Goal: Task Accomplishment & Management: Manage account settings

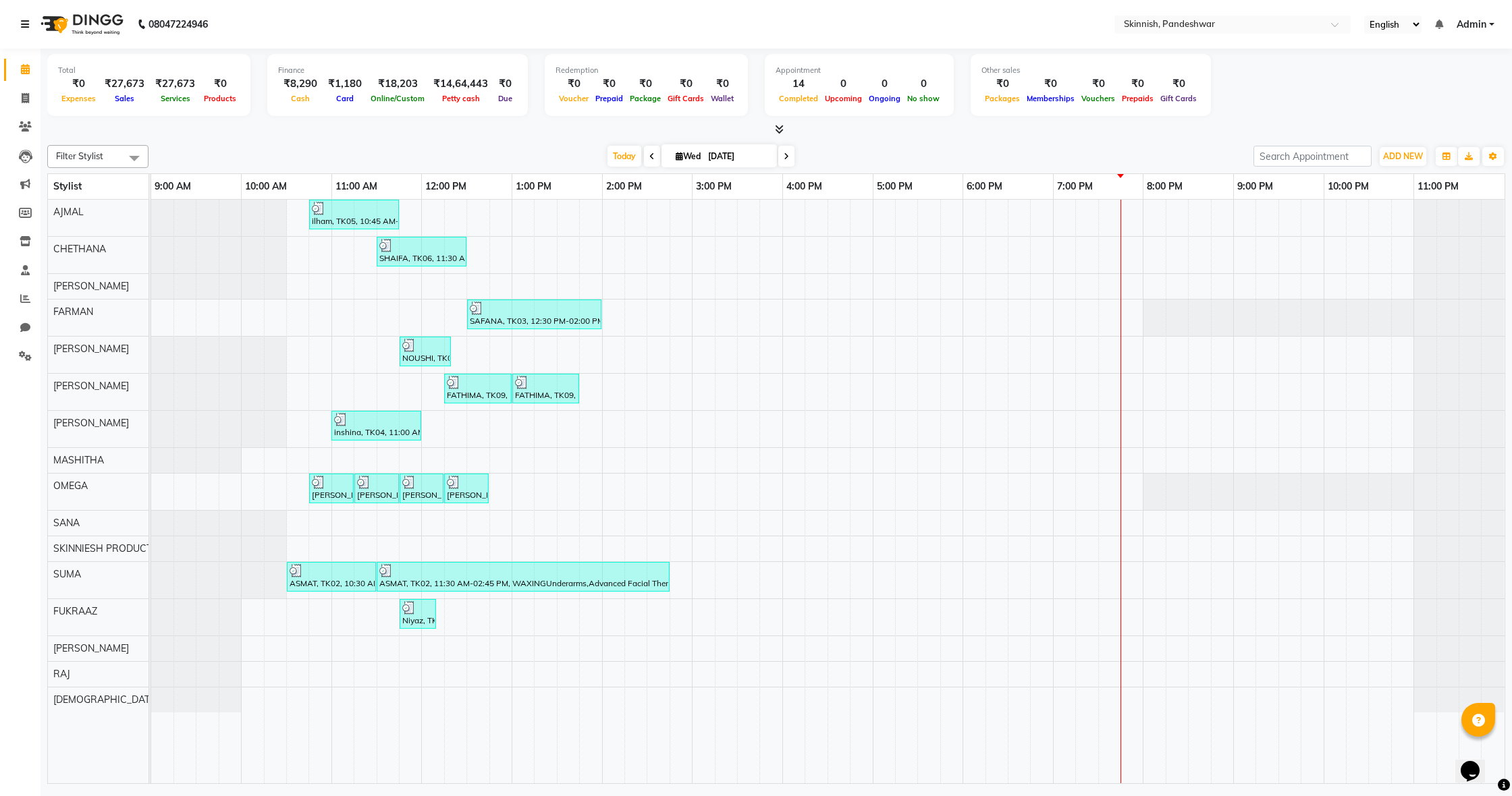
click at [29, 20] on icon at bounding box center [25, 24] width 8 height 9
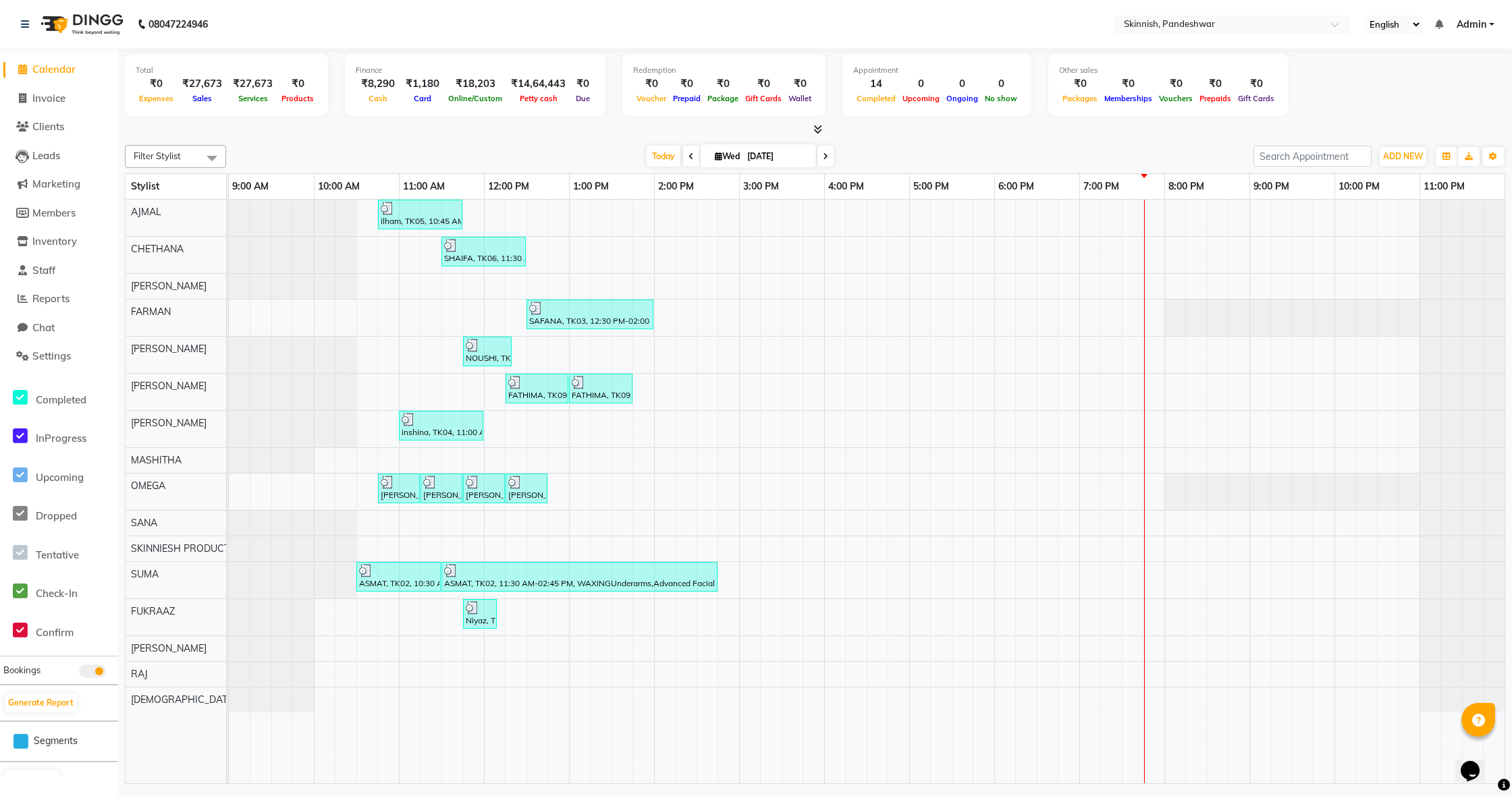
scroll to position [1, 0]
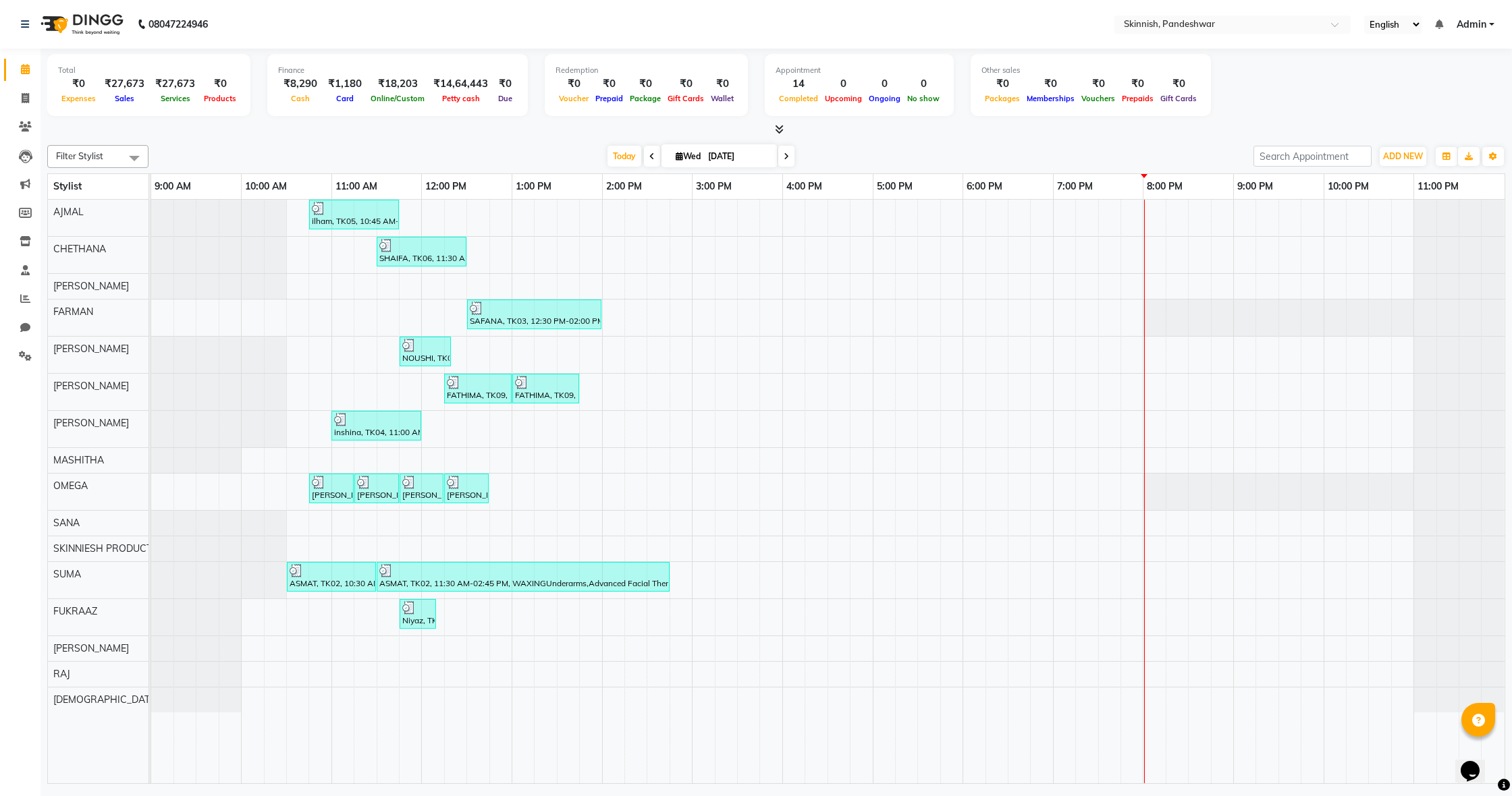
click at [521, 250] on div "ilham, TK05, 10:45 AM-11:45 AM, anti dandruff SHAIFA, TK06, 11:30 AM-12:30 PM, …" at bounding box center [827, 491] width 1353 height 584
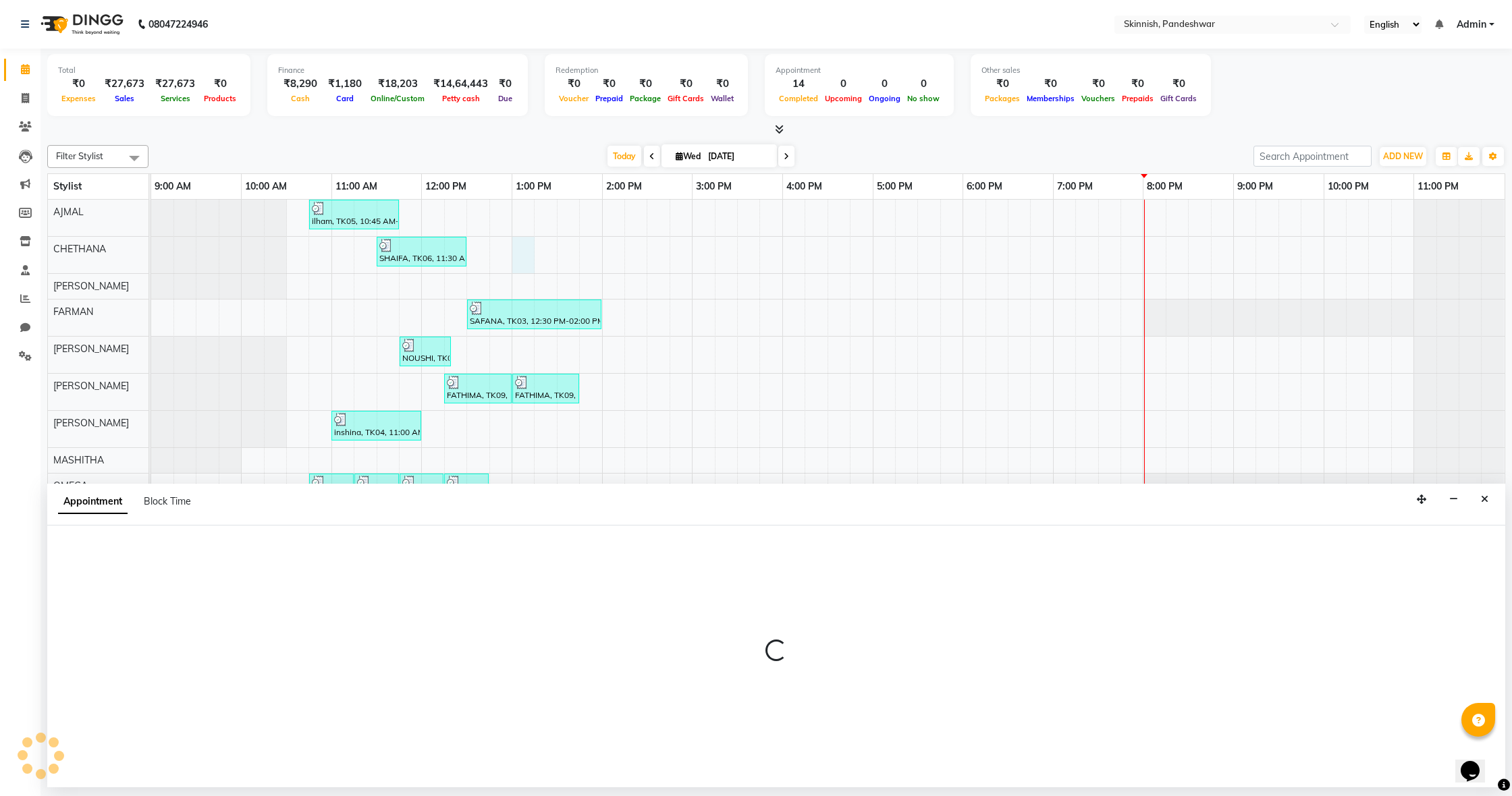
select select "77912"
select select "780"
select select "tentative"
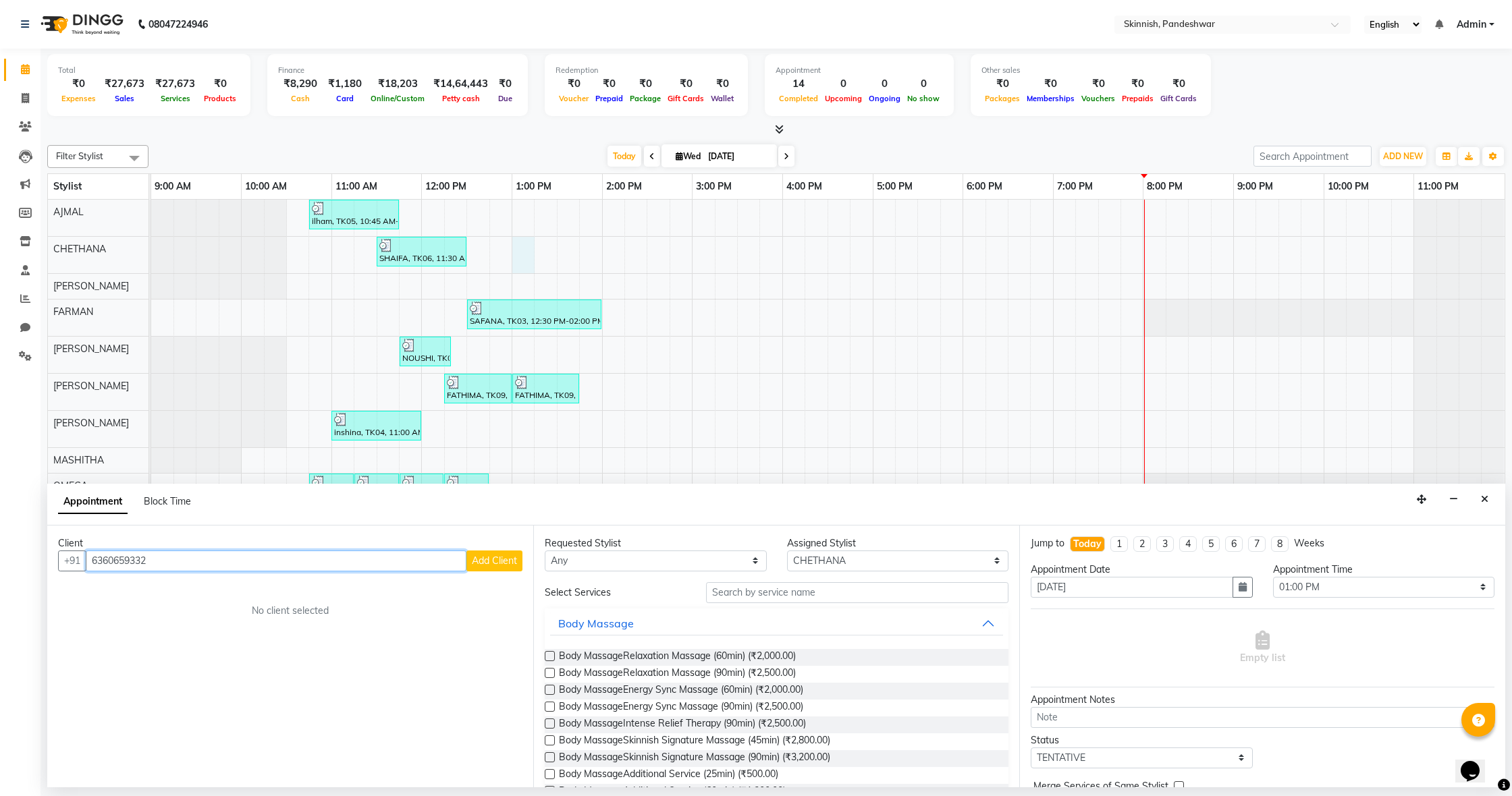
type input "6360659332"
click at [501, 560] on span "Add Client" at bounding box center [494, 560] width 45 height 12
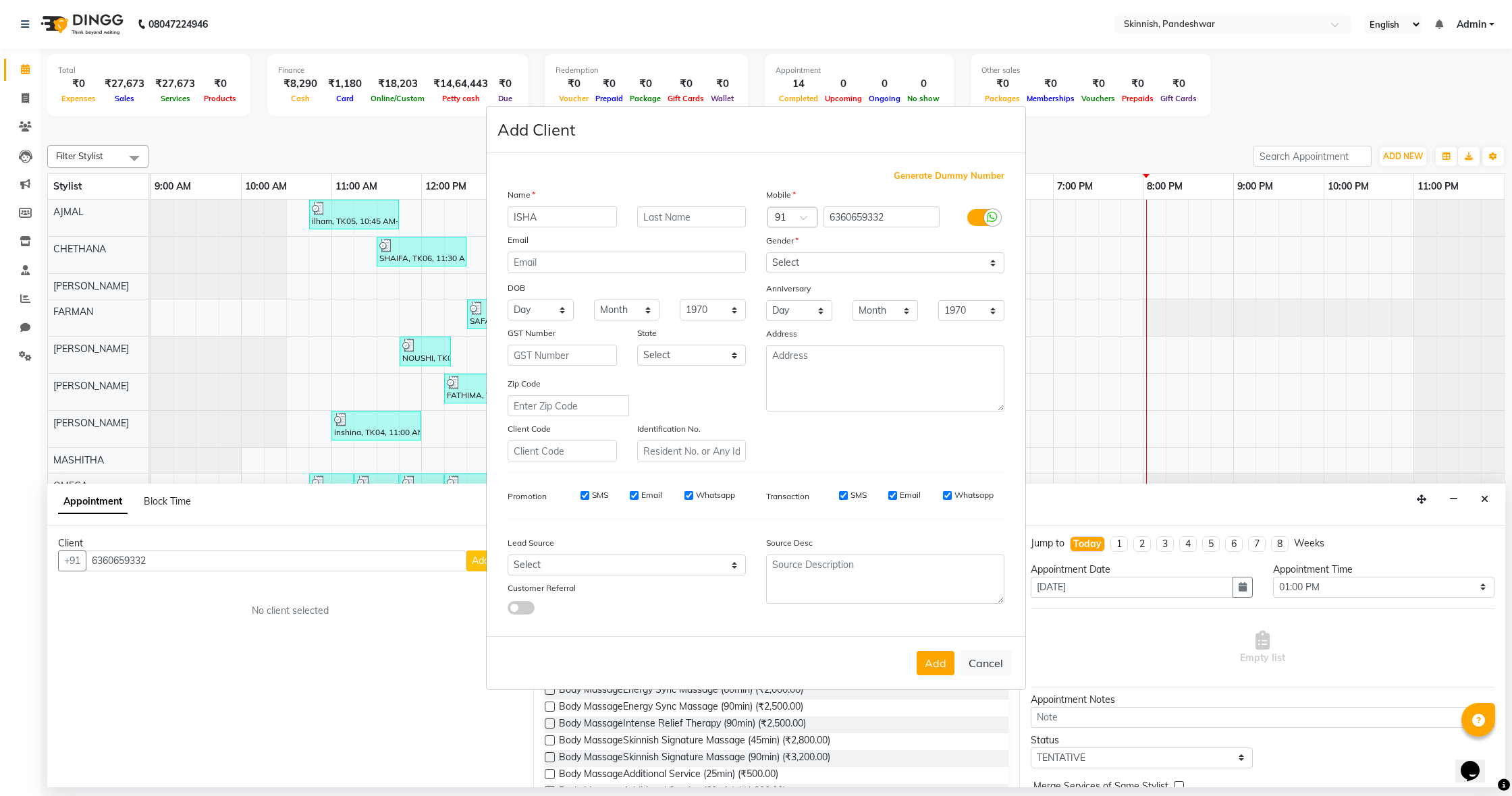
type input "ISHA"
select select "female"
click at [930, 660] on button "Add" at bounding box center [936, 663] width 38 height 24
select select
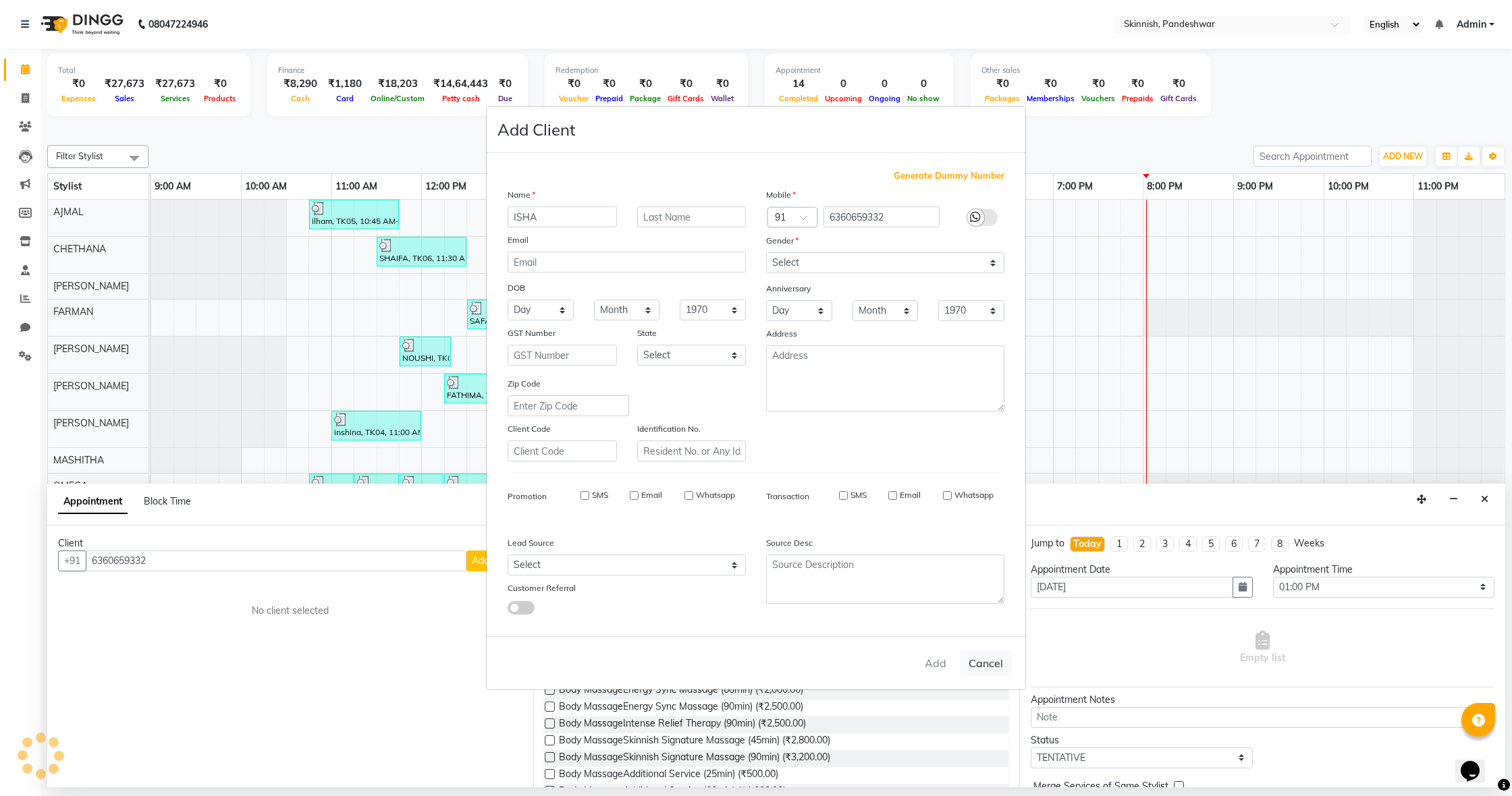
select select
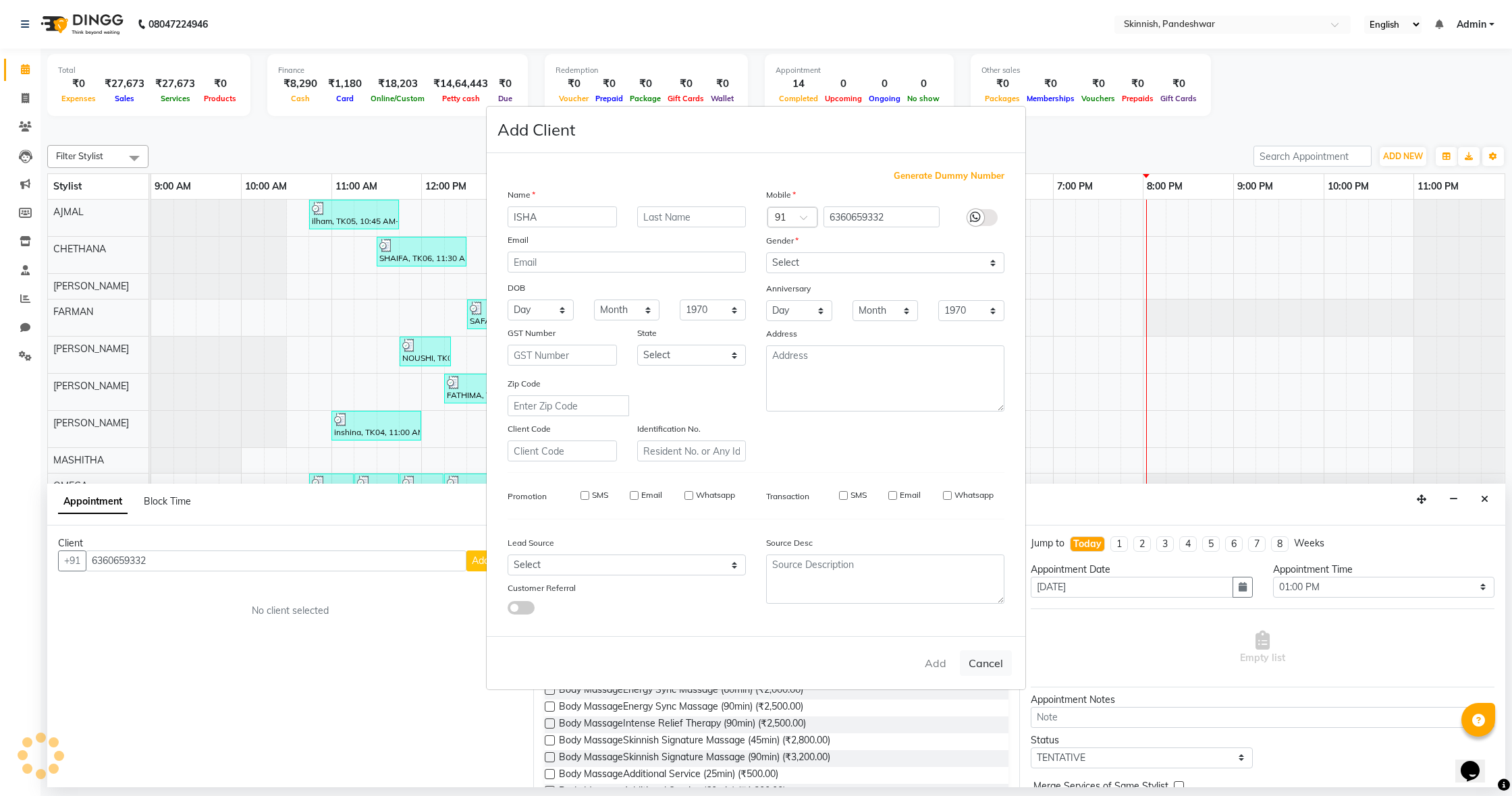
checkbox input "false"
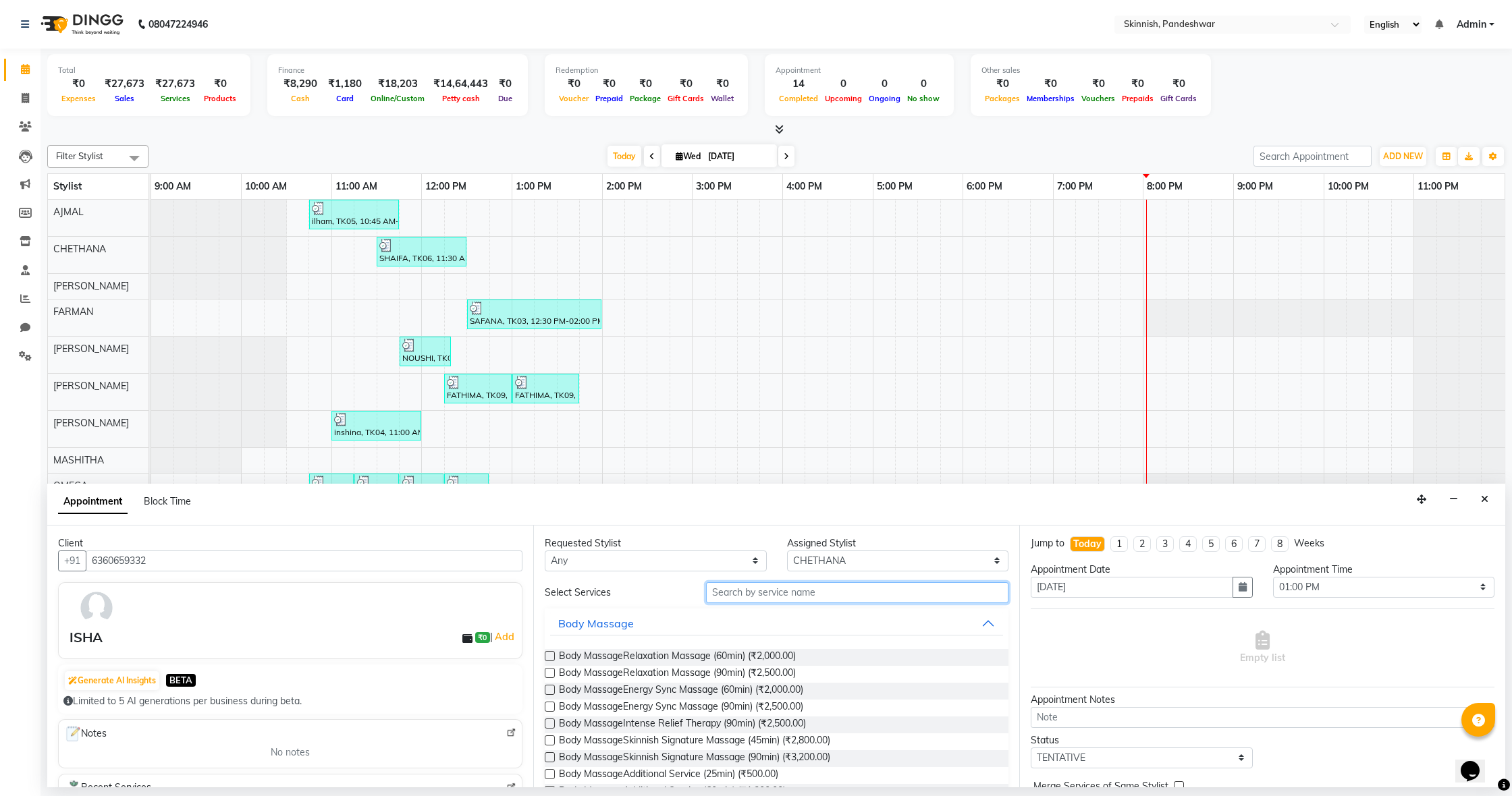
click at [885, 592] on input "text" at bounding box center [857, 592] width 302 height 21
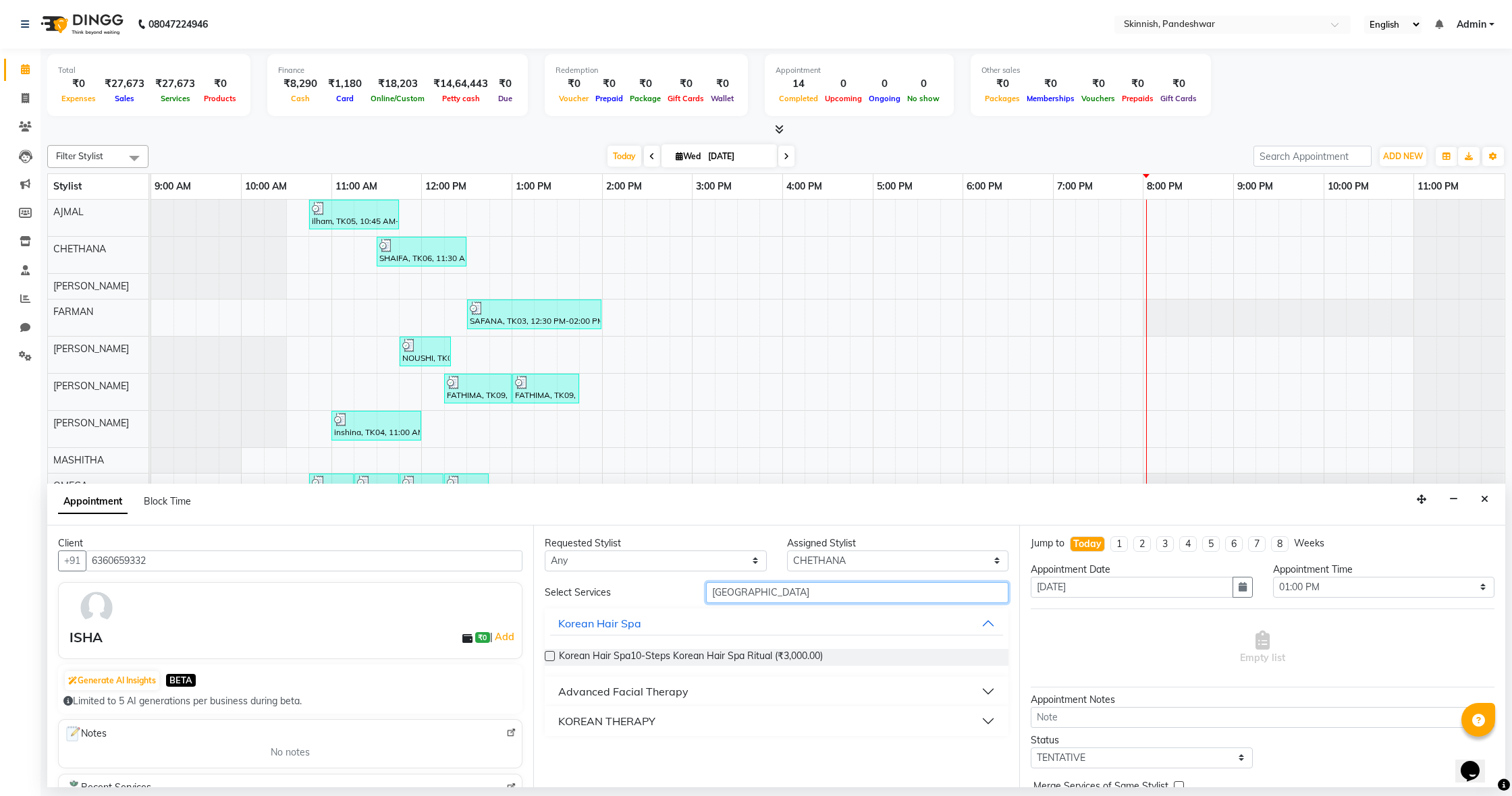
type input "KOREA"
drag, startPoint x: 547, startPoint y: 656, endPoint x: 667, endPoint y: 671, distance: 120.9
click at [547, 655] on label at bounding box center [550, 656] width 10 height 10
click at [547, 655] on input "checkbox" at bounding box center [549, 658] width 9 height 9
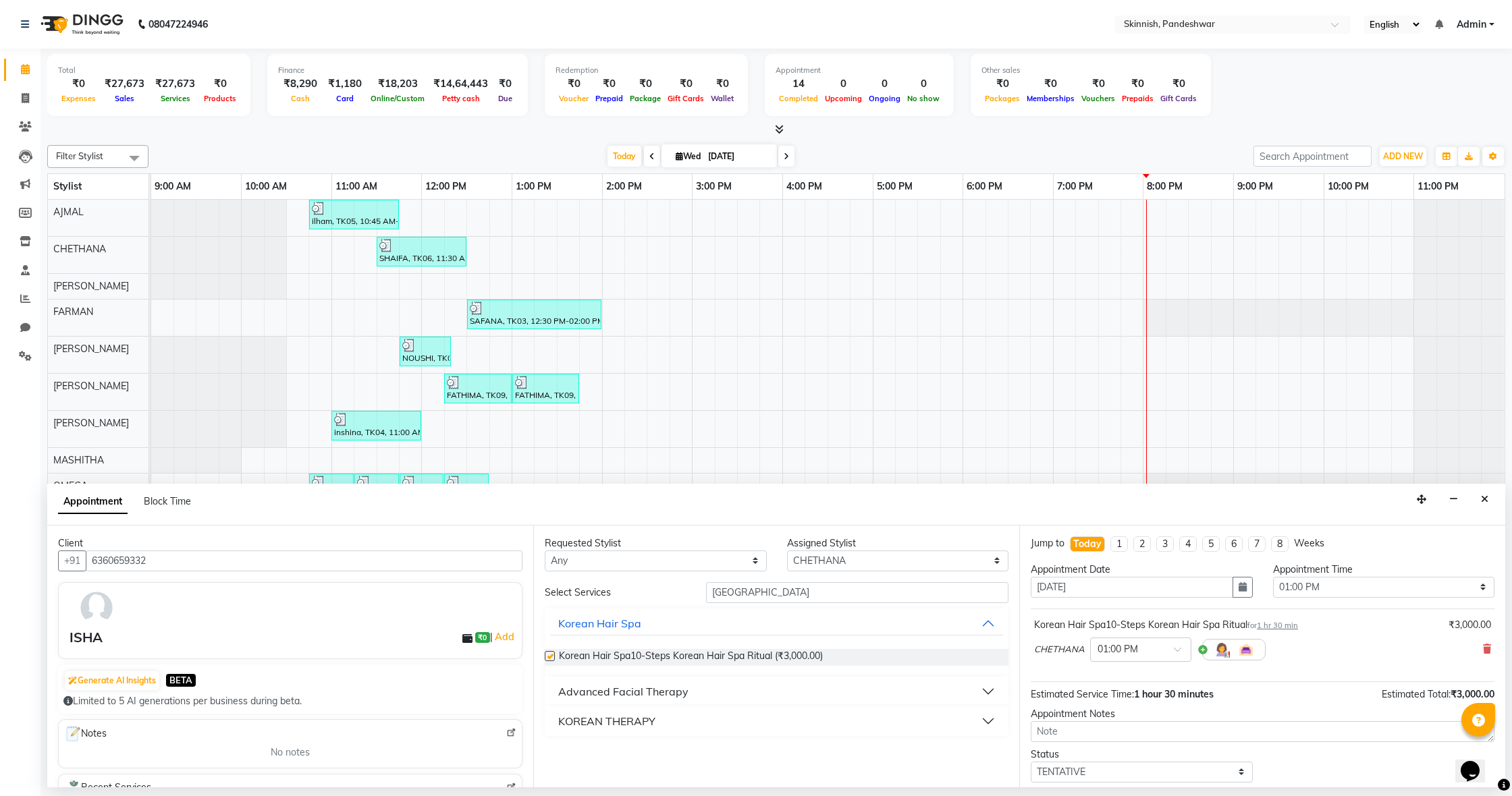
checkbox input "false"
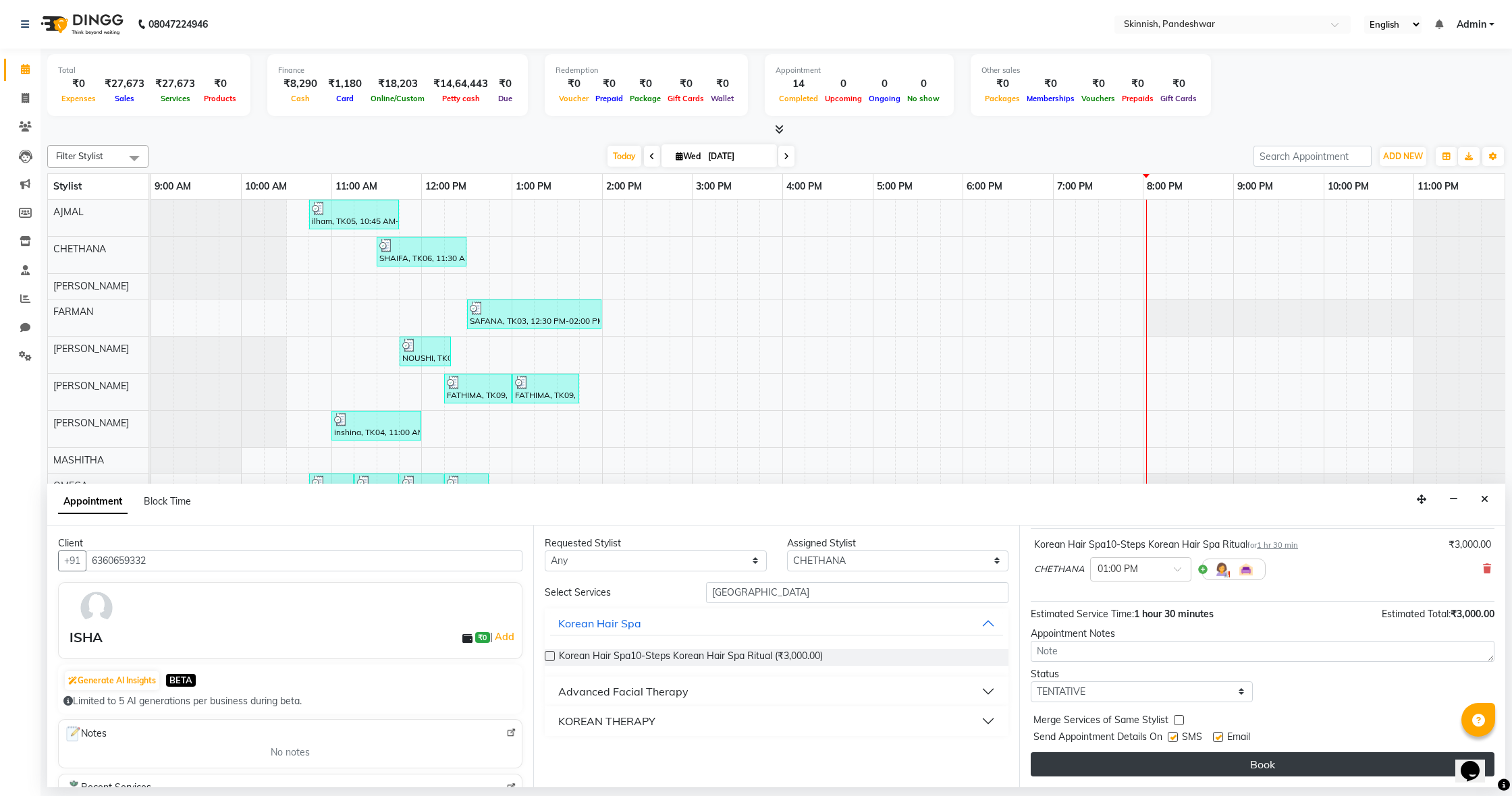
scroll to position [80, 0]
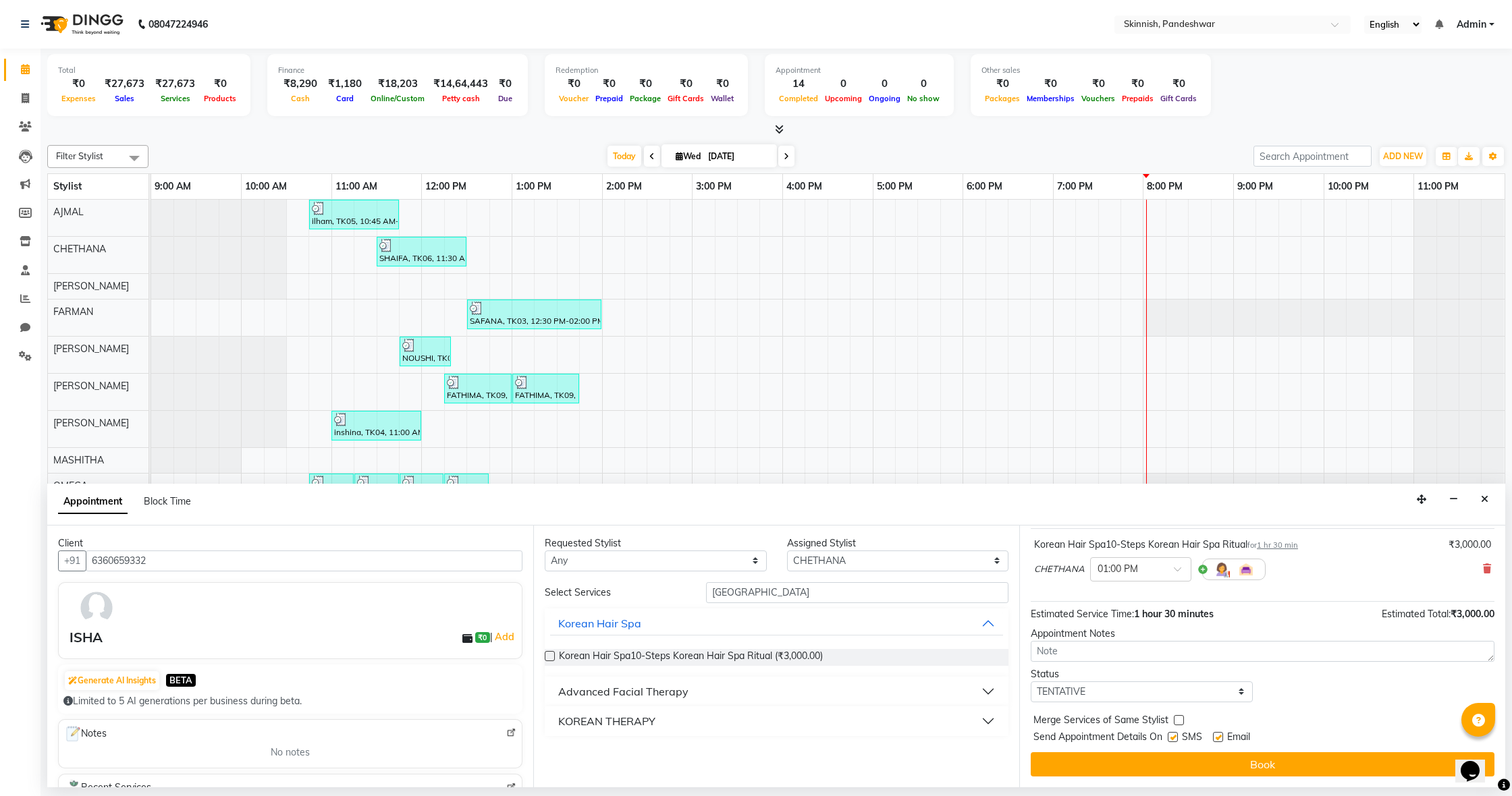
click at [1303, 761] on button "Book" at bounding box center [1263, 764] width 464 height 24
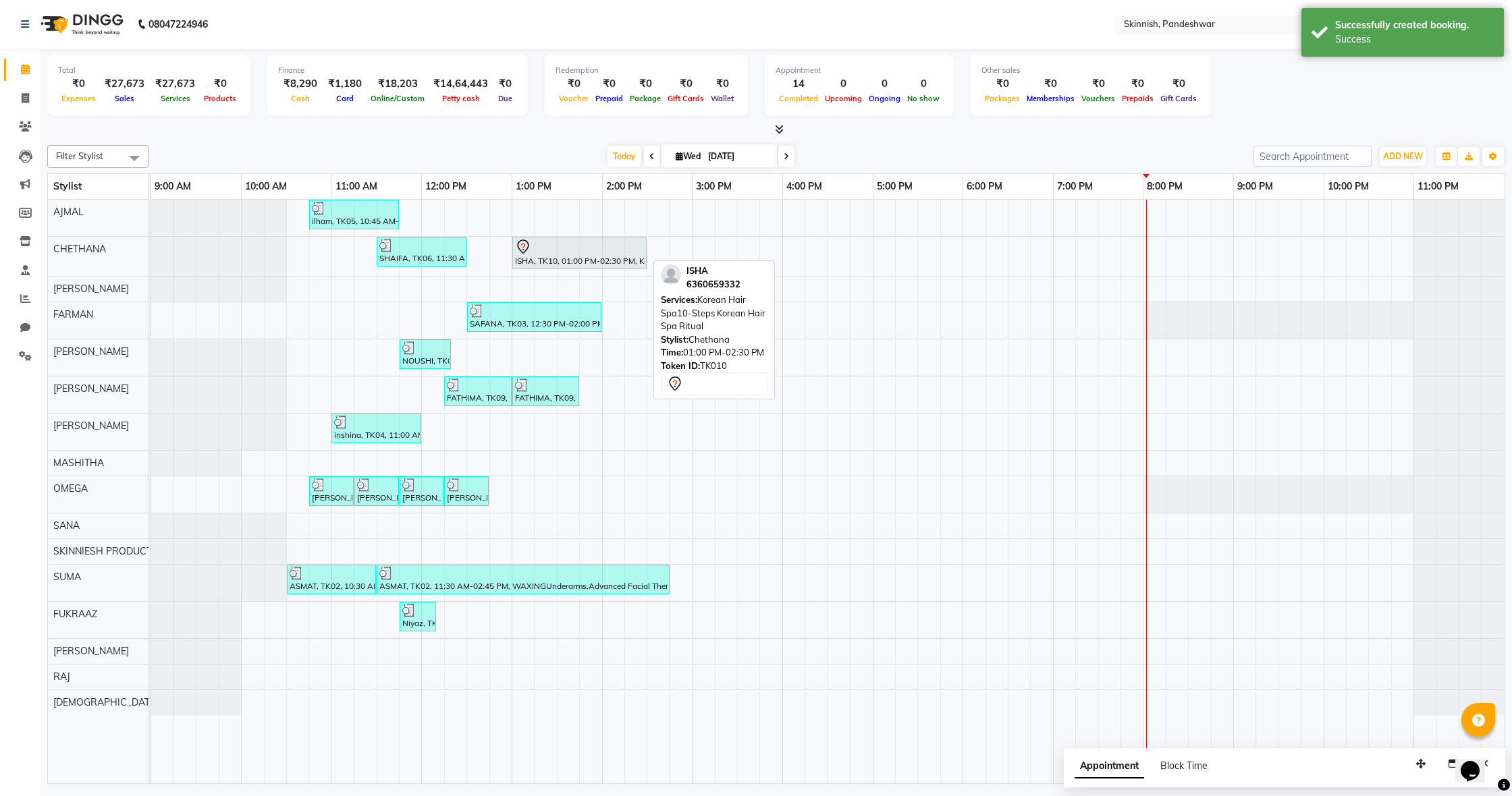
click at [521, 250] on icon at bounding box center [523, 246] width 12 height 14
select select "7"
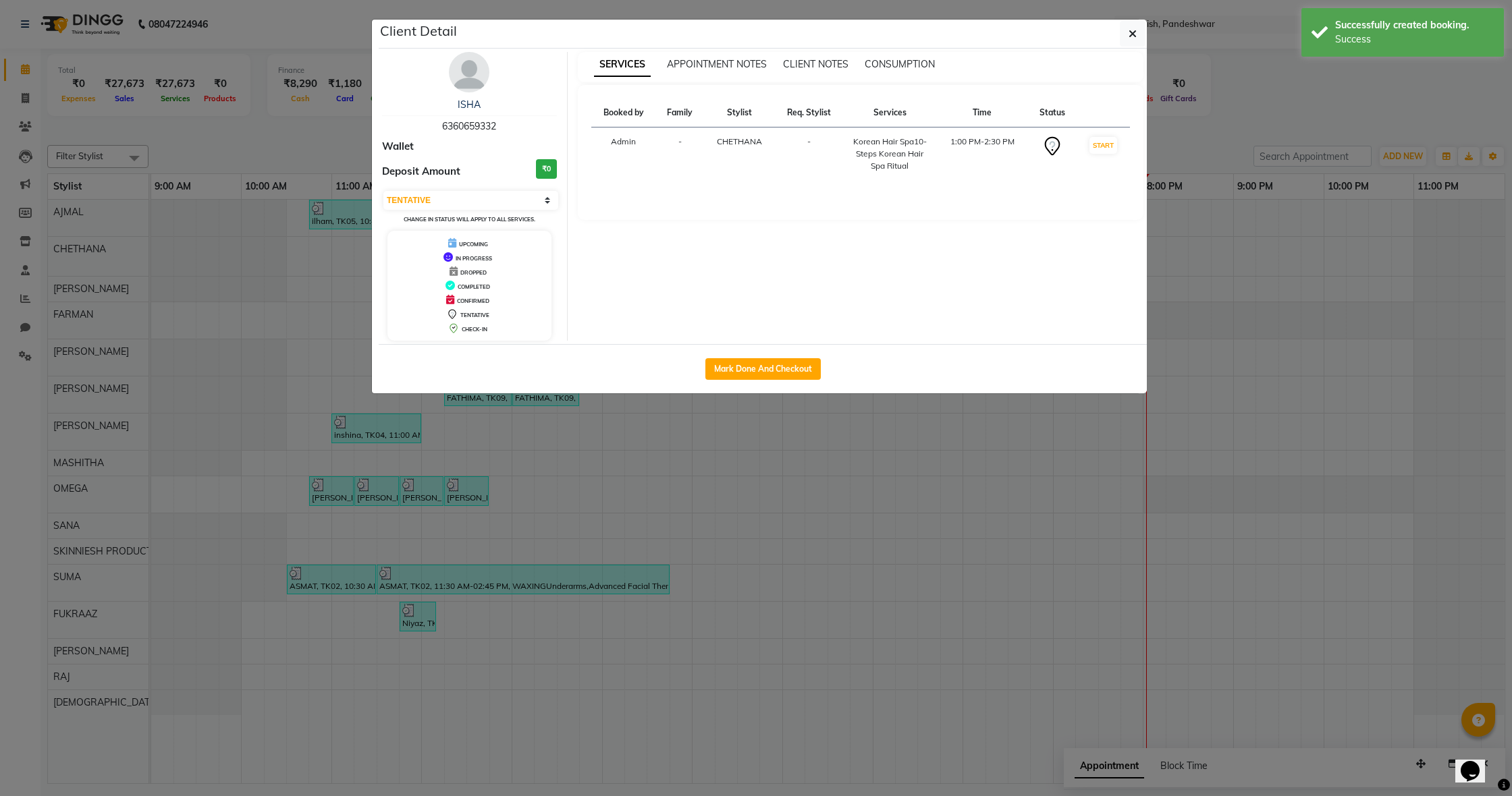
click at [810, 371] on button "Mark Done And Checkout" at bounding box center [763, 369] width 116 height 22
select select "service"
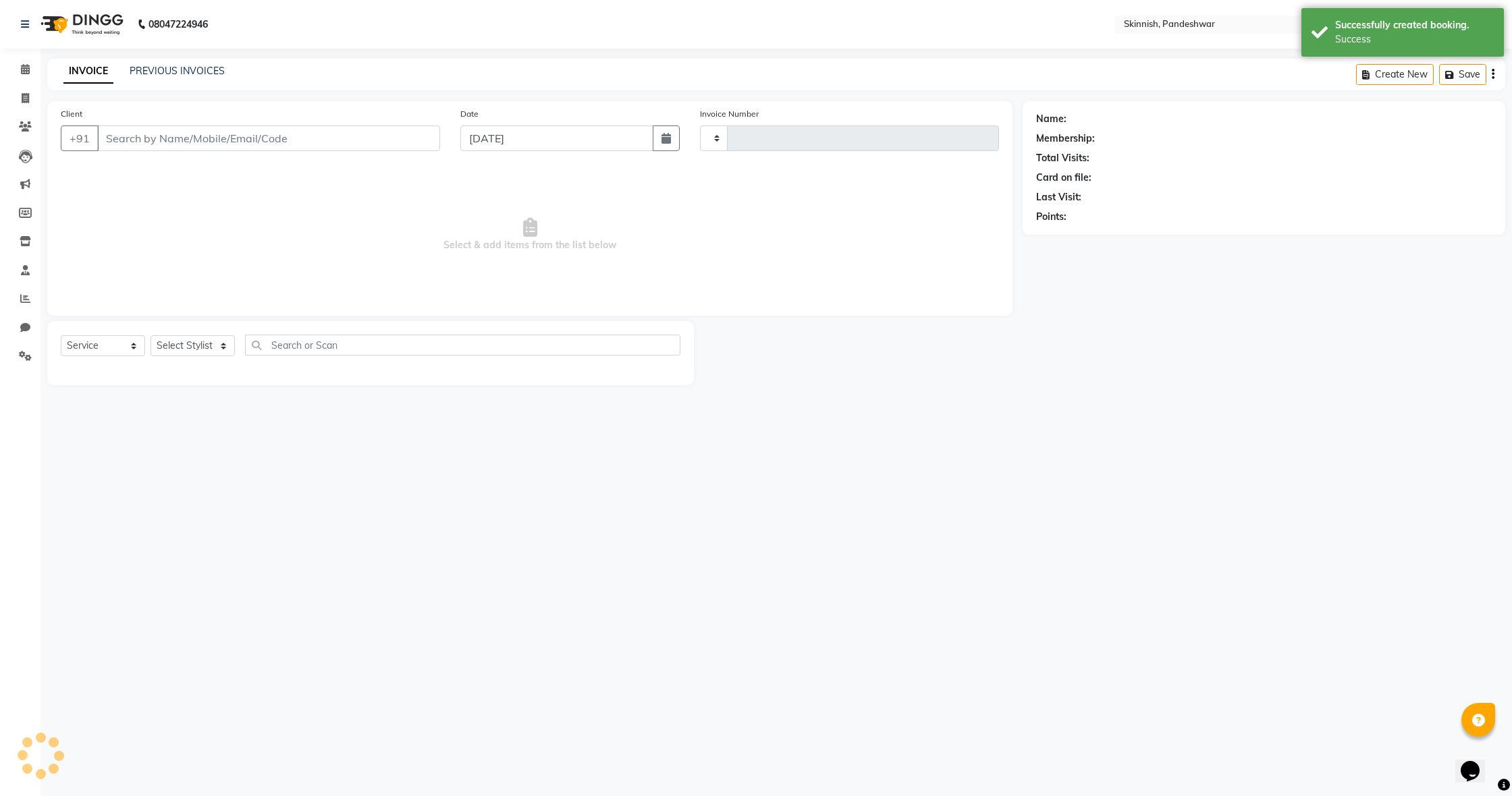
type input "1056"
select select "7886"
type input "6360659332"
select select "77912"
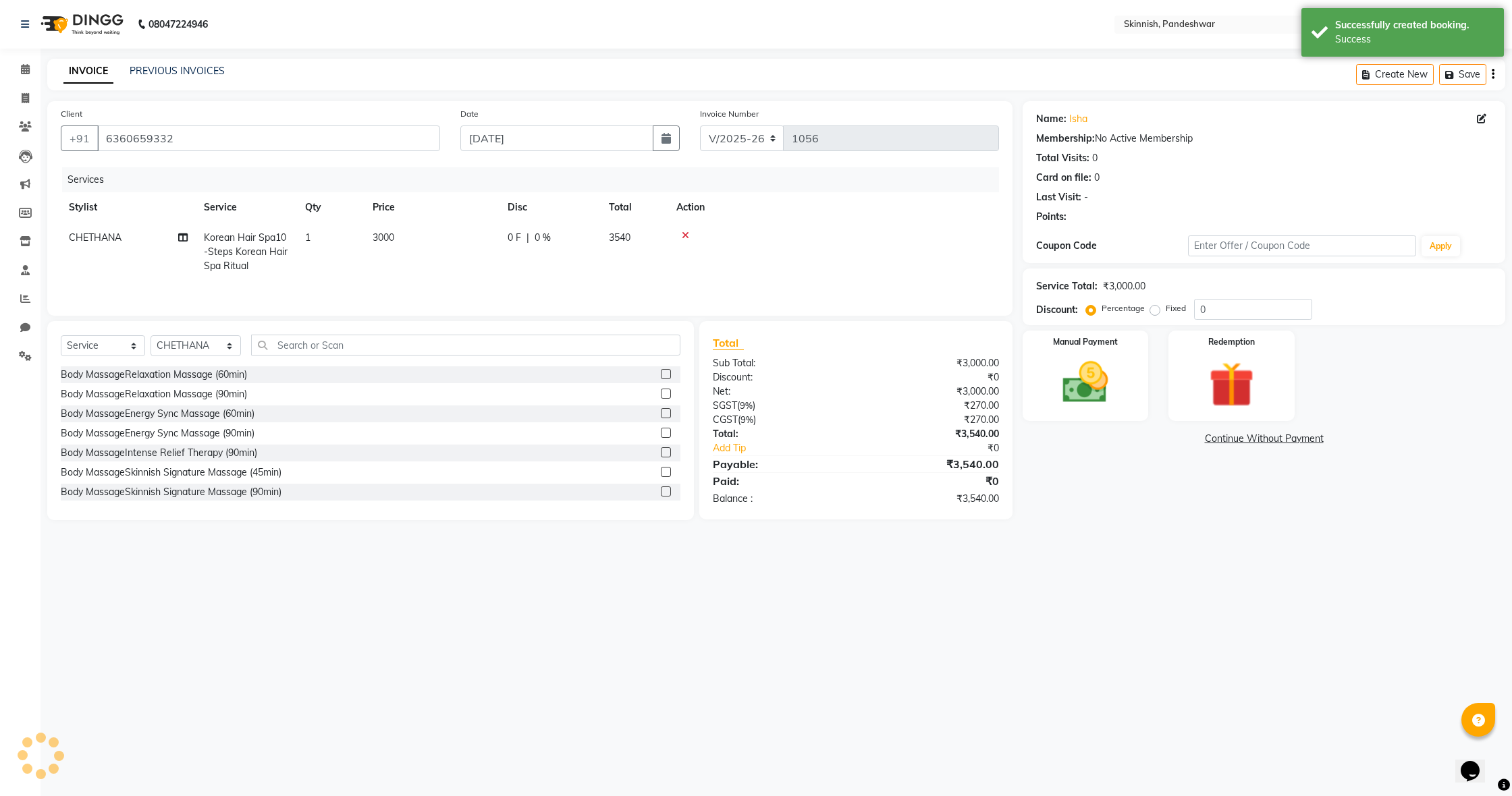
click at [395, 240] on td "3000" at bounding box center [432, 252] width 135 height 59
select select "77912"
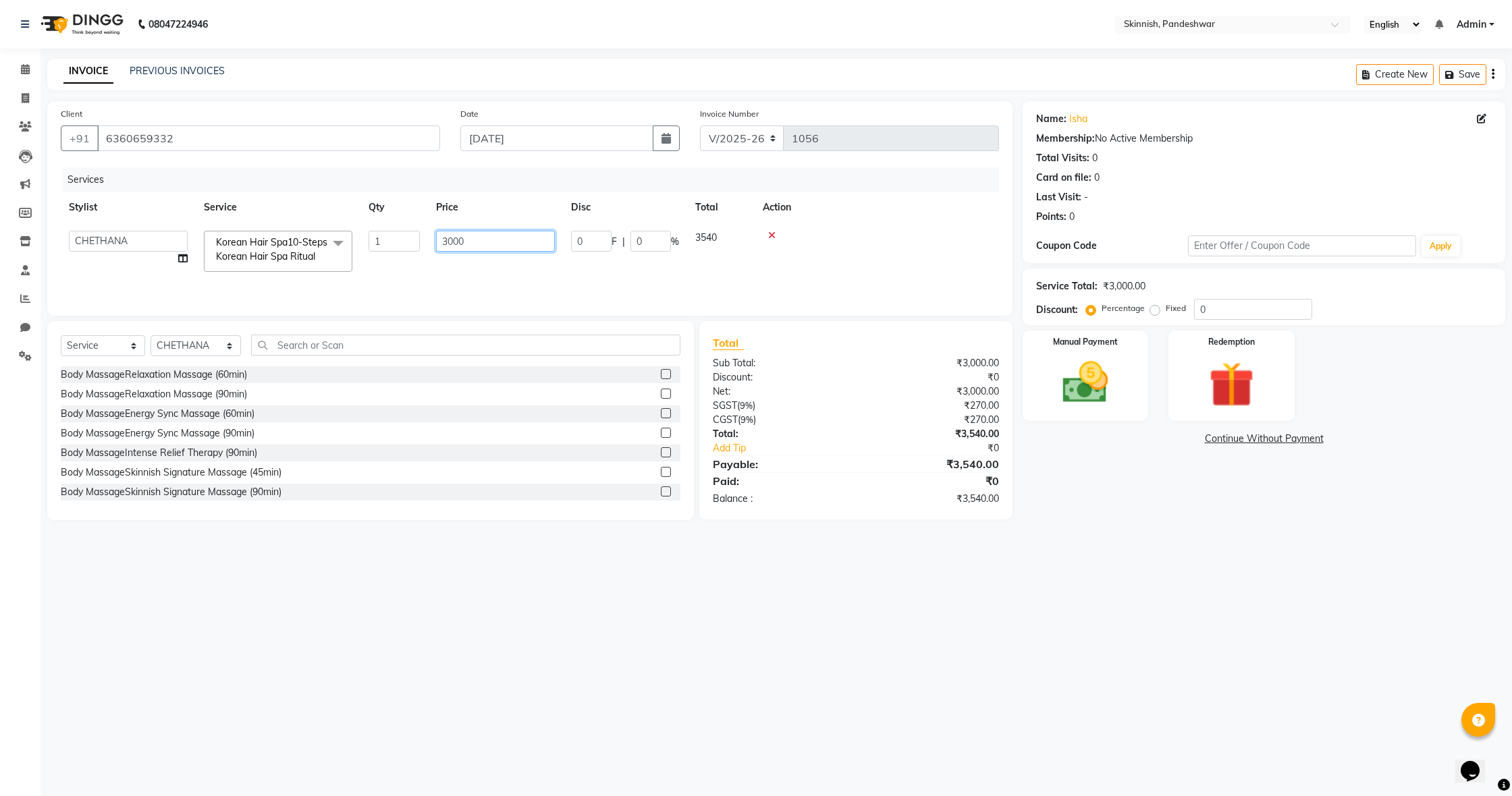
click at [510, 241] on input "3000" at bounding box center [495, 241] width 118 height 21
type input "3500"
click at [374, 280] on div "Services Stylist Service Qty Price Disc Total Action AJMAL CHETHANA FAIZAN FARM…" at bounding box center [530, 235] width 938 height 135
click at [1127, 359] on div "Manual Payment" at bounding box center [1085, 375] width 131 height 94
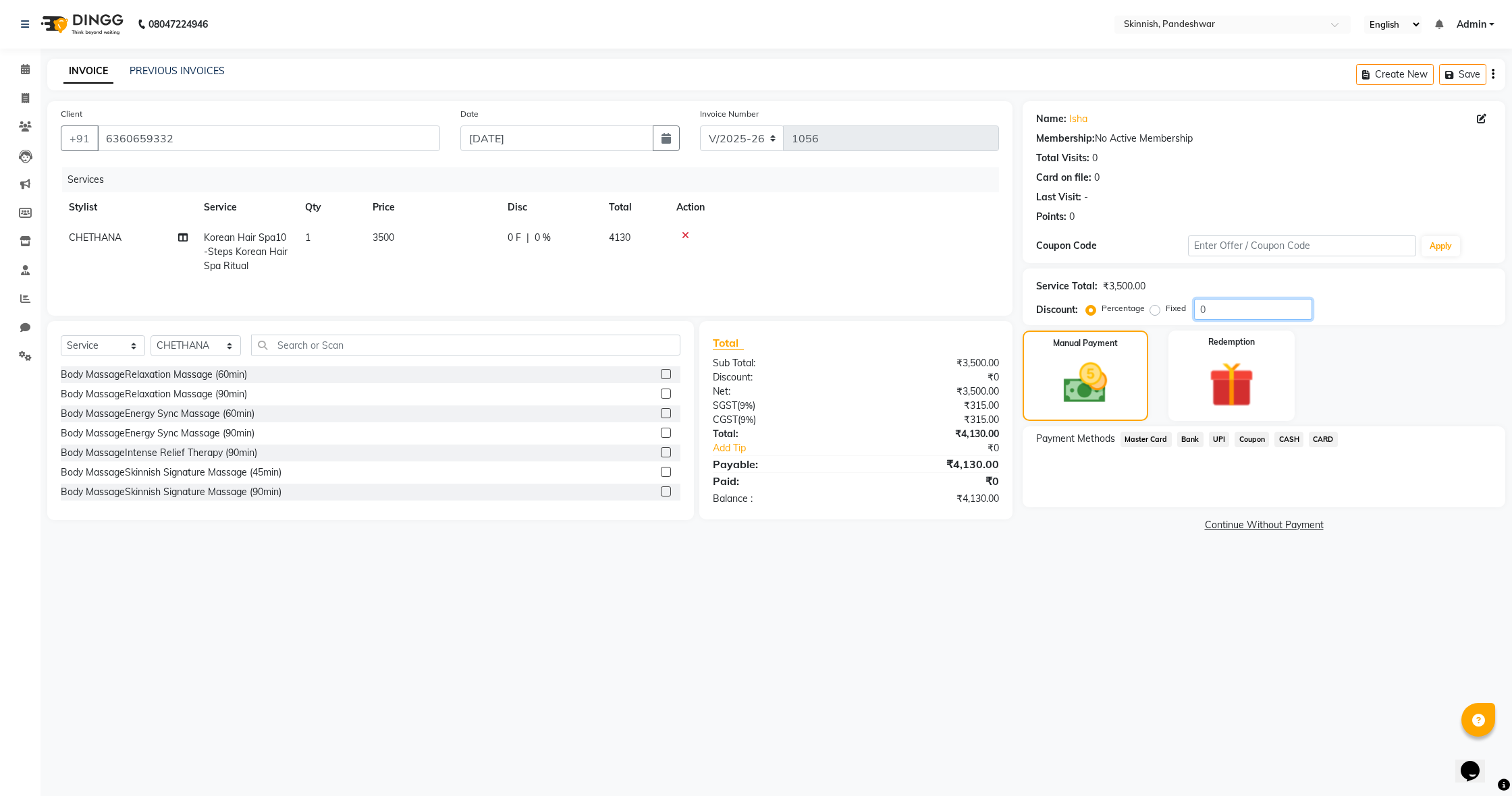
drag, startPoint x: 1199, startPoint y: 308, endPoint x: 1266, endPoint y: 309, distance: 67.0
click at [1199, 308] on input "0" at bounding box center [1252, 309] width 118 height 21
click at [1165, 310] on label "Fixed" at bounding box center [1175, 308] width 20 height 12
click at [1153, 310] on input "Fixed" at bounding box center [1157, 308] width 9 height 9
radio input "true"
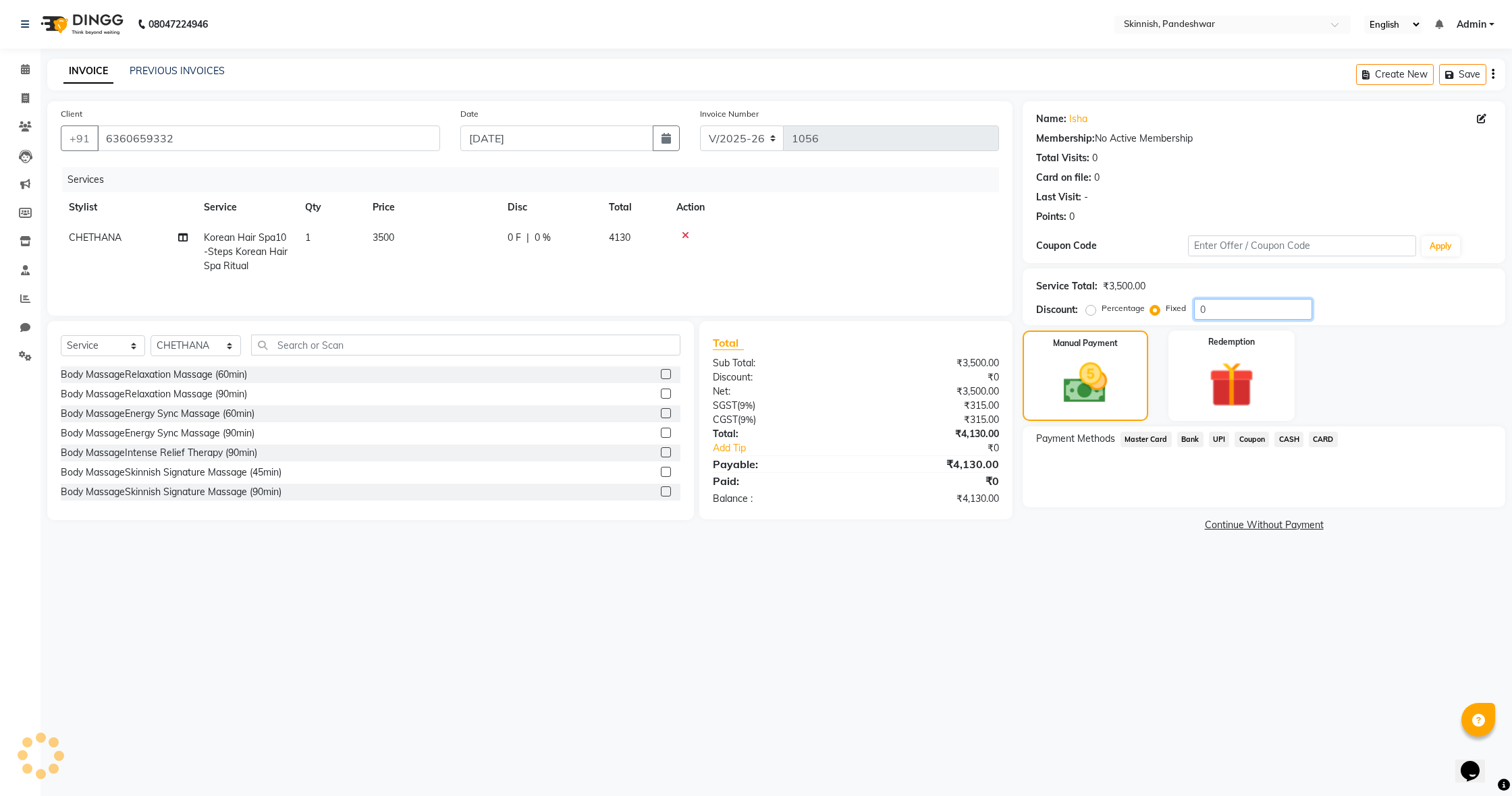
click at [1198, 307] on input "0" at bounding box center [1252, 309] width 118 height 21
type input "200"
click at [1221, 436] on span "UPI" at bounding box center [1219, 439] width 21 height 15
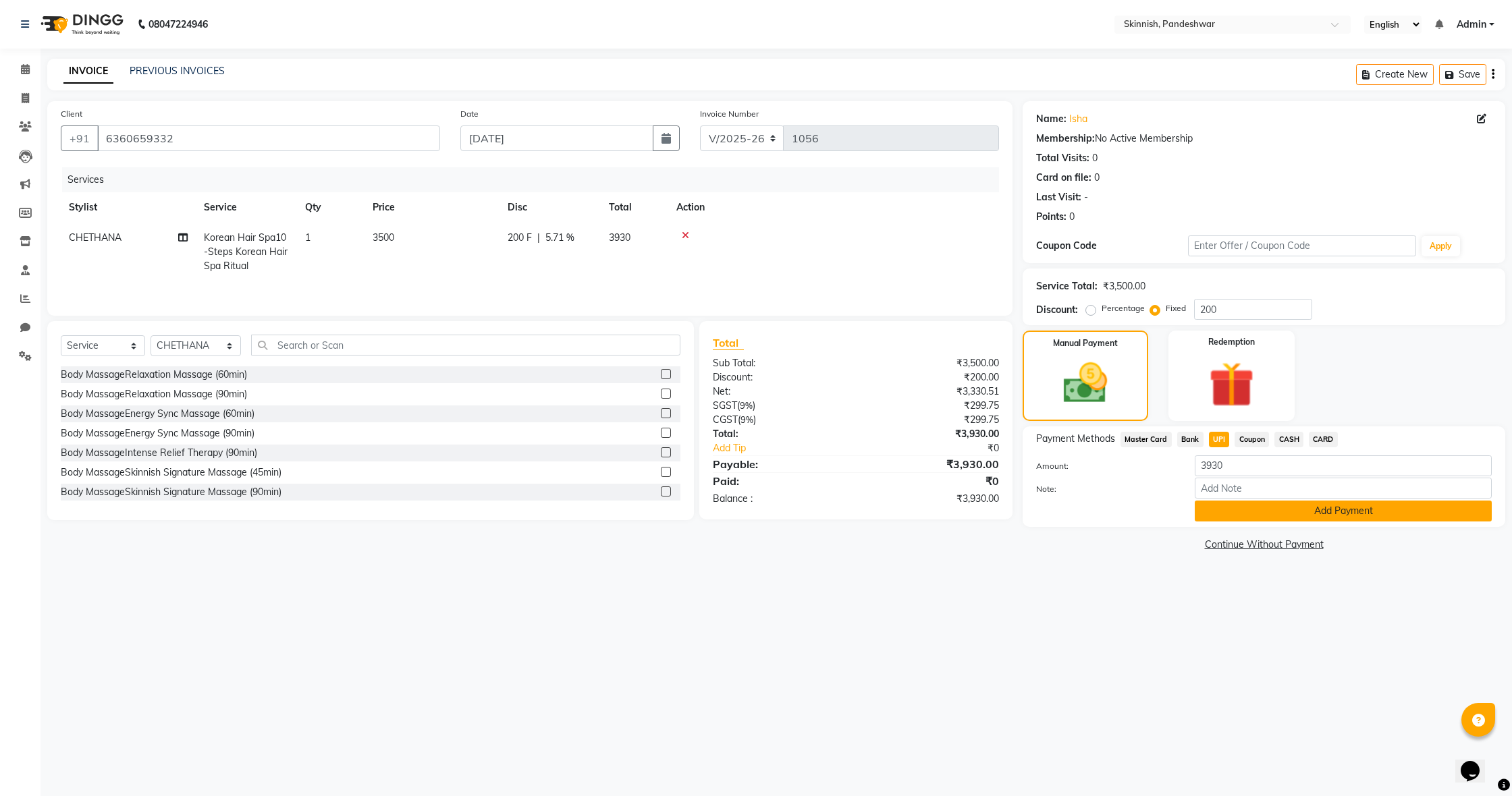
click at [1323, 512] on button "Add Payment" at bounding box center [1343, 511] width 297 height 21
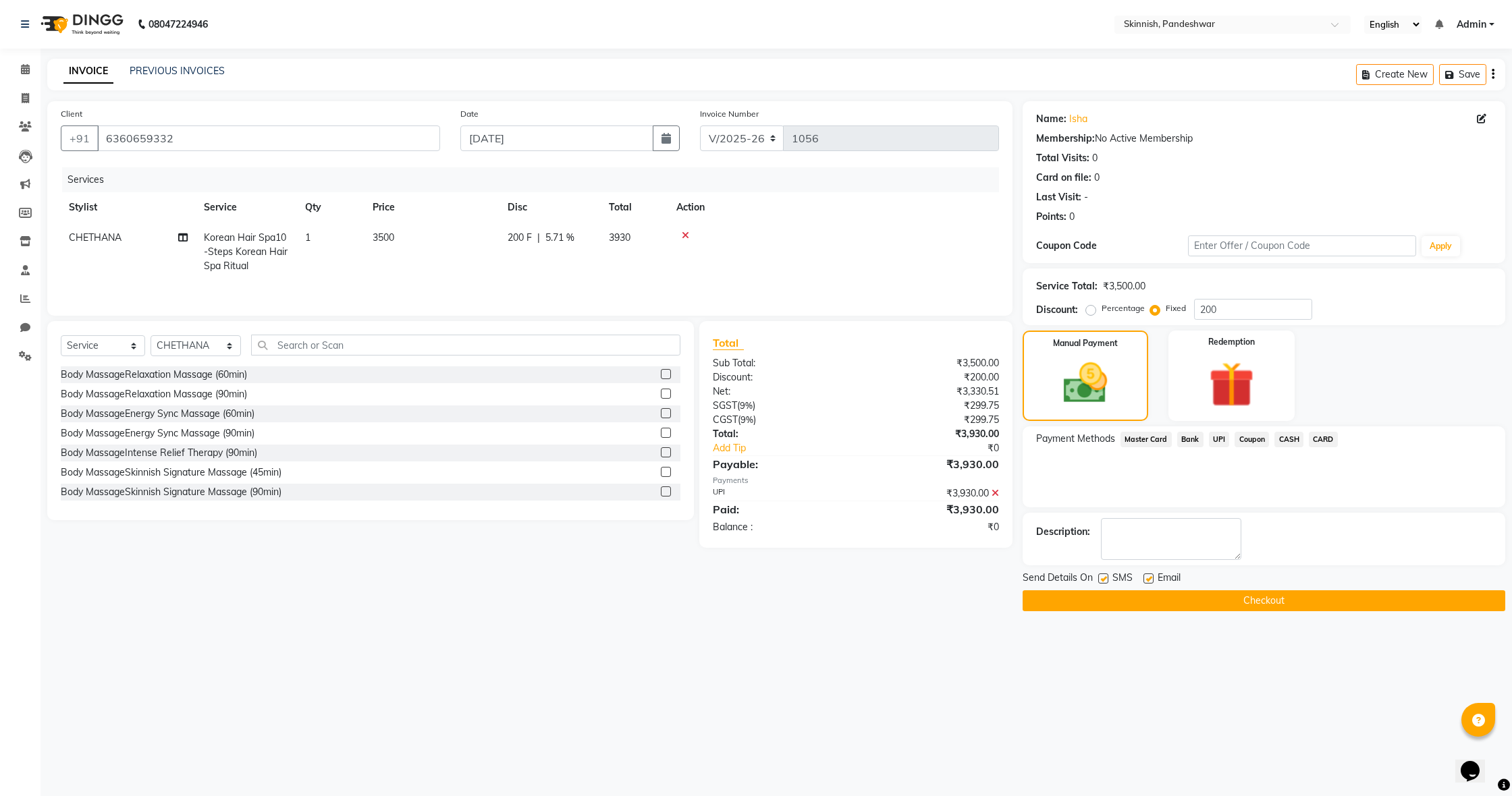
click at [1380, 605] on button "Checkout" at bounding box center [1263, 600] width 483 height 21
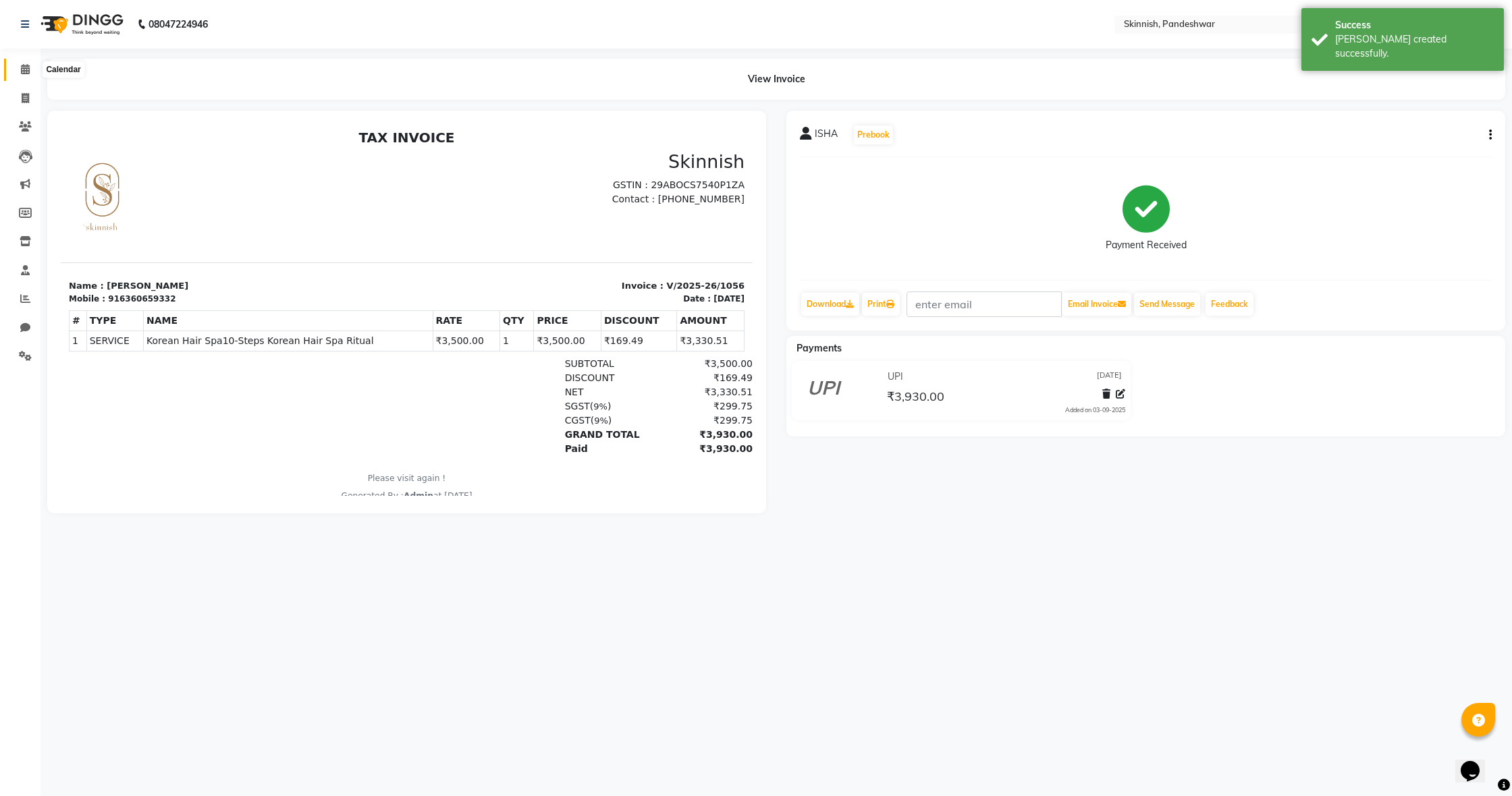
click at [29, 68] on icon at bounding box center [25, 69] width 9 height 10
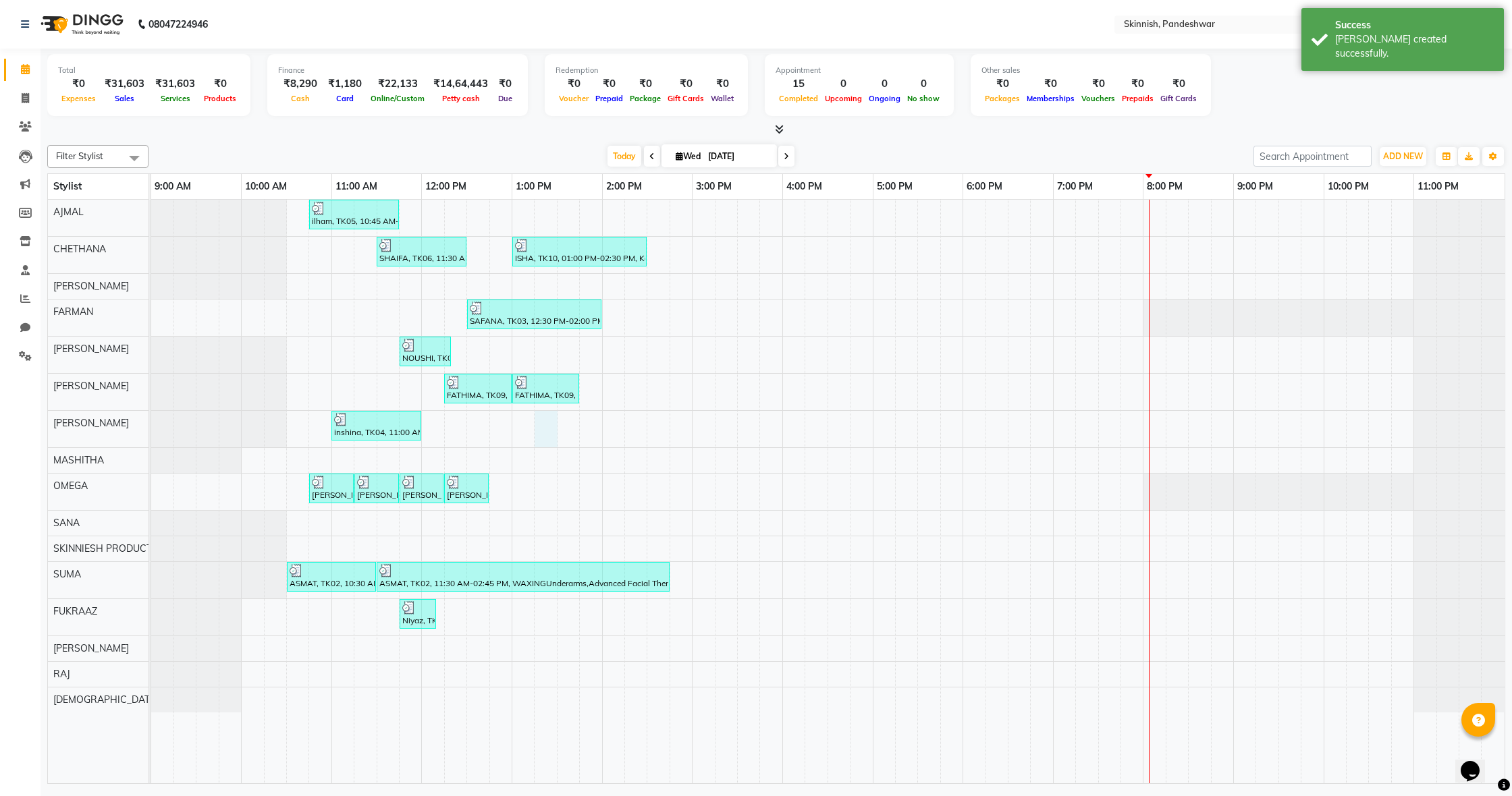
drag, startPoint x: 550, startPoint y: 438, endPoint x: 558, endPoint y: 442, distance: 8.9
click at [549, 438] on div "ilham, TK05, 10:45 AM-11:45 AM, anti dandruff SHAIFA, TK06, 11:30 AM-12:30 PM, …" at bounding box center [827, 491] width 1353 height 584
select select "71406"
select select "tentative"
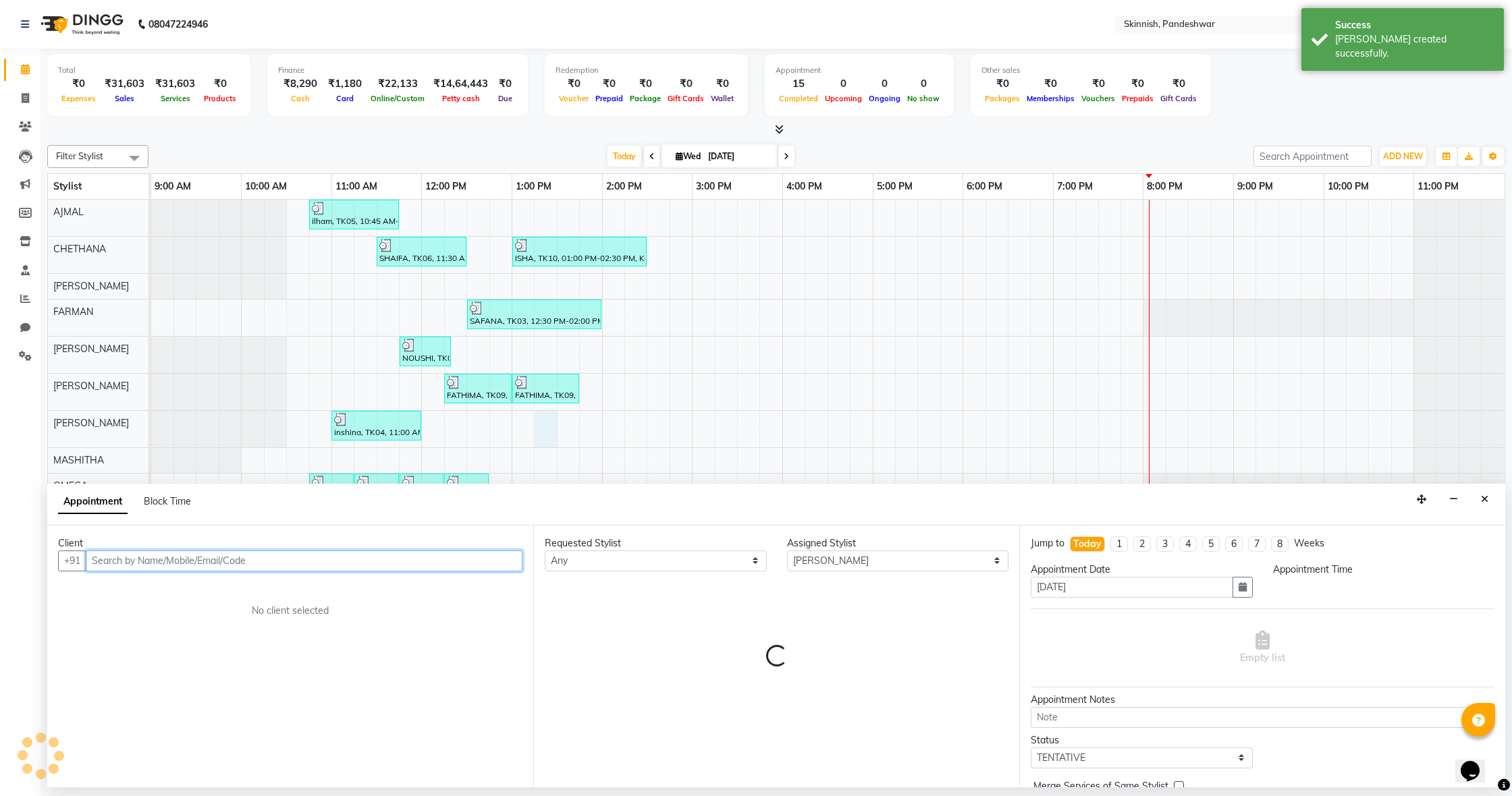
select select "795"
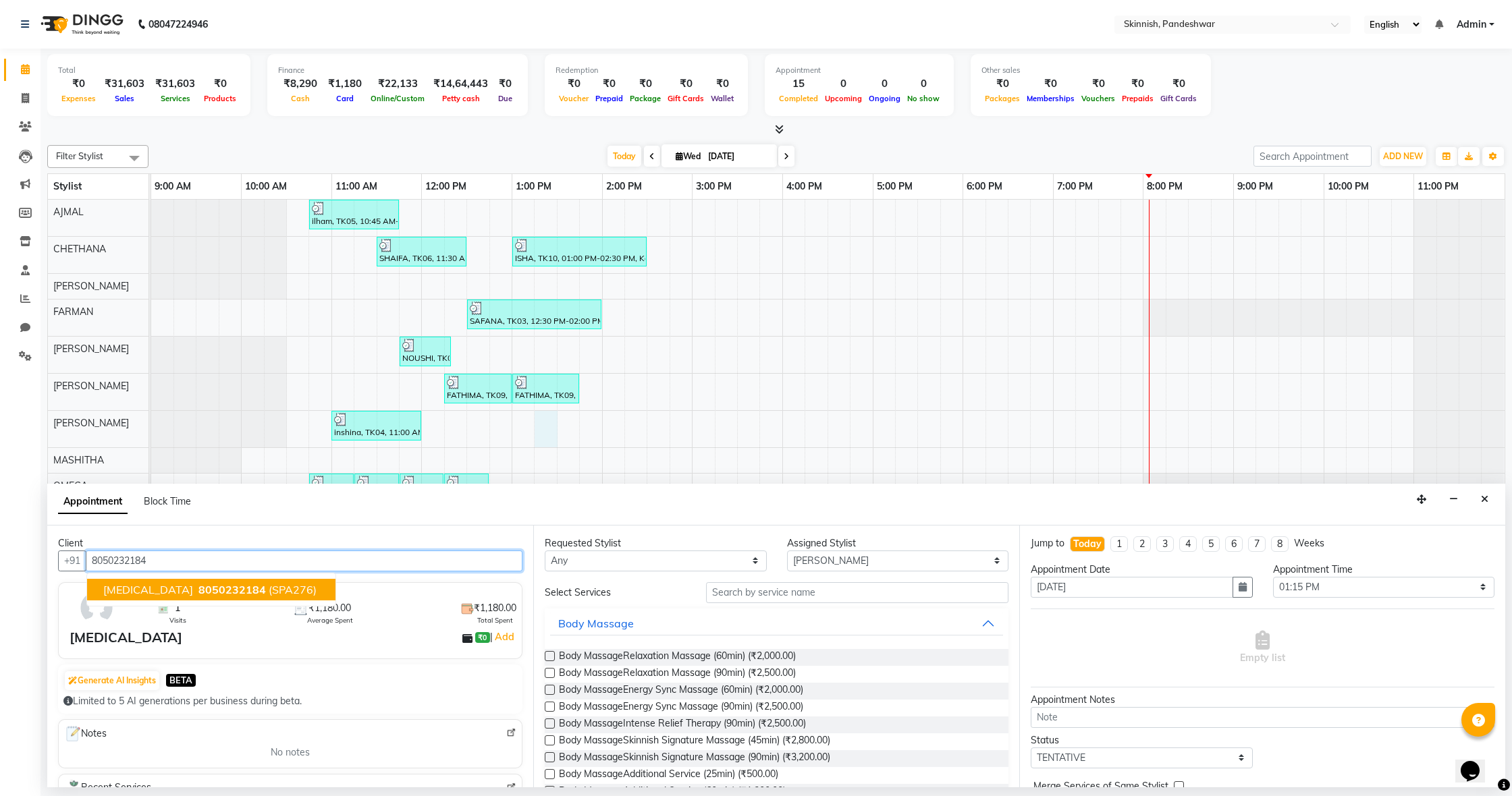
drag, startPoint x: 203, startPoint y: 584, endPoint x: 448, endPoint y: 576, distance: 245.1
click at [203, 584] on span "8050232184" at bounding box center [232, 590] width 68 height 14
type input "8050232184"
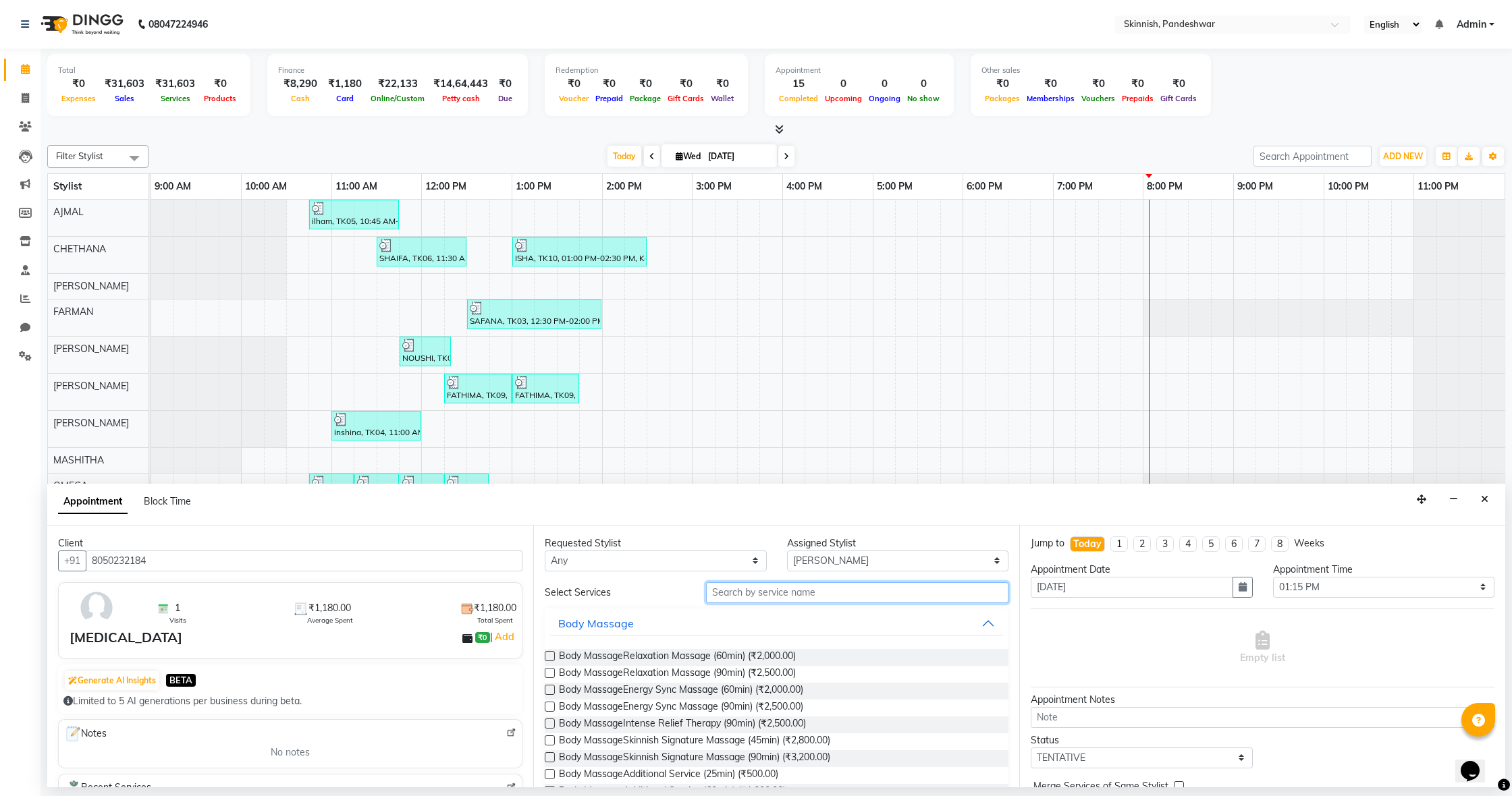
click at [920, 595] on input "text" at bounding box center [857, 592] width 302 height 21
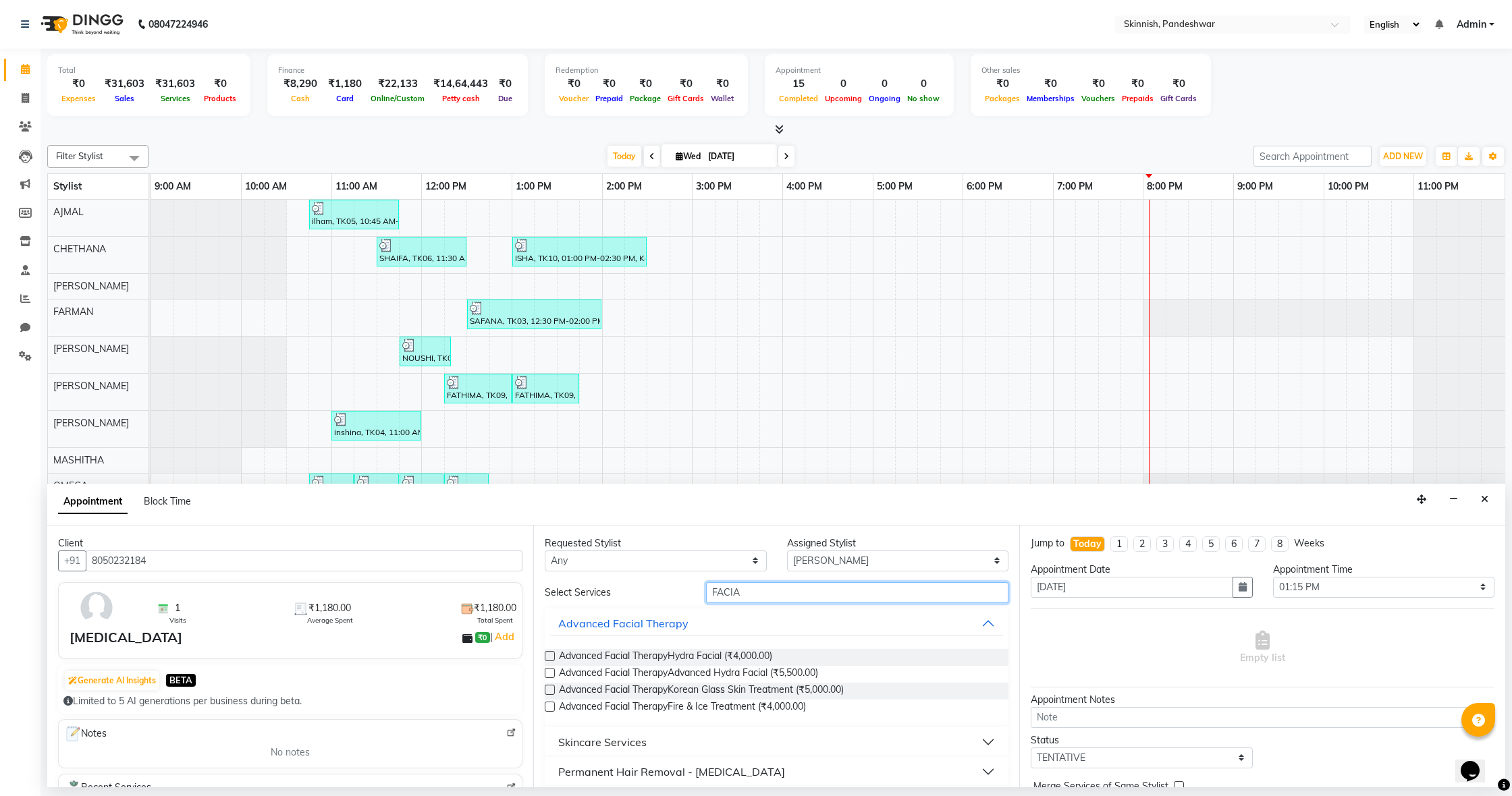
type input "FACIA"
click at [684, 747] on button "Skincare Services" at bounding box center [776, 742] width 453 height 24
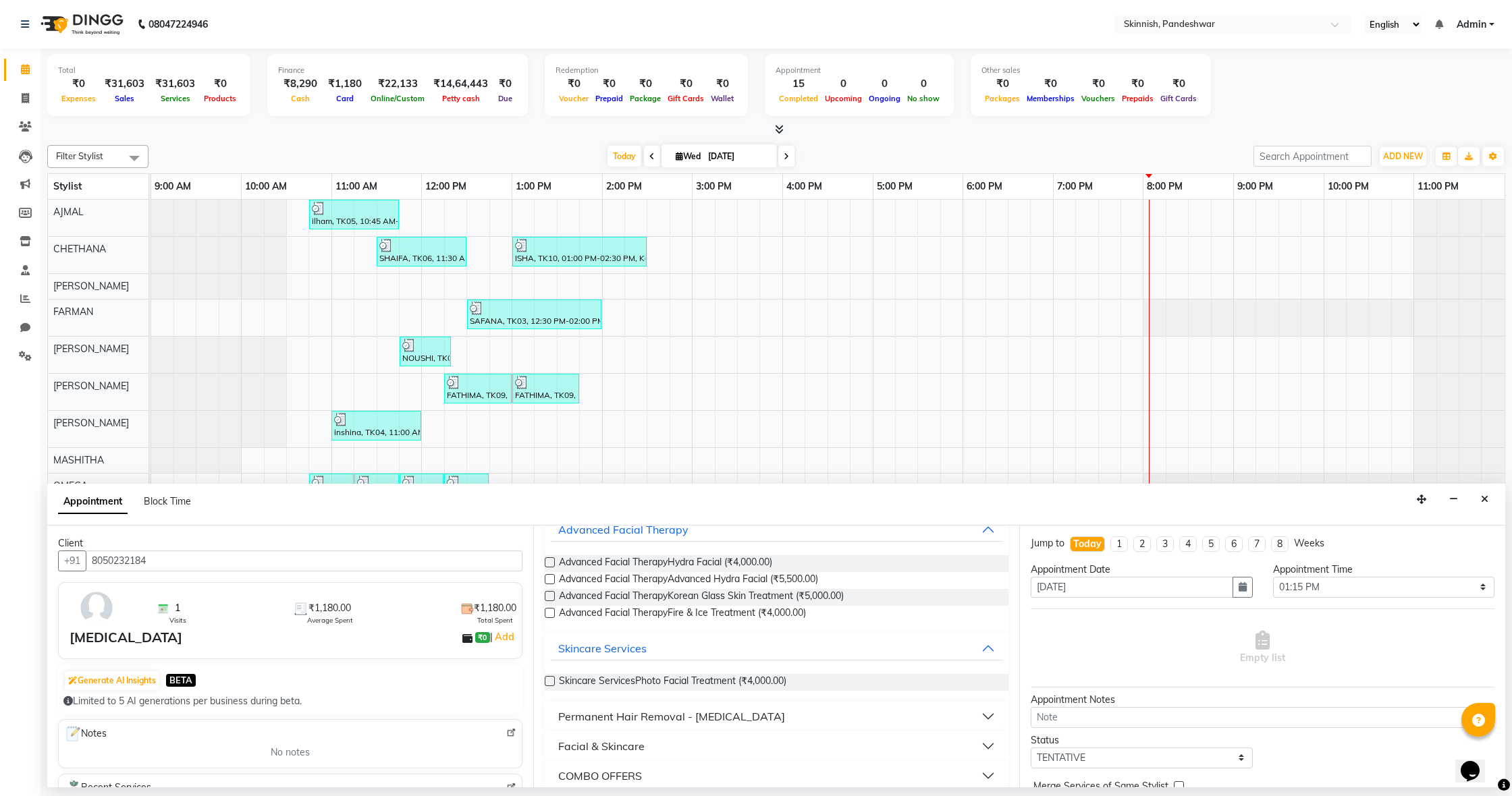
click at [663, 749] on button "Facial & Skincare" at bounding box center [776, 746] width 453 height 24
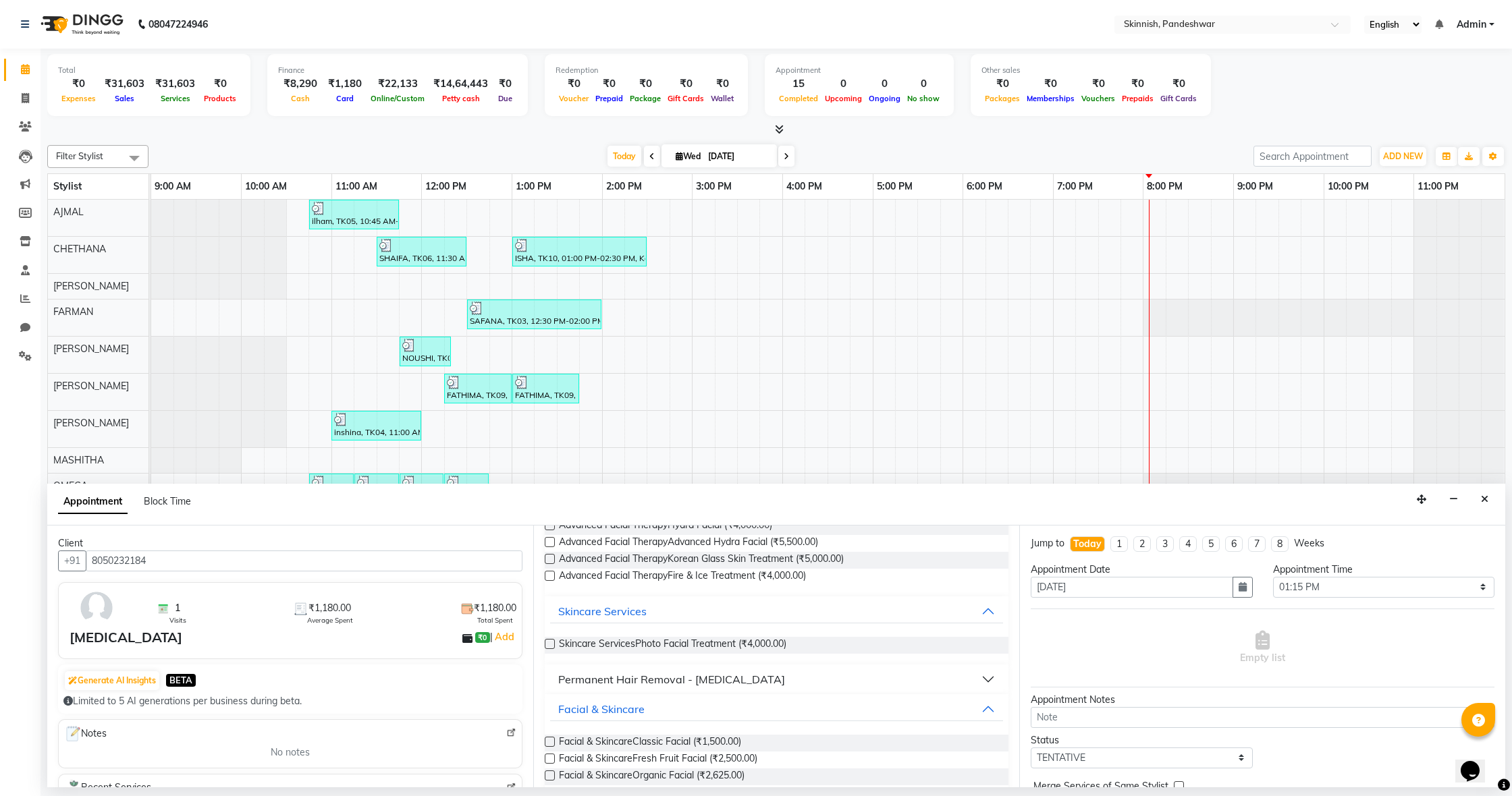
scroll to position [150, 0]
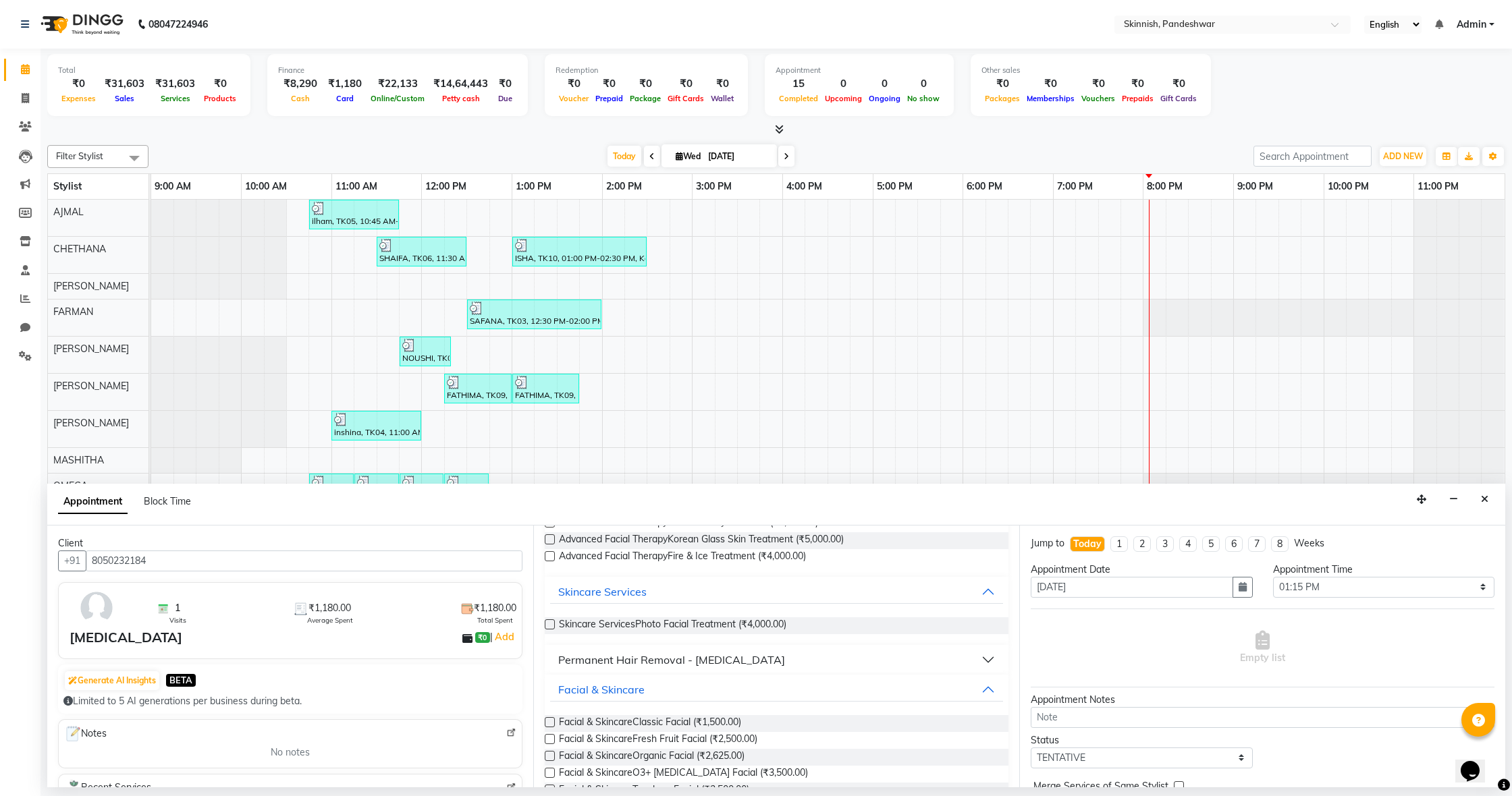
click at [550, 752] on label at bounding box center [550, 756] width 10 height 10
click at [550, 753] on input "checkbox" at bounding box center [549, 757] width 9 height 9
click at [551, 755] on label at bounding box center [550, 756] width 10 height 10
click at [551, 755] on input "checkbox" at bounding box center [549, 757] width 9 height 9
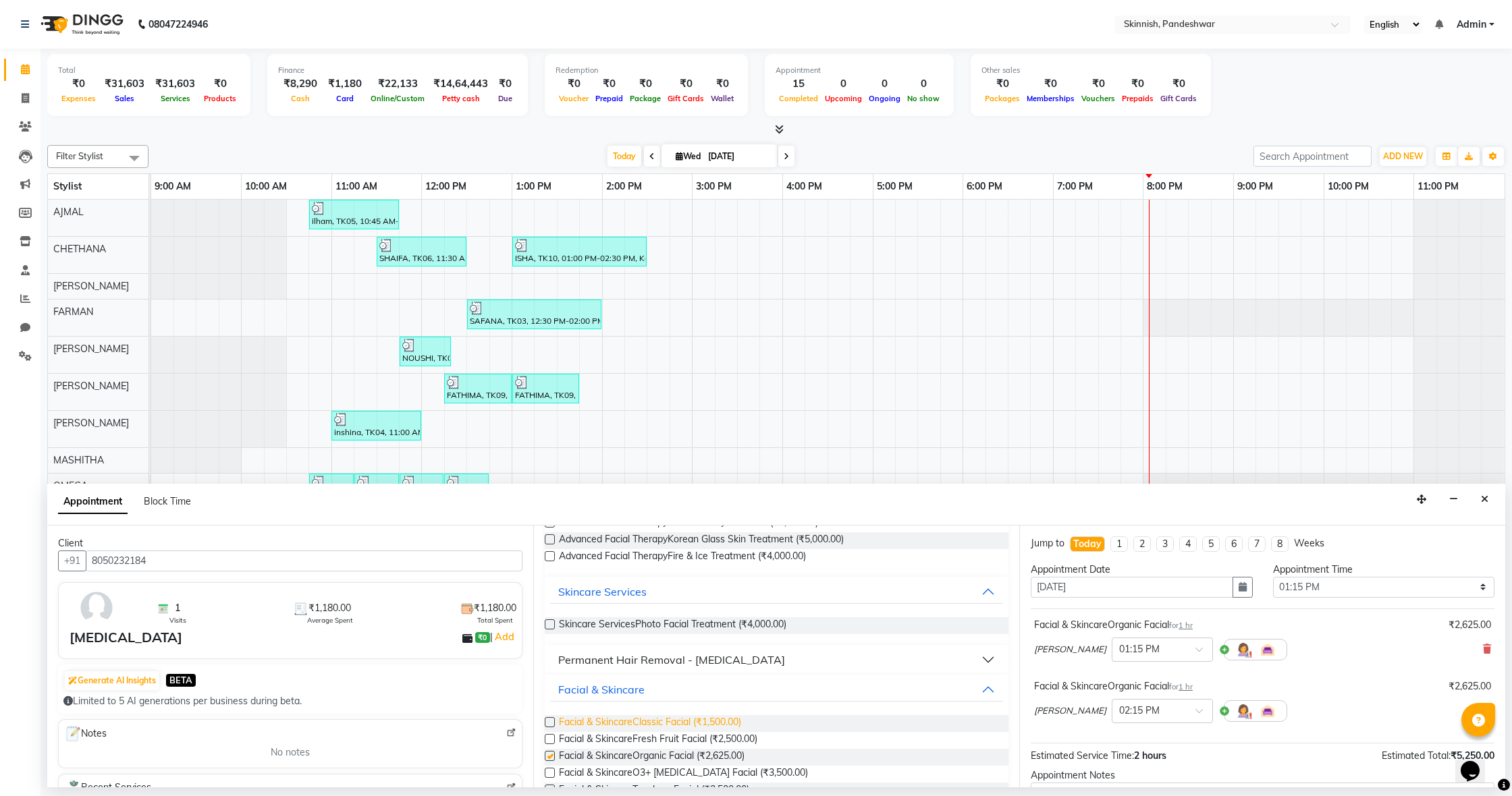
checkbox input "false"
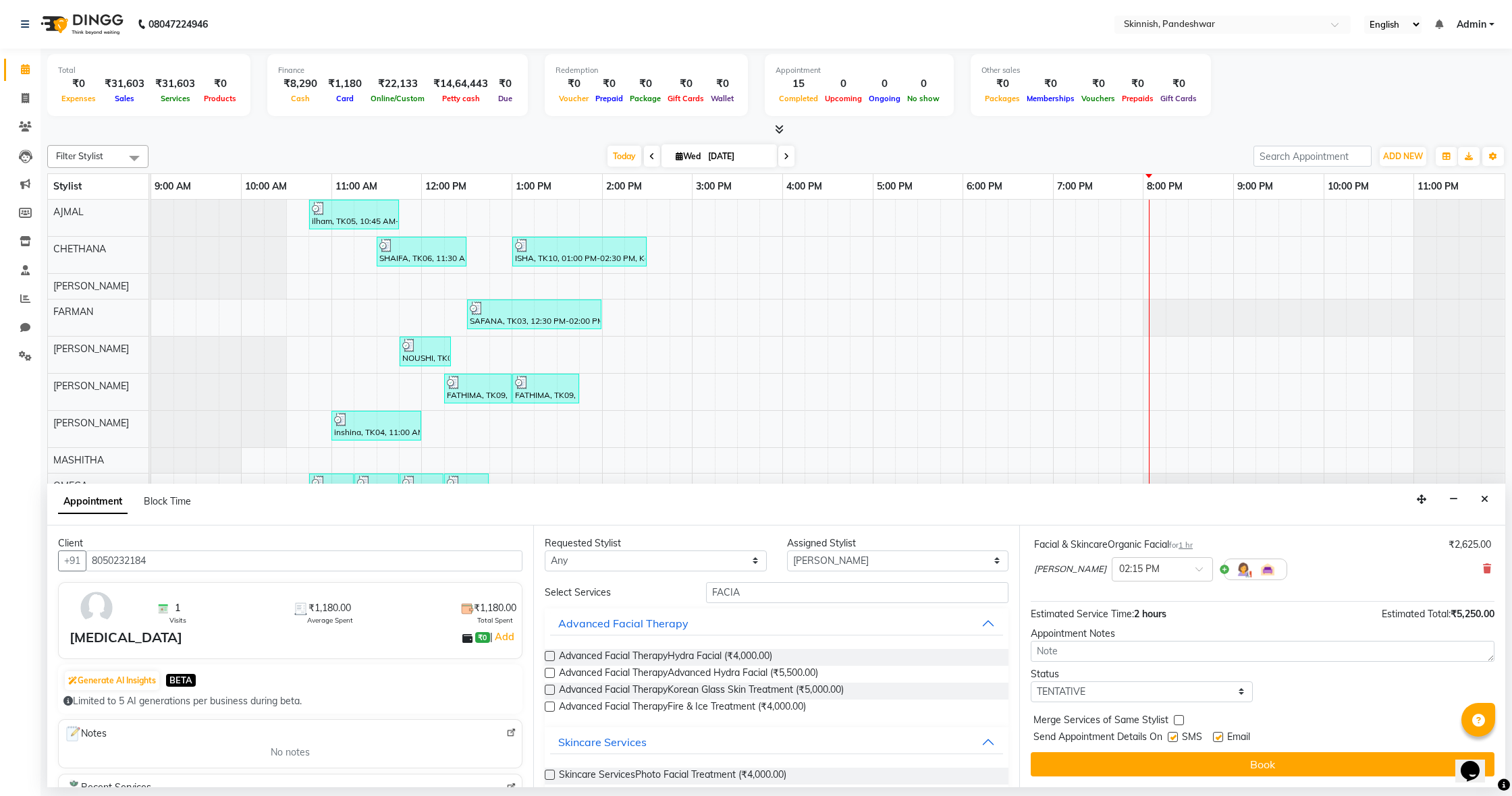
scroll to position [142, 0]
click at [784, 595] on input "FACIA" at bounding box center [857, 592] width 302 height 21
type input "F"
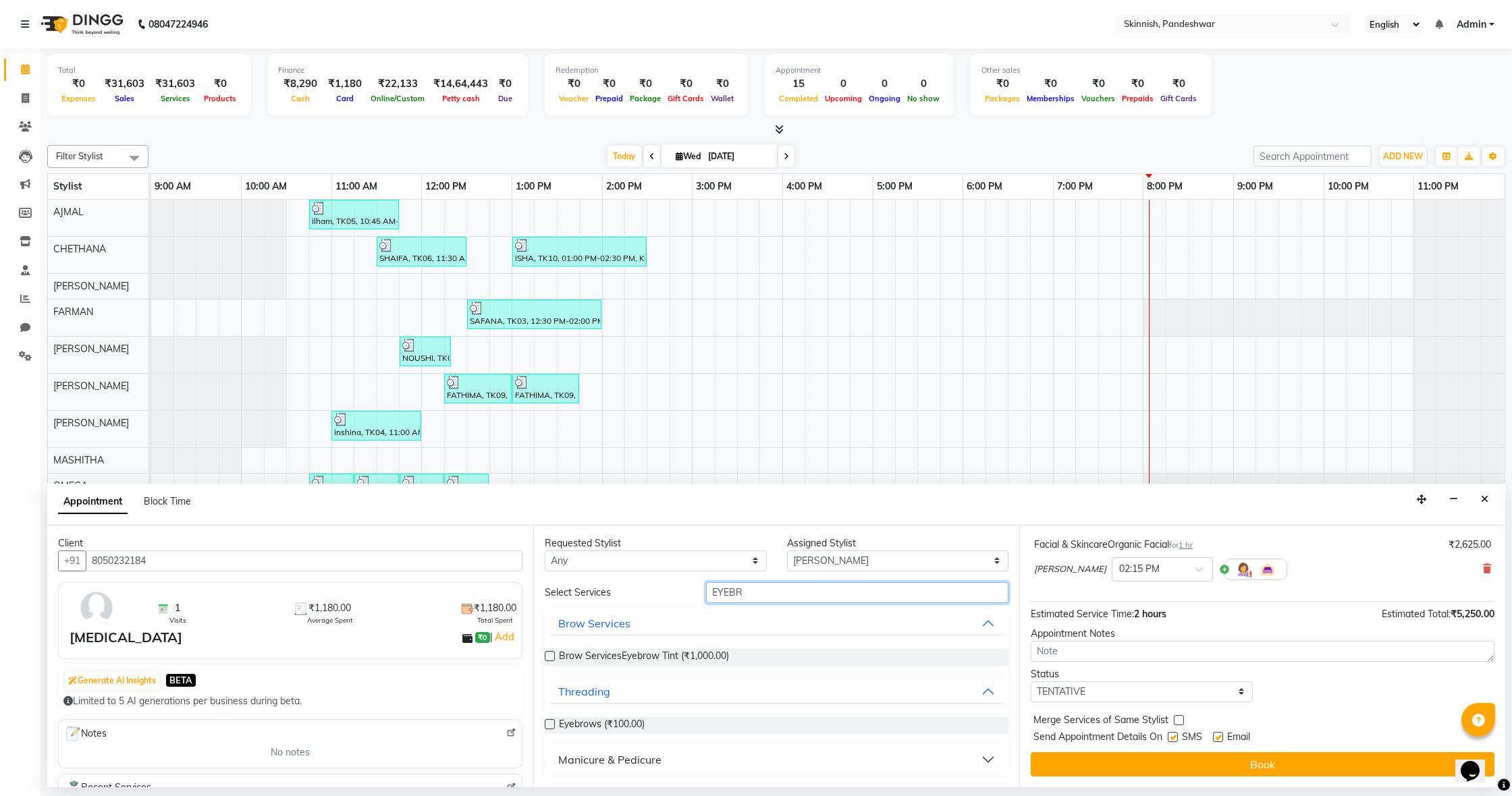
type input "EYEBR"
click at [548, 721] on label at bounding box center [550, 725] width 10 height 10
click at [548, 721] on input "checkbox" at bounding box center [549, 725] width 9 height 9
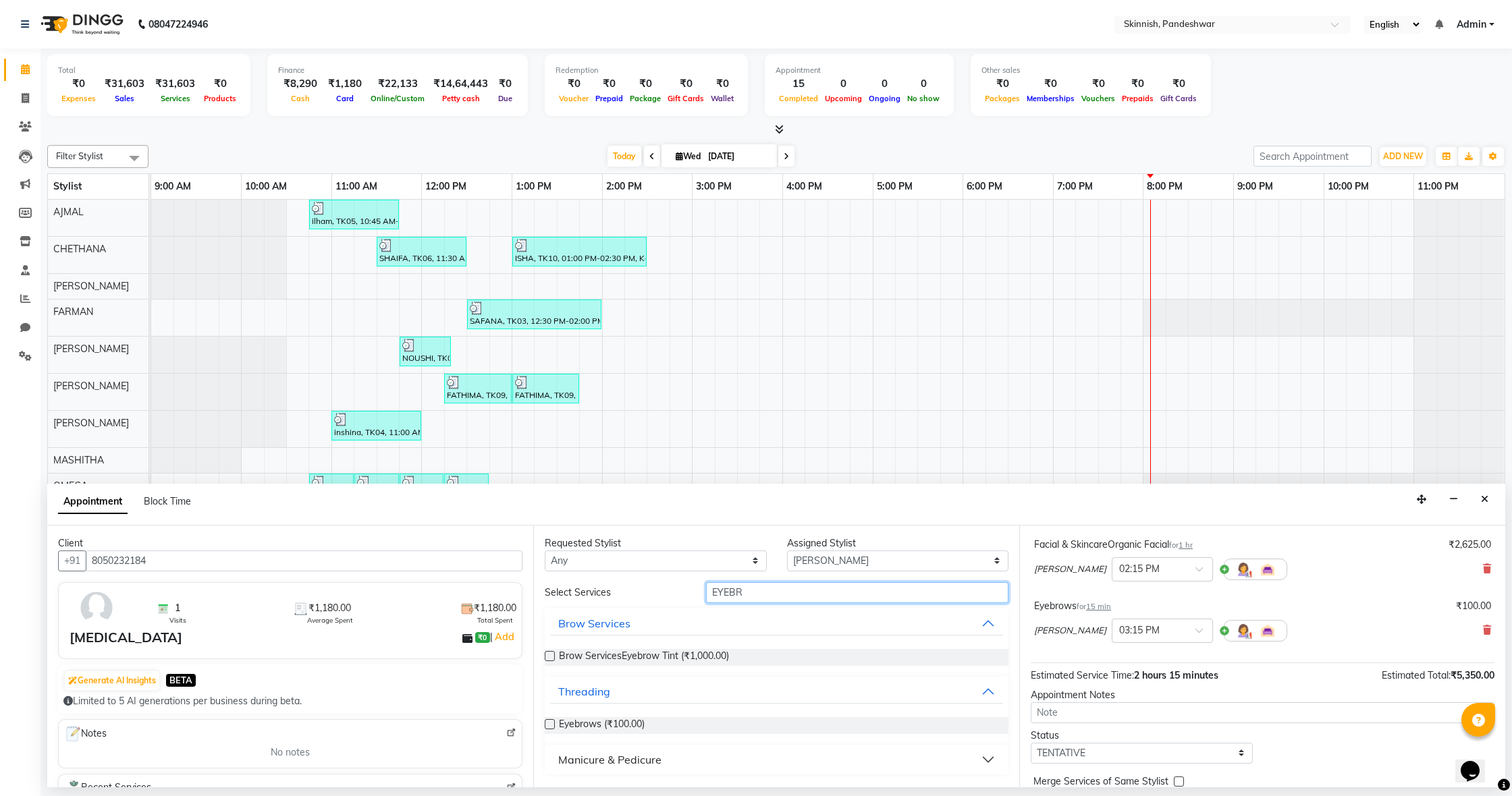
click at [840, 588] on input "EYEBR" at bounding box center [857, 592] width 302 height 21
click at [550, 723] on label at bounding box center [550, 725] width 10 height 10
click at [550, 723] on input "checkbox" at bounding box center [549, 725] width 9 height 9
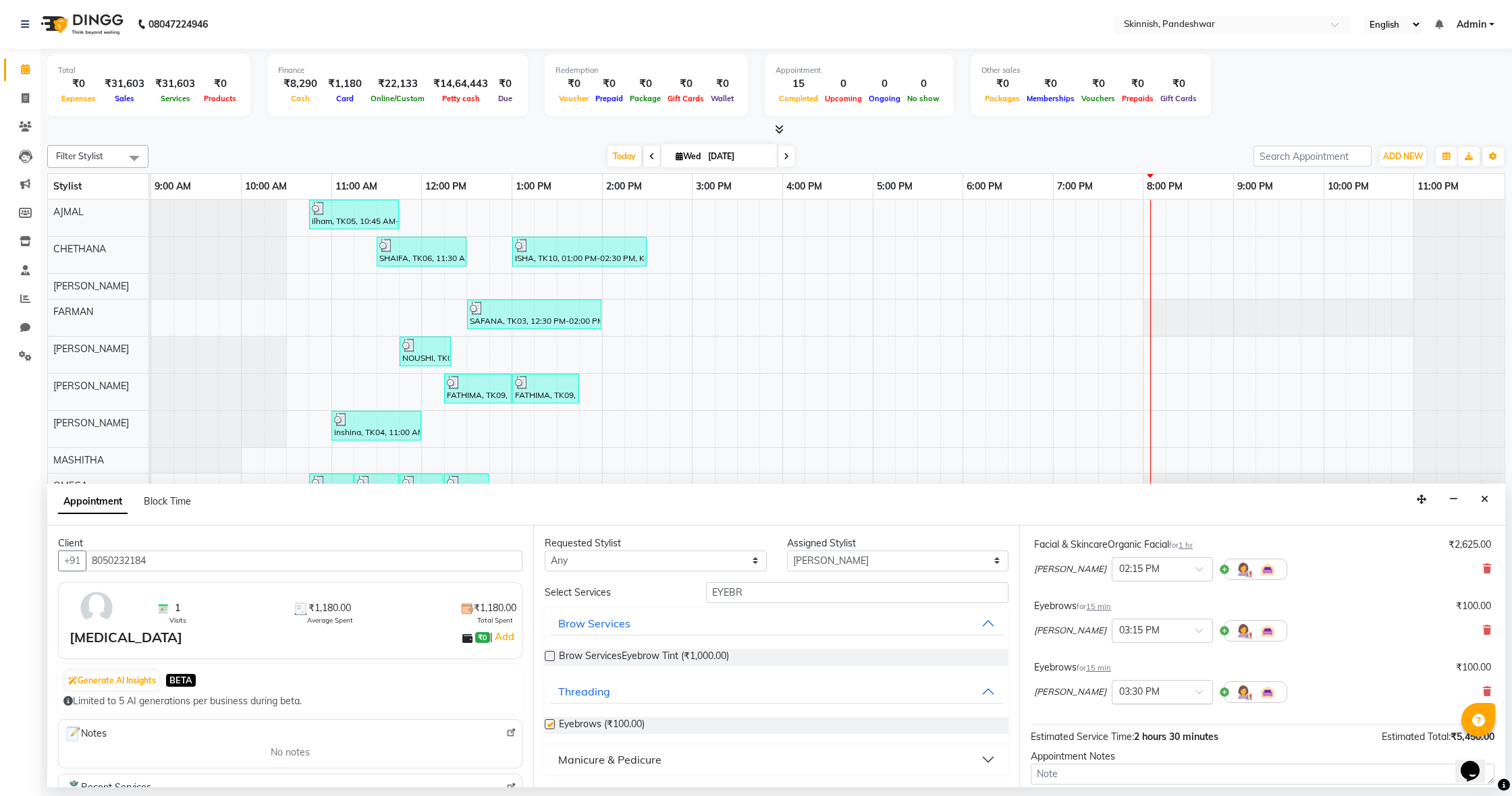
checkbox input "false"
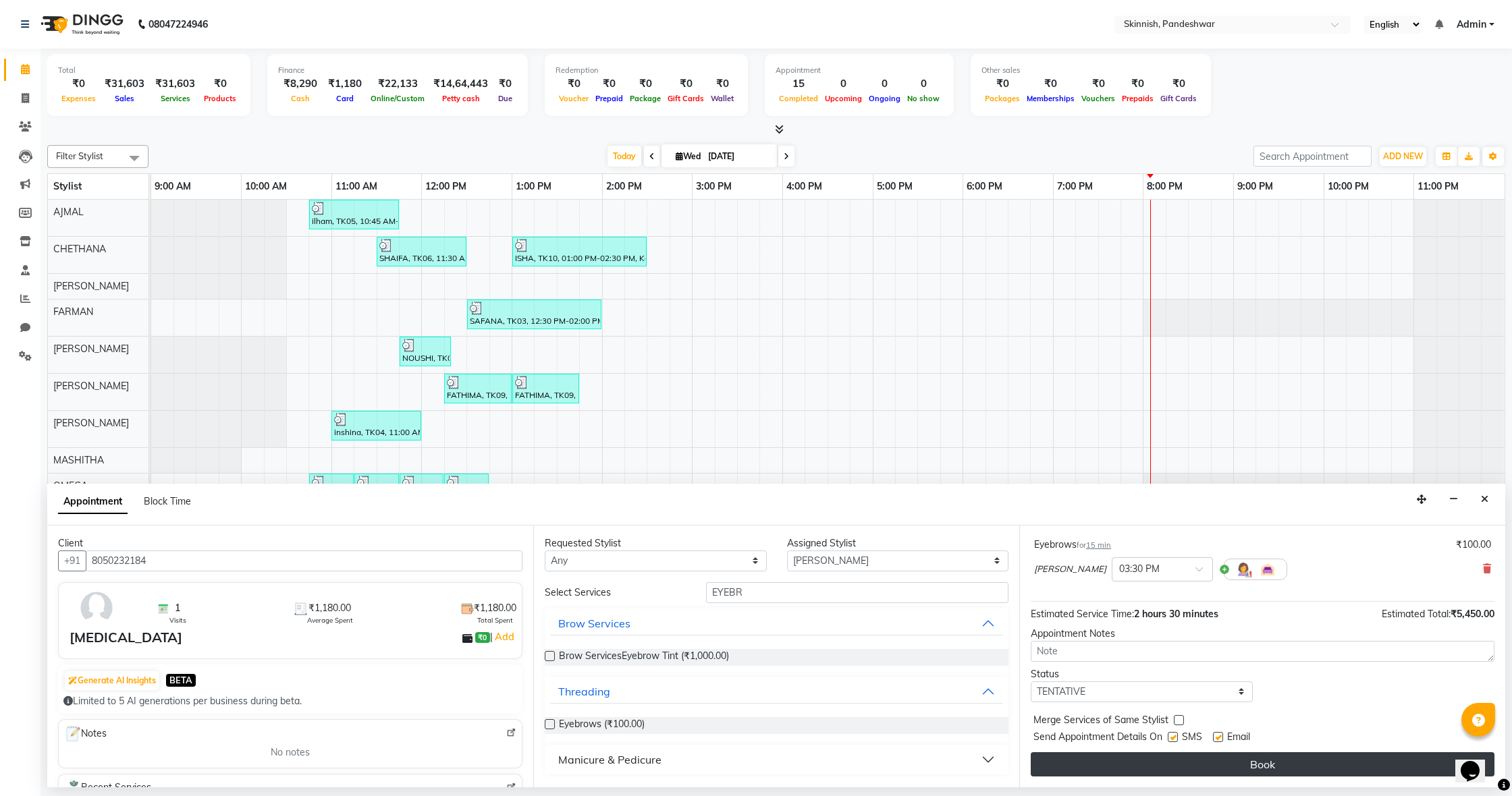
scroll to position [265, 0]
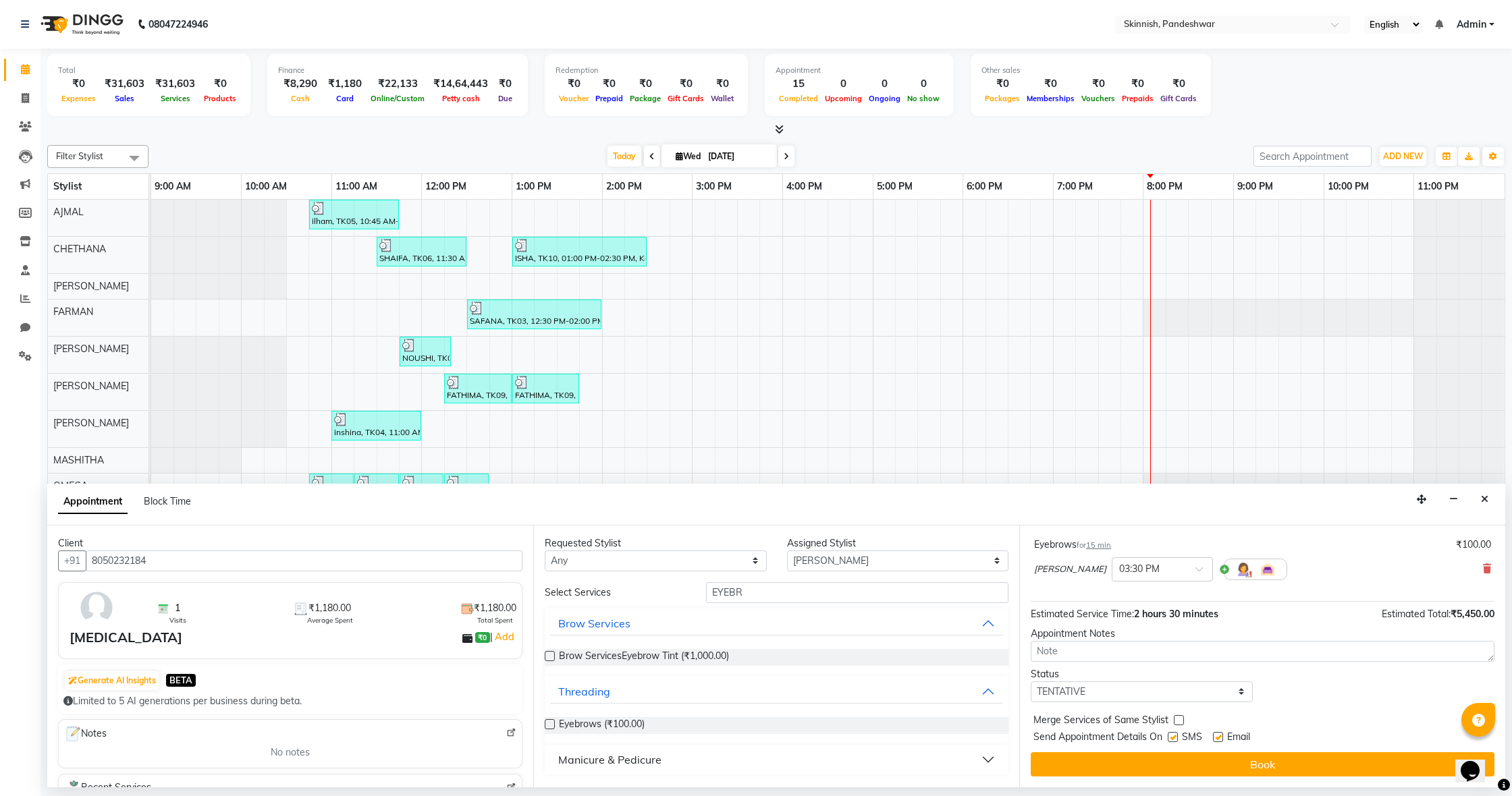
click at [1174, 762] on button "Book" at bounding box center [1263, 764] width 464 height 24
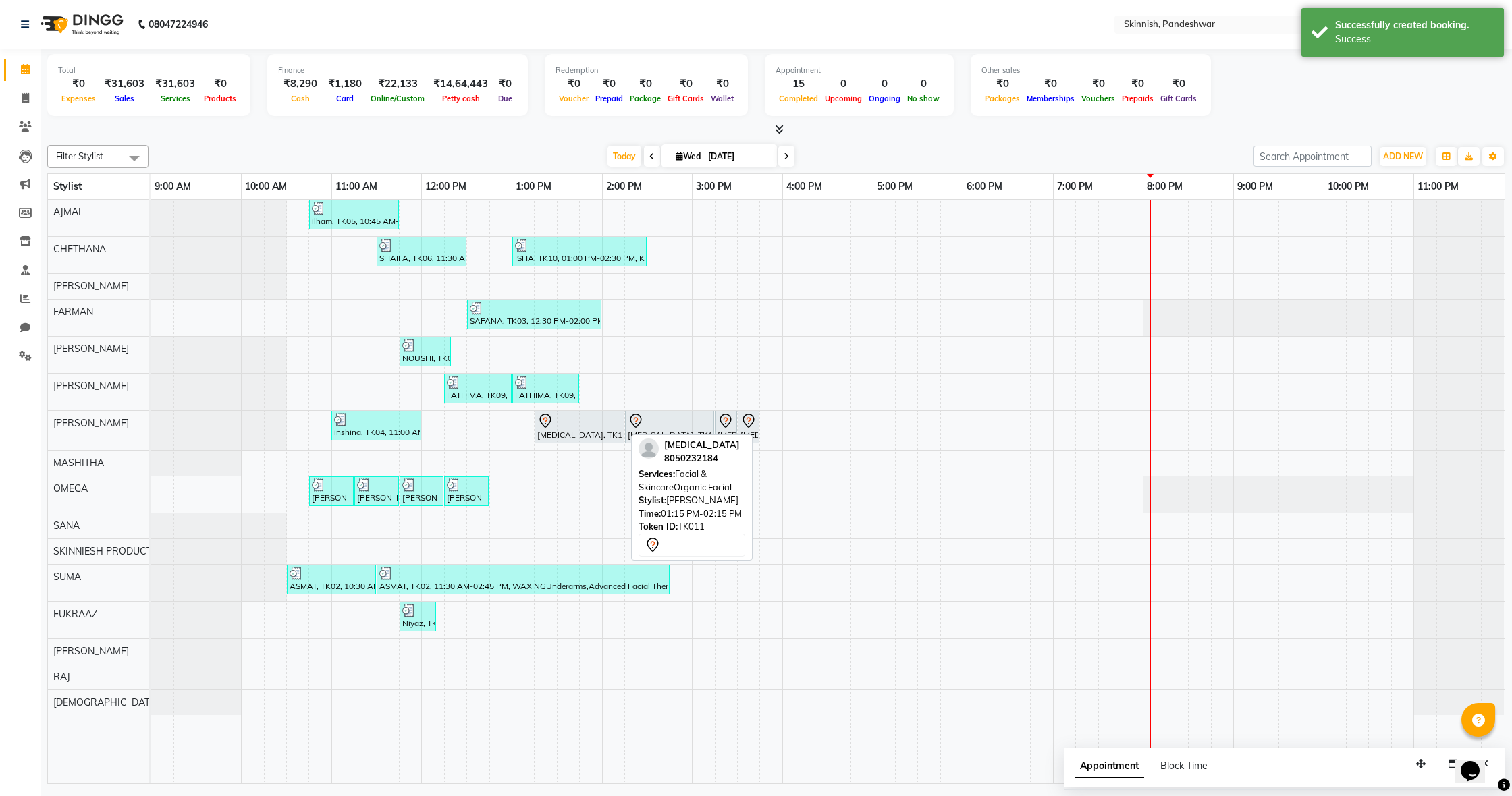
click at [571, 428] on div "yasmin, TK11, 01:15 PM-02:15 PM, Facial & SkincareOrganic Facial" at bounding box center [579, 427] width 87 height 28
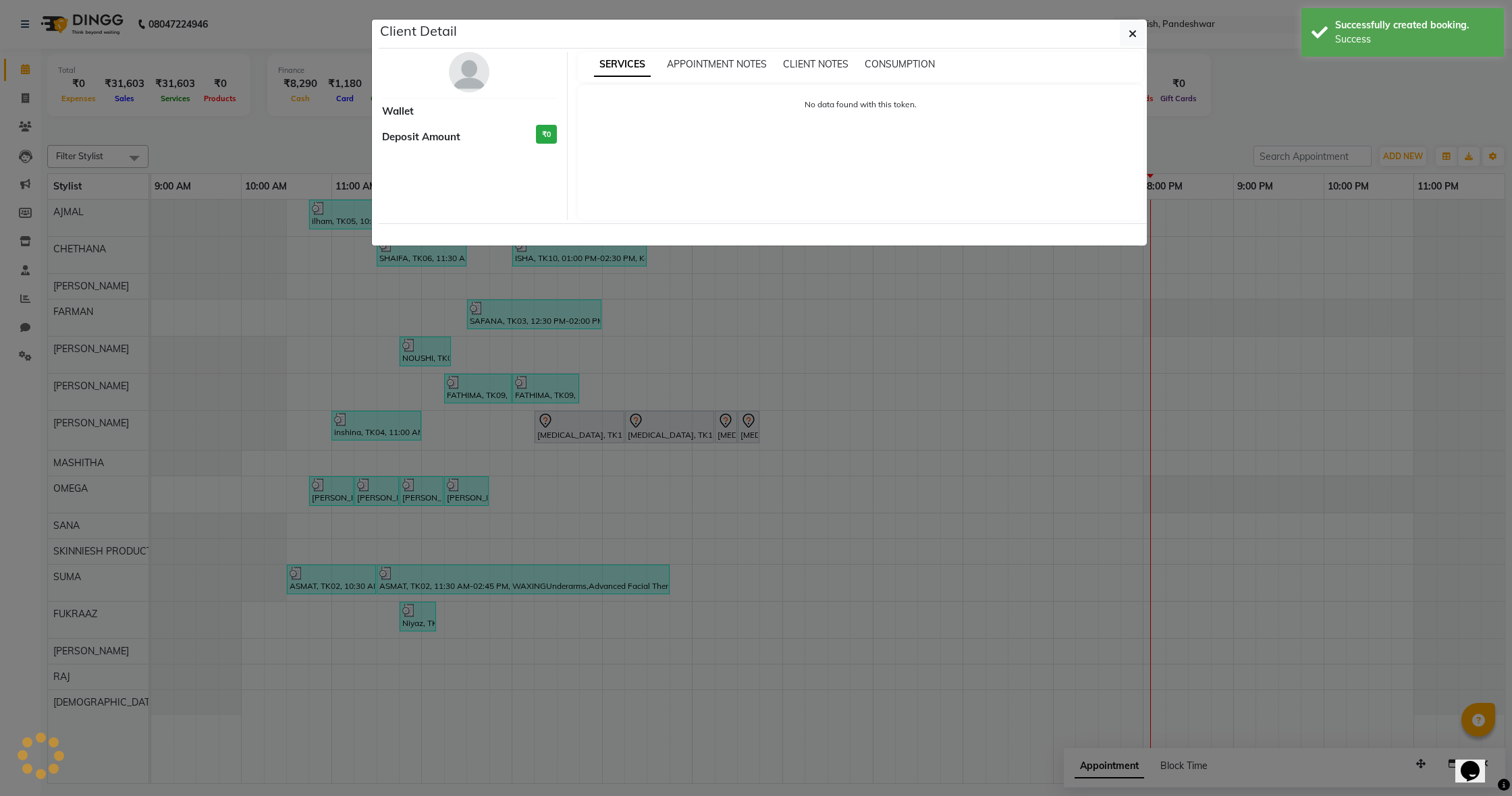
select select "7"
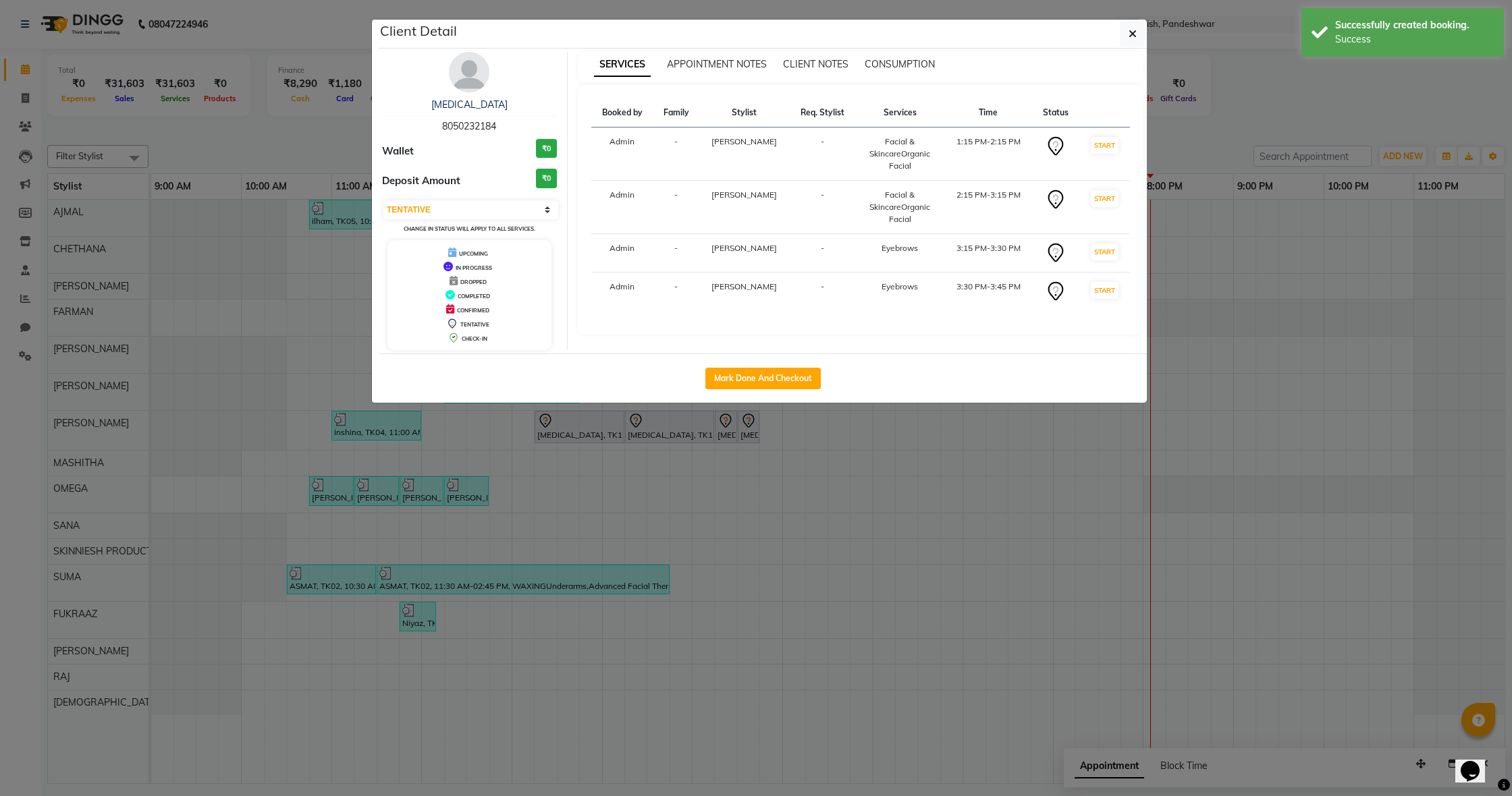
click at [768, 382] on button "Mark Done And Checkout" at bounding box center [763, 379] width 116 height 22
select select "7886"
select select "service"
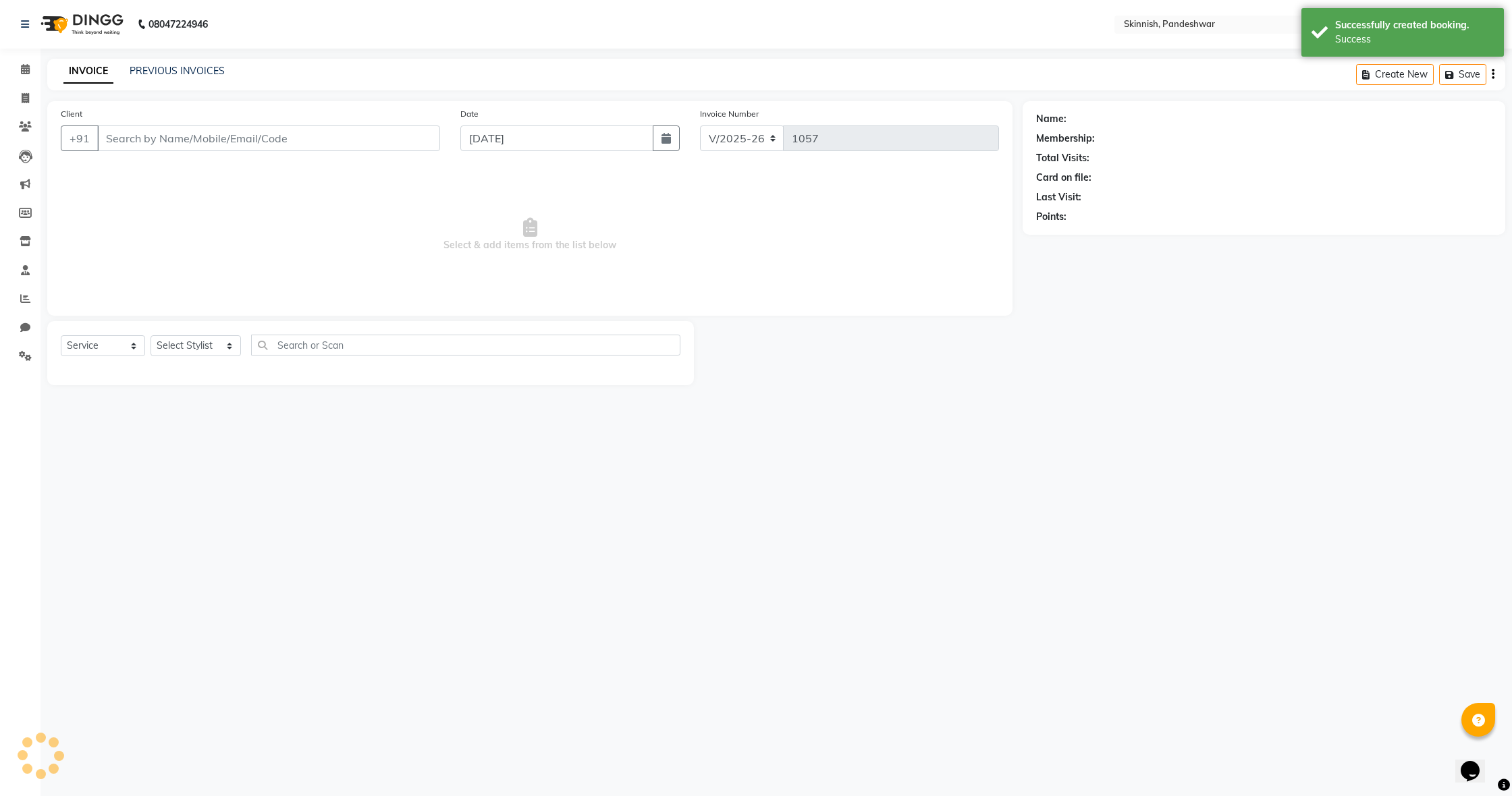
type input "8050232184"
select select "71406"
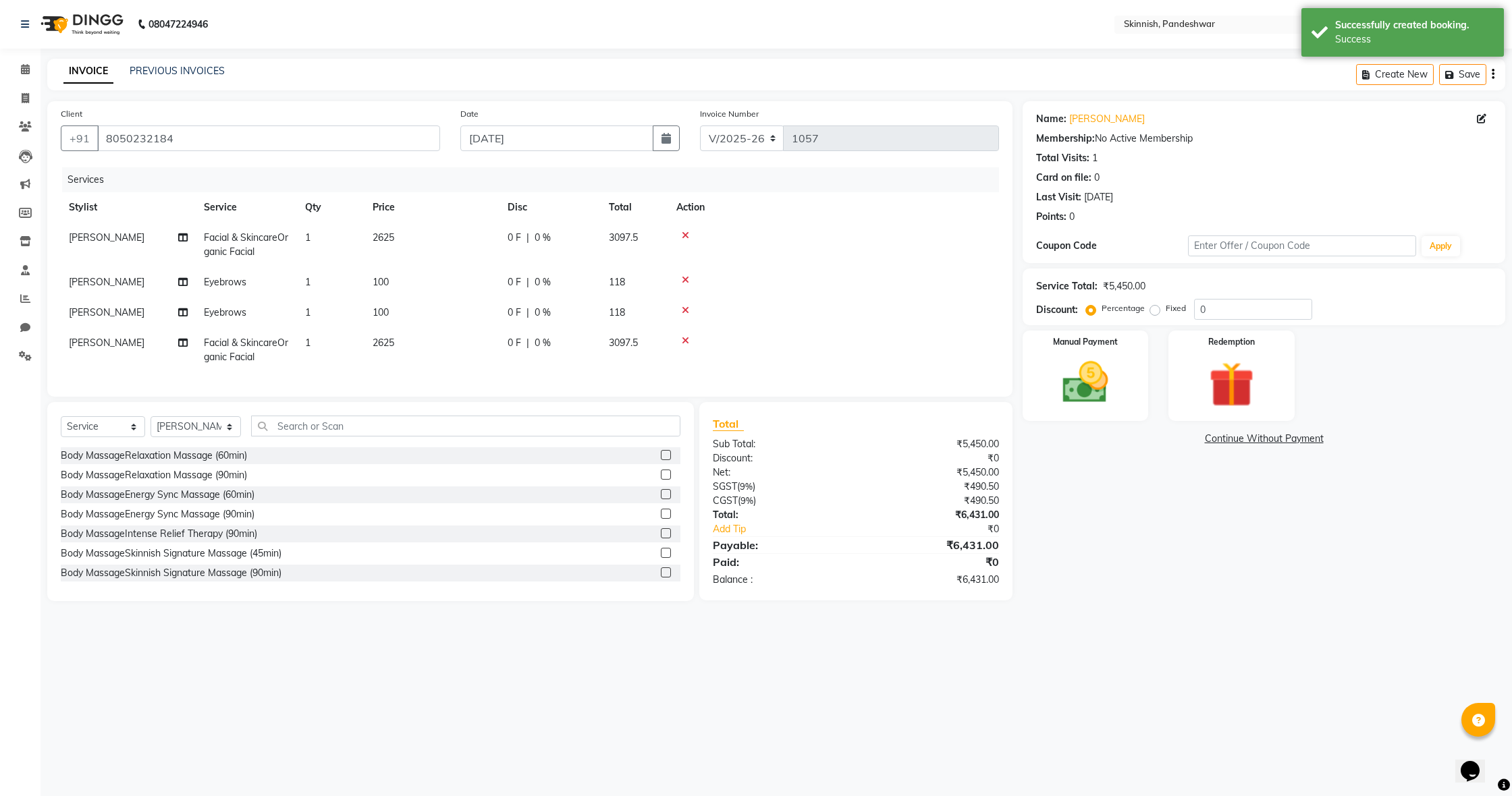
drag, startPoint x: 391, startPoint y: 231, endPoint x: 401, endPoint y: 230, distance: 10.0
click at [391, 231] on span "2625" at bounding box center [383, 237] width 22 height 12
select select "71406"
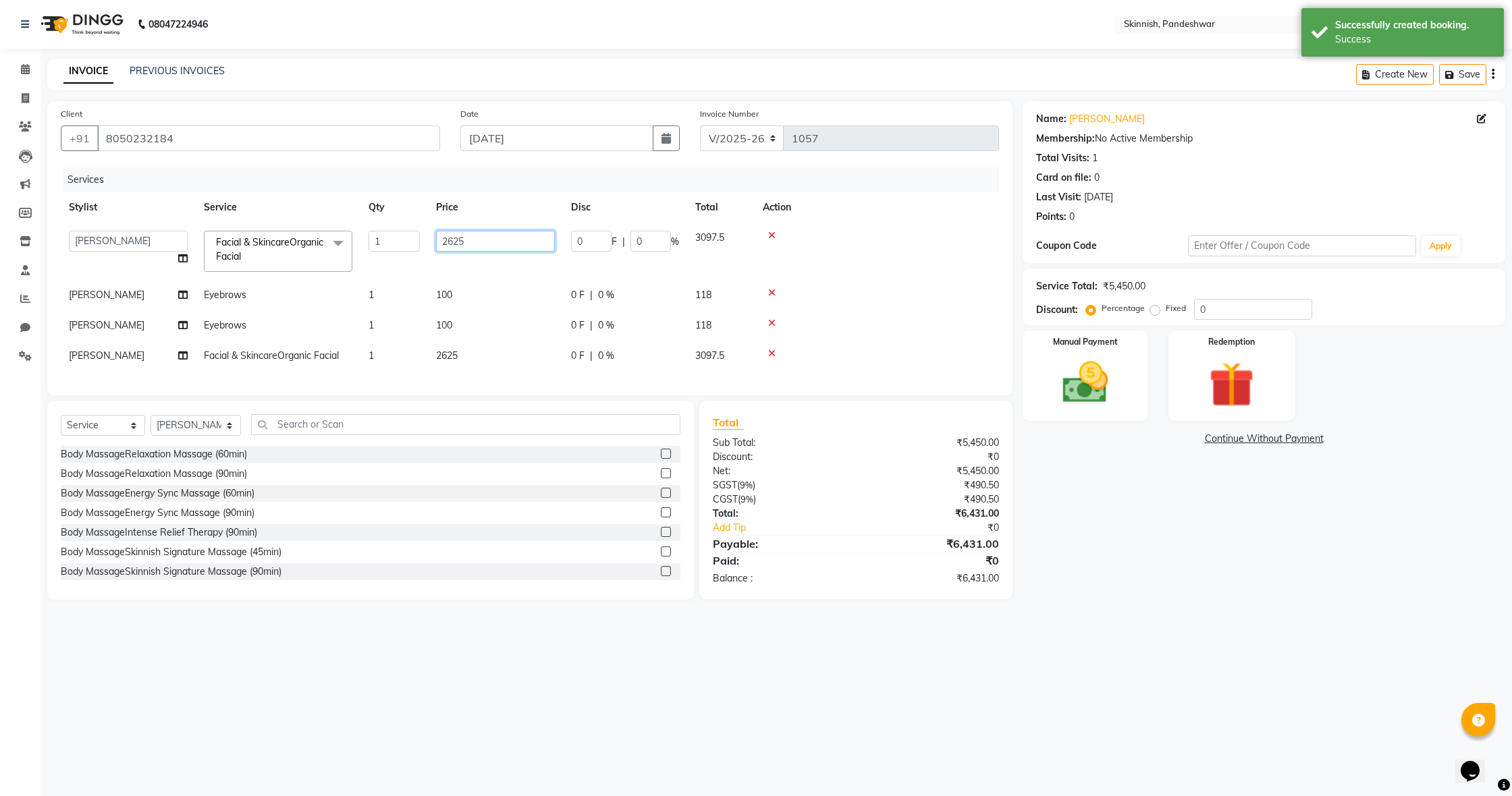
click at [484, 235] on input "2625" at bounding box center [495, 241] width 118 height 21
type input "2500"
click at [457, 355] on td "2625" at bounding box center [496, 356] width 135 height 31
select select "71406"
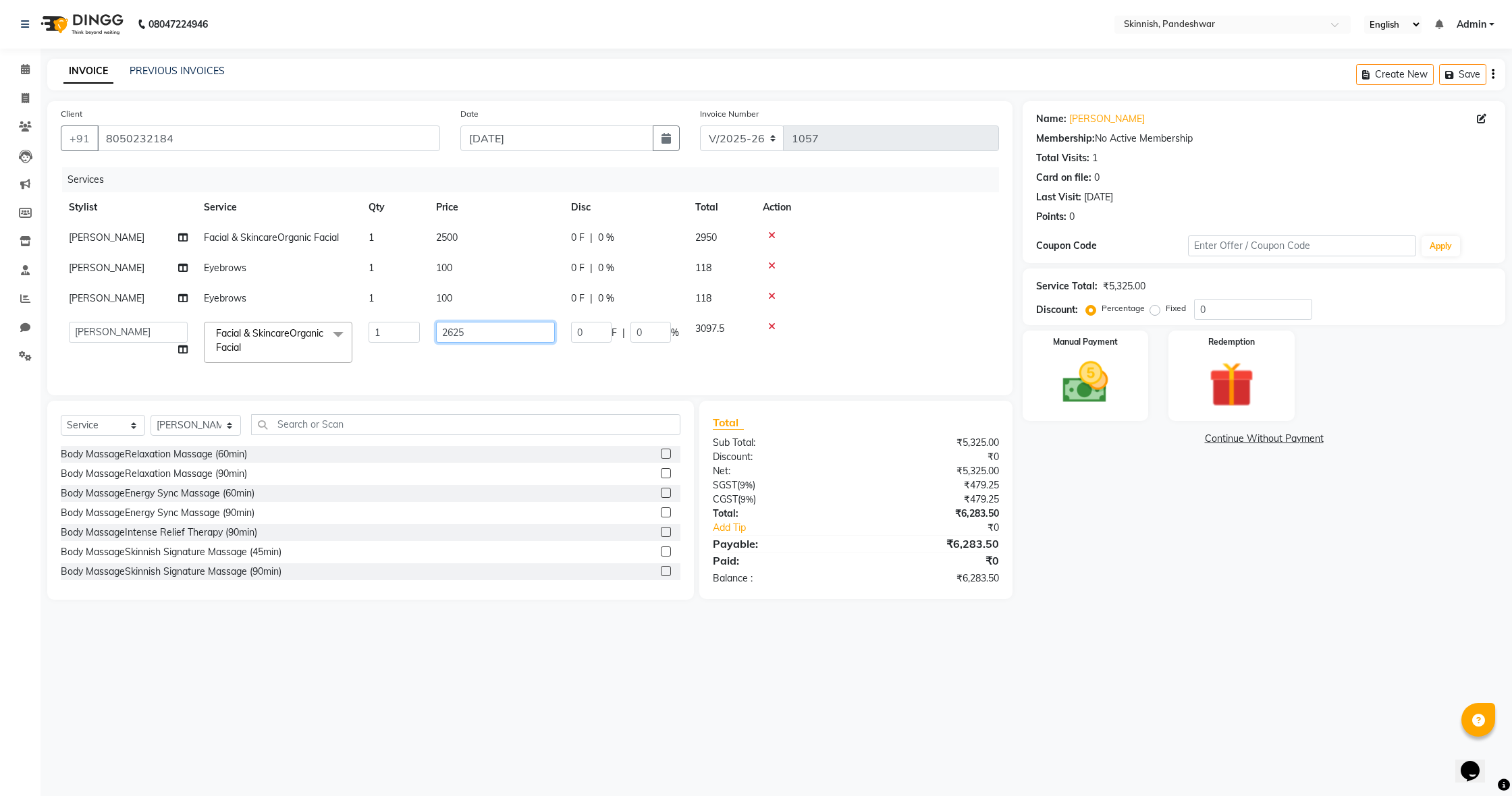
click at [486, 343] on input "2625" at bounding box center [495, 332] width 118 height 21
type input "2000"
click at [459, 314] on td "100" at bounding box center [496, 299] width 135 height 31
select select "71406"
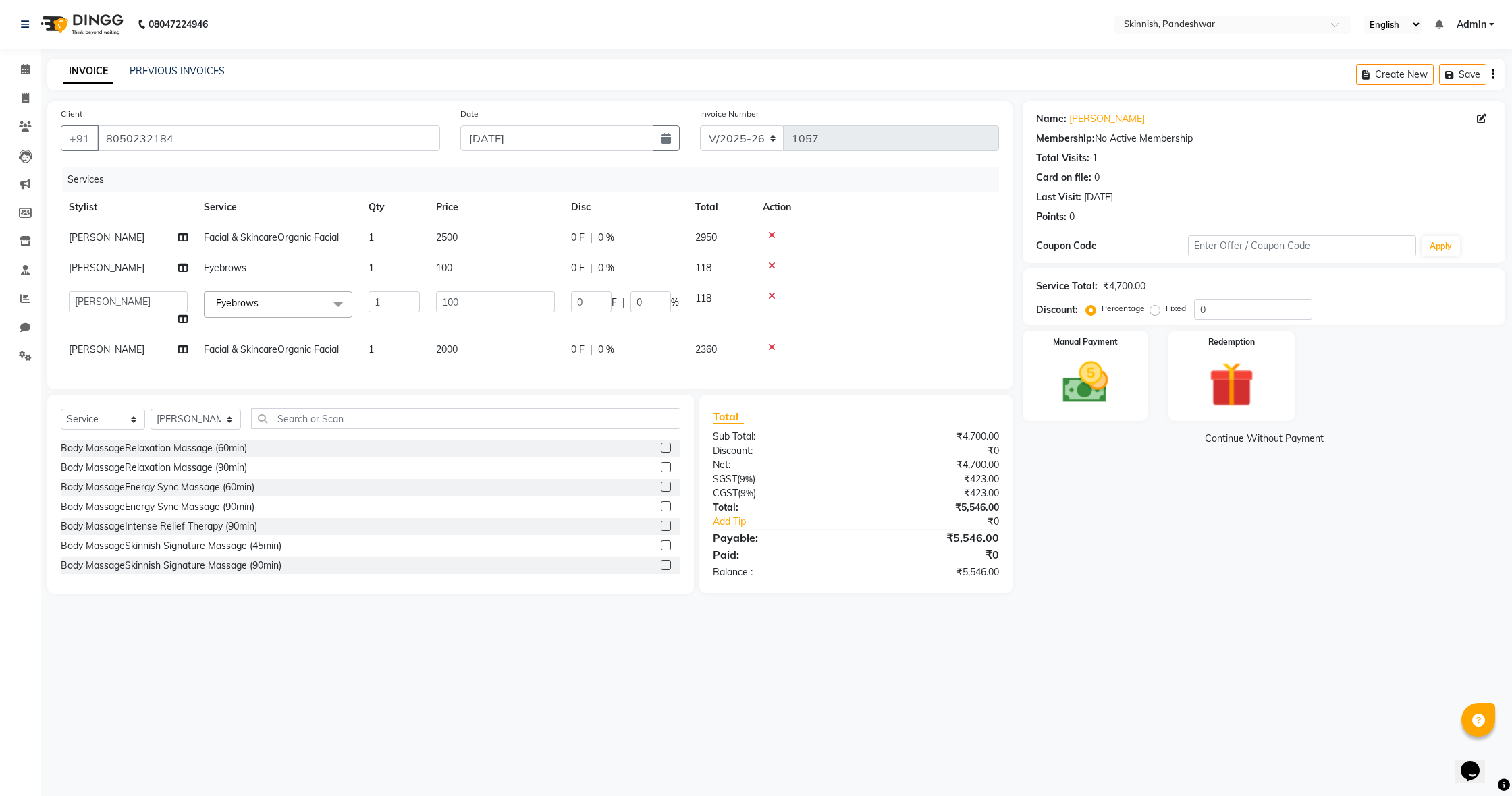
click at [772, 301] on icon at bounding box center [771, 296] width 7 height 9
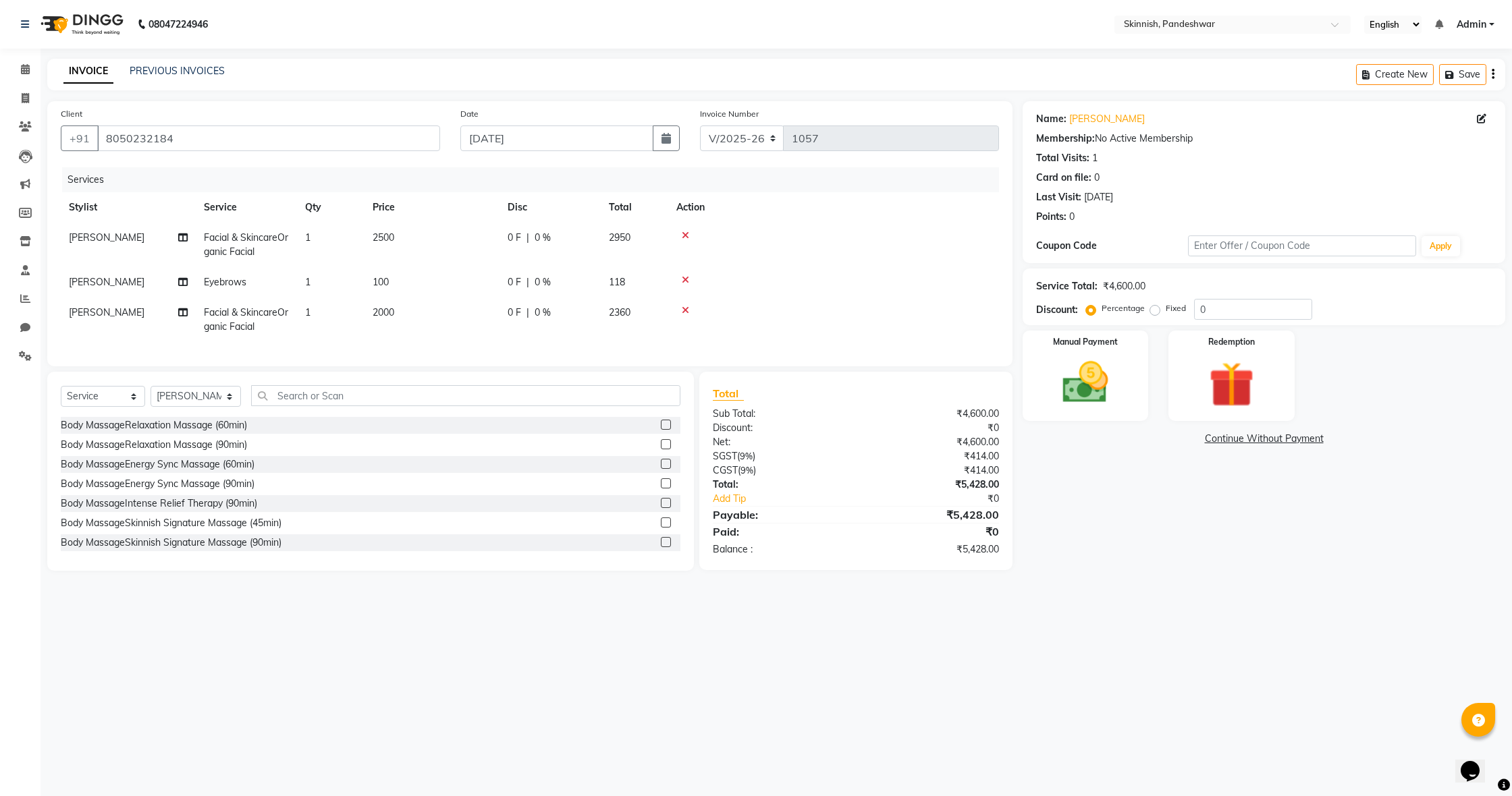
click at [388, 282] on span "100" at bounding box center [380, 282] width 16 height 12
select select "71406"
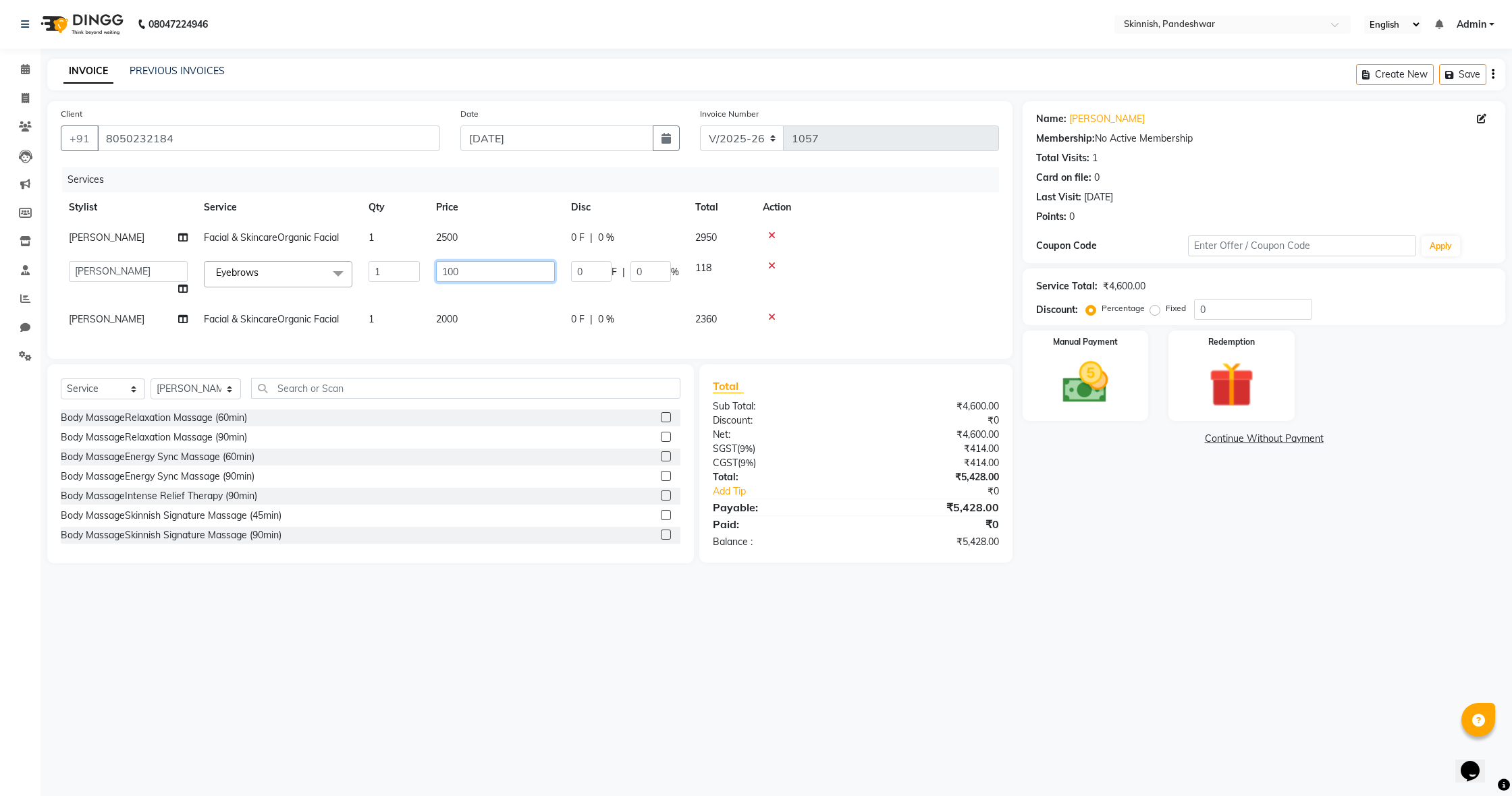
click at [476, 282] on input "100" at bounding box center [495, 271] width 118 height 21
type input "1"
type input "85"
drag, startPoint x: 1097, startPoint y: 361, endPoint x: 1104, endPoint y: 372, distance: 13.0
click at [1096, 361] on img at bounding box center [1085, 382] width 77 height 55
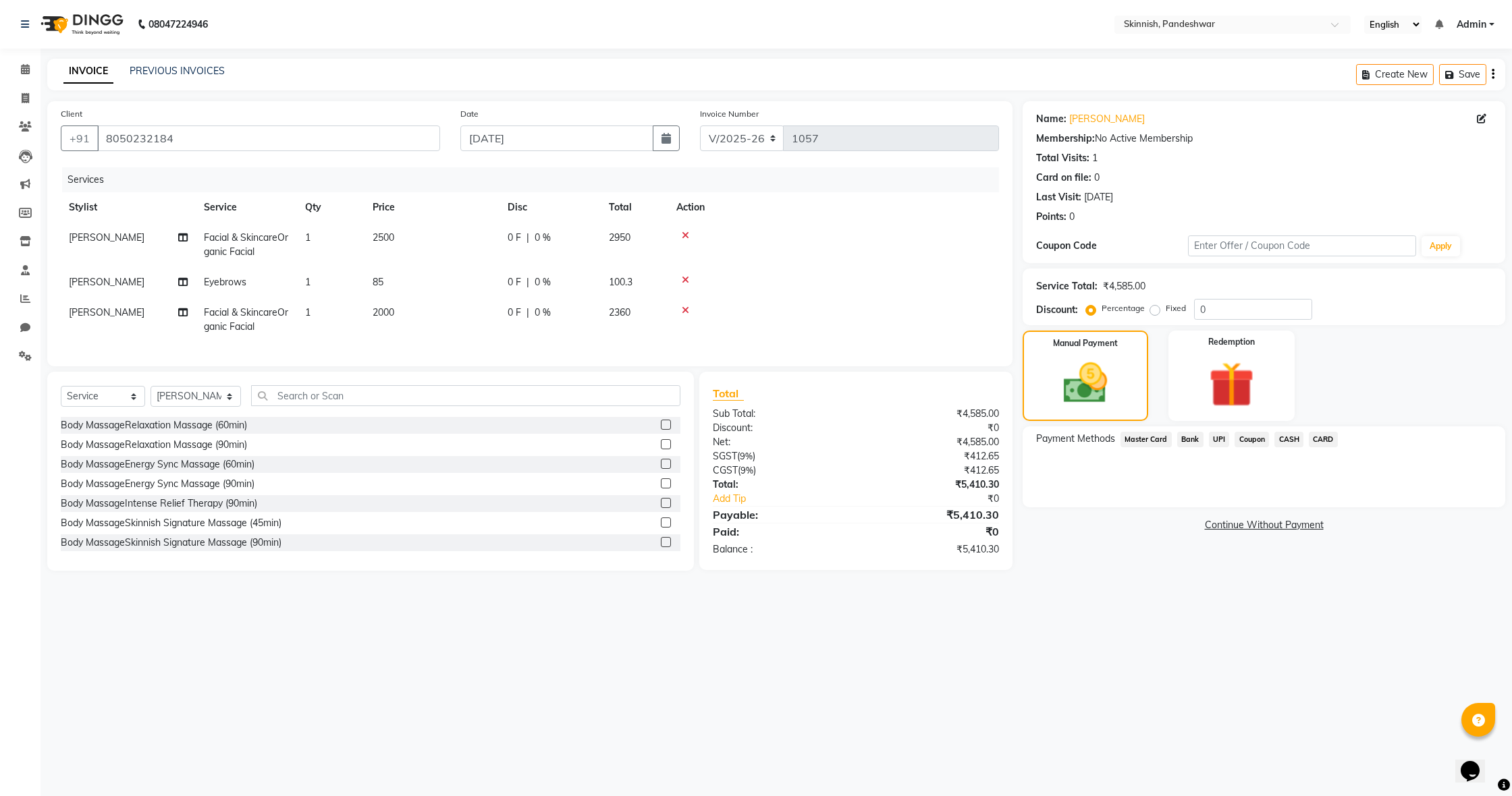
click at [1165, 310] on label "Fixed" at bounding box center [1175, 308] width 20 height 12
click at [1153, 310] on input "Fixed" at bounding box center [1157, 308] width 9 height 9
radio input "true"
drag, startPoint x: 1201, startPoint y: 307, endPoint x: 1207, endPoint y: 308, distance: 6.1
click at [1202, 308] on input "0" at bounding box center [1252, 309] width 118 height 21
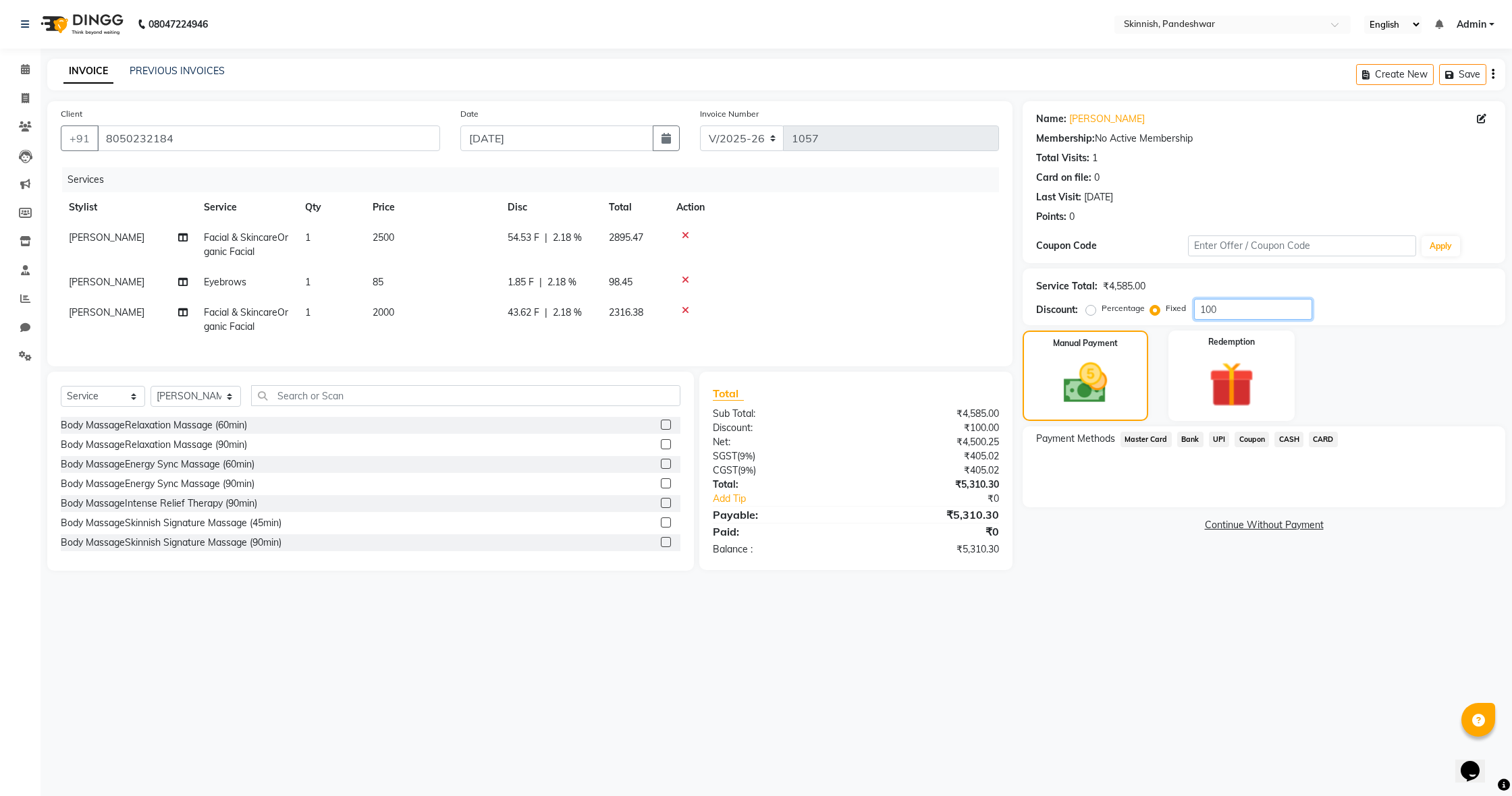
type input "100"
click at [1217, 436] on span "UPI" at bounding box center [1219, 439] width 21 height 15
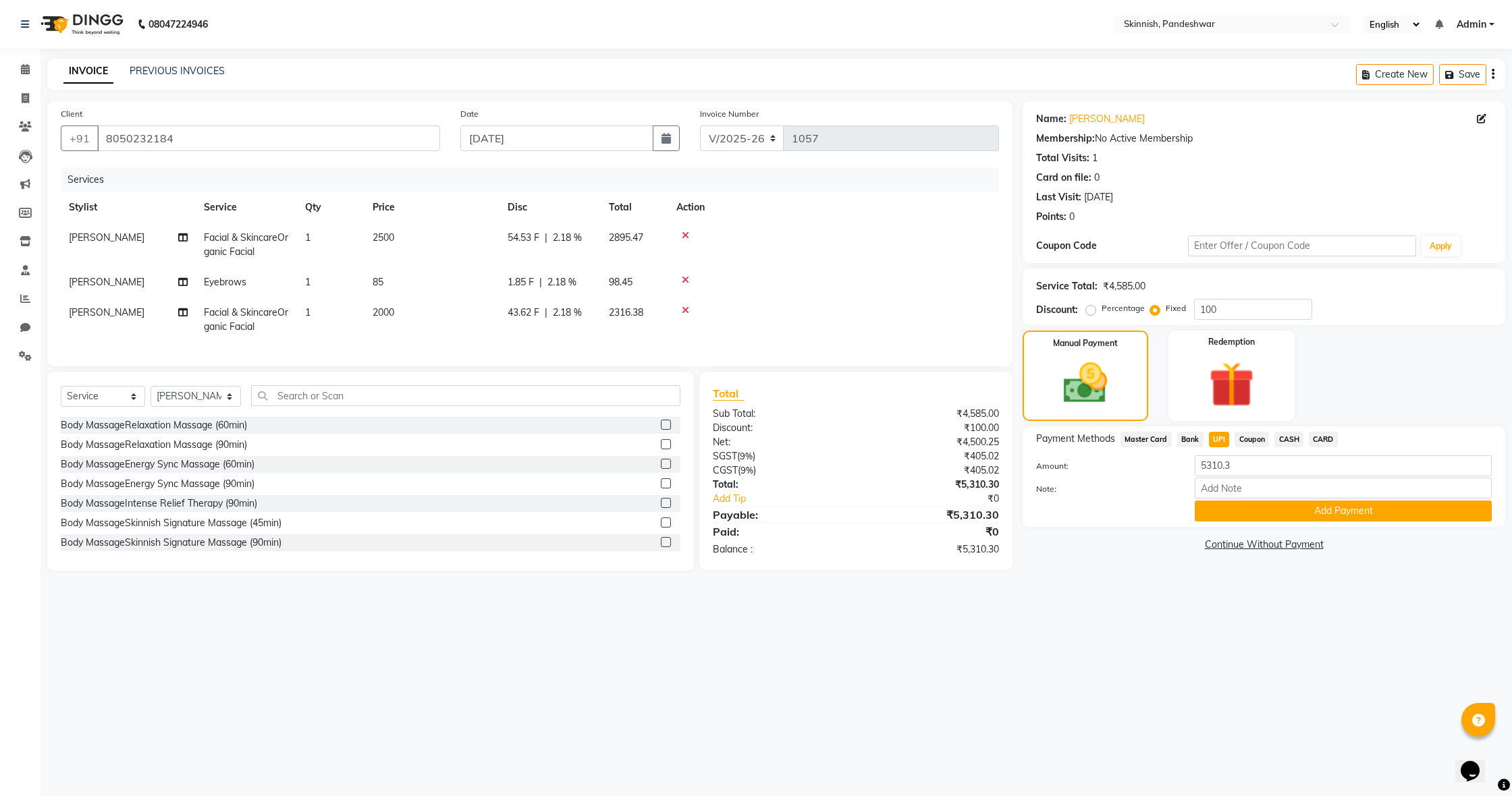
click at [526, 240] on span "54.53 F" at bounding box center [523, 238] width 32 height 14
select select "71406"
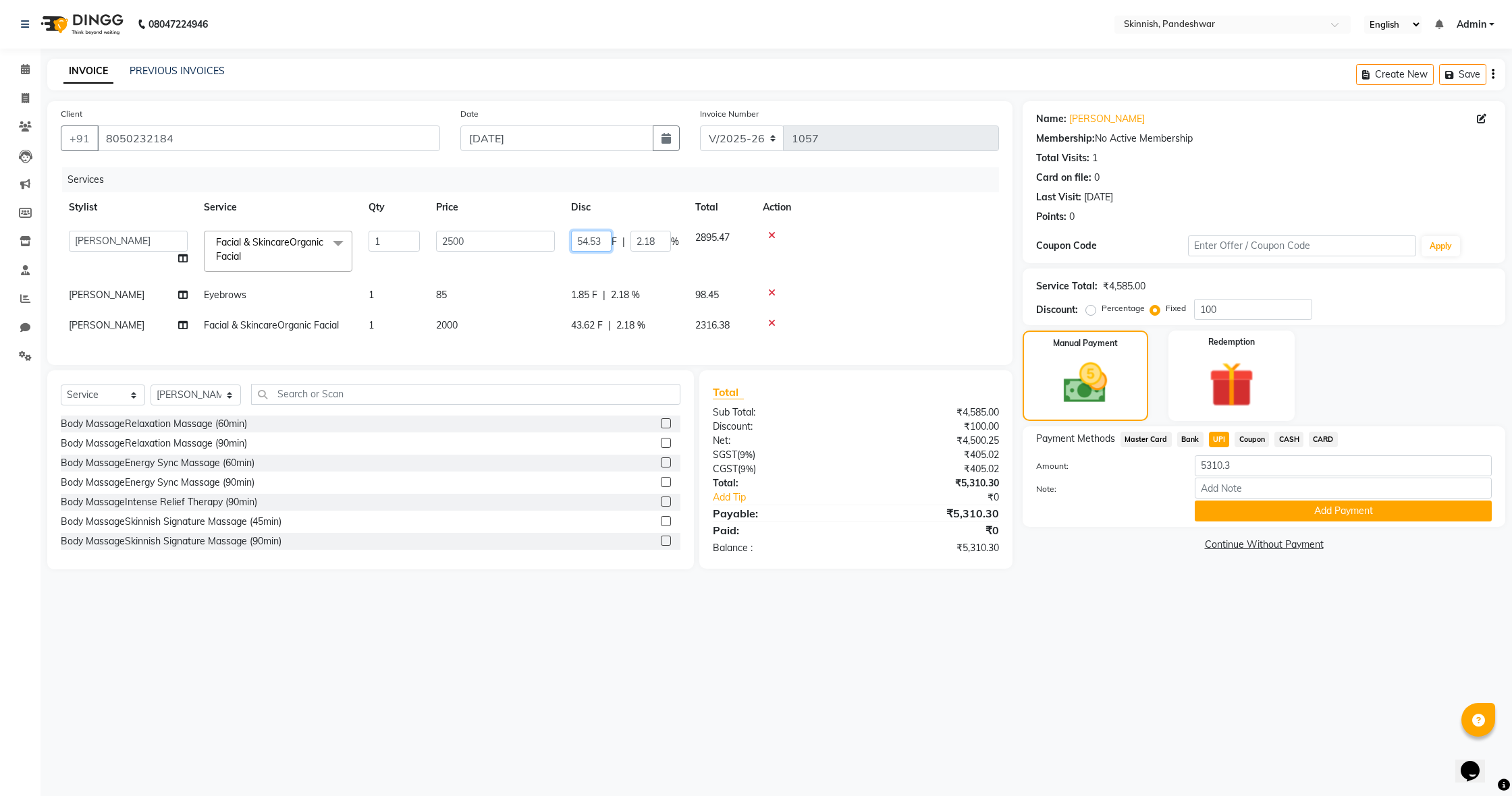
click at [598, 244] on input "54.53" at bounding box center [591, 241] width 41 height 21
click at [608, 240] on input "54.53" at bounding box center [591, 241] width 41 height 21
type input "5"
type input "0"
click at [615, 270] on tbody "AJMAL CHETHANA FAIZAN FARMAN FIZZA SAYEED FUKRAAZ JENNY JULIE MASHITHA OMEGA pr…" at bounding box center [530, 281] width 938 height 118
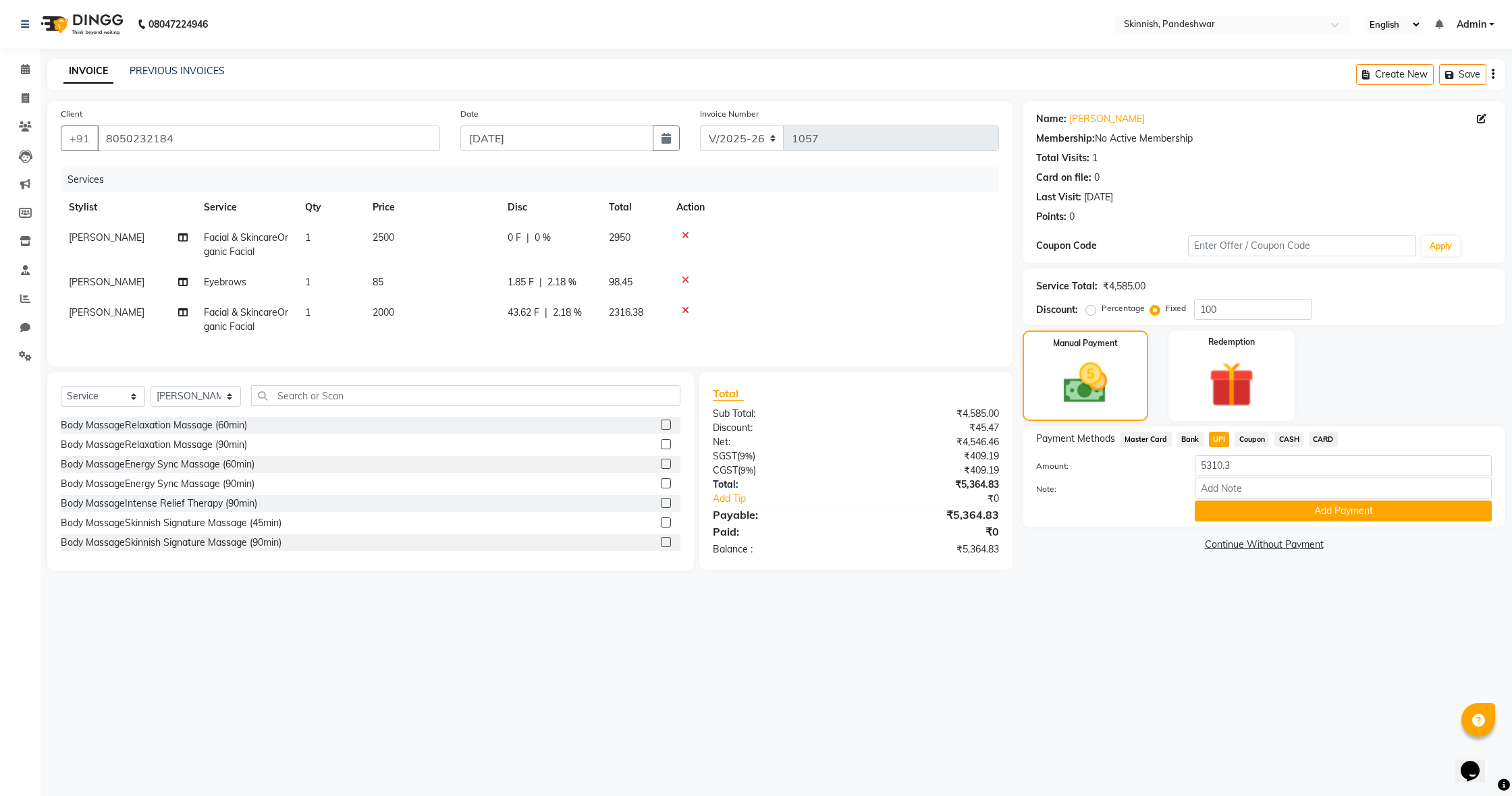
click at [534, 283] on div "1.85 F | 2.18 %" at bounding box center [550, 282] width 85 height 14
select select "71406"
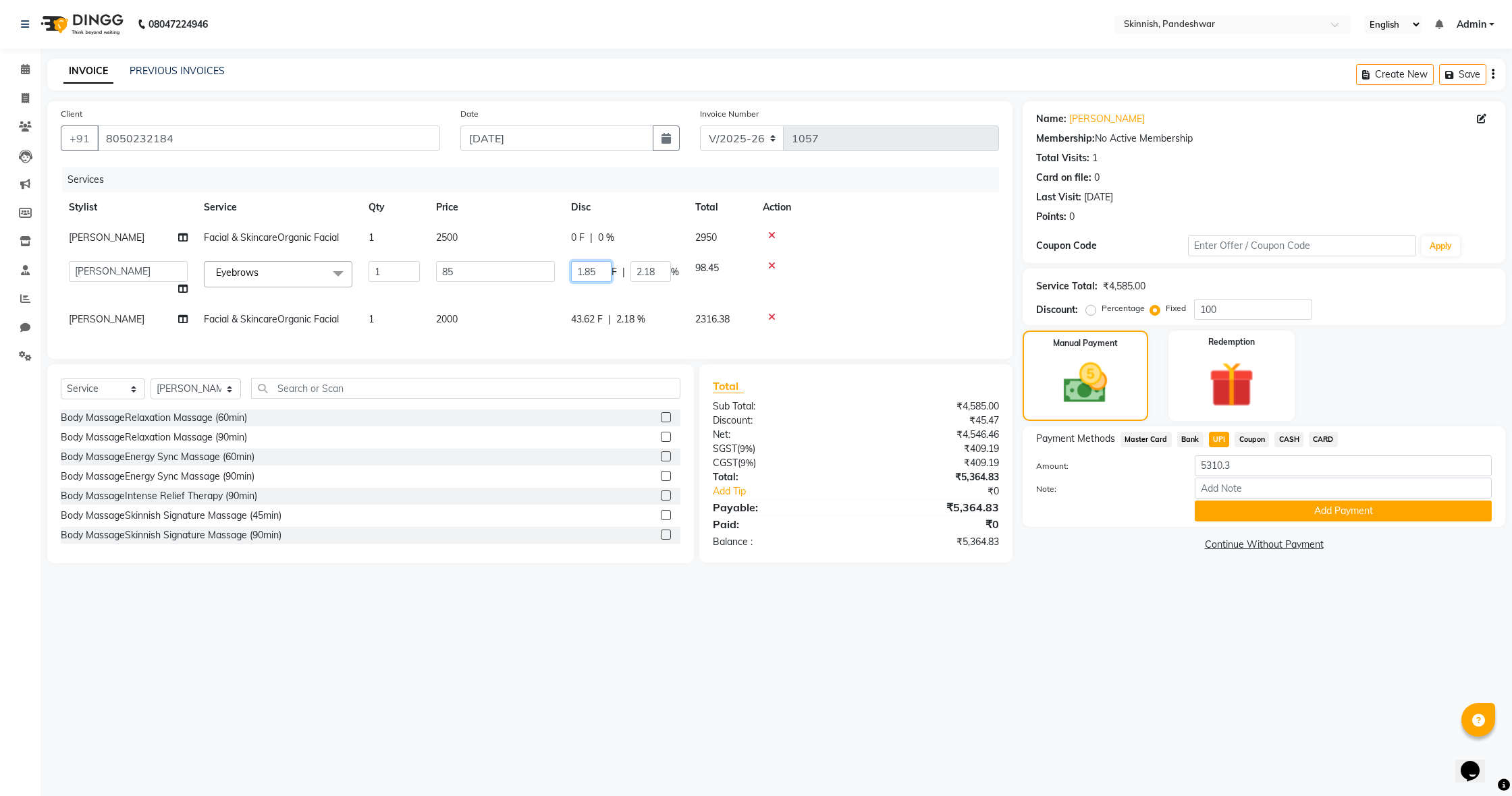
click at [600, 282] on input "1.85" at bounding box center [591, 271] width 41 height 21
type input "1"
click at [590, 334] on td "43.62 F | 2.18 %" at bounding box center [624, 320] width 124 height 31
select select "71406"
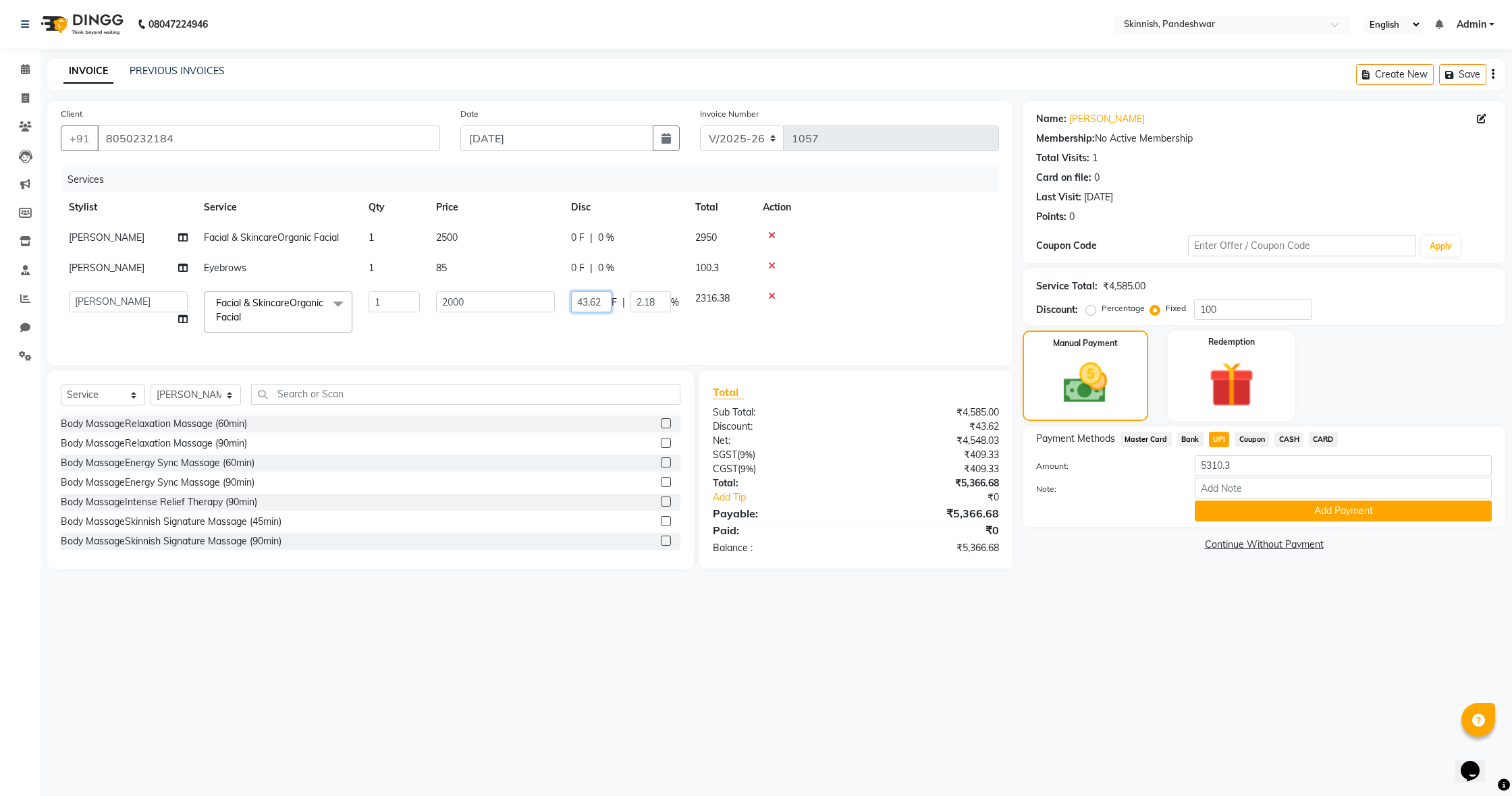
click at [608, 313] on input "43.62" at bounding box center [591, 302] width 41 height 21
type input "4"
drag, startPoint x: 858, startPoint y: 337, endPoint x: 843, endPoint y: 332, distance: 15.8
click at [858, 337] on td at bounding box center [877, 312] width 244 height 57
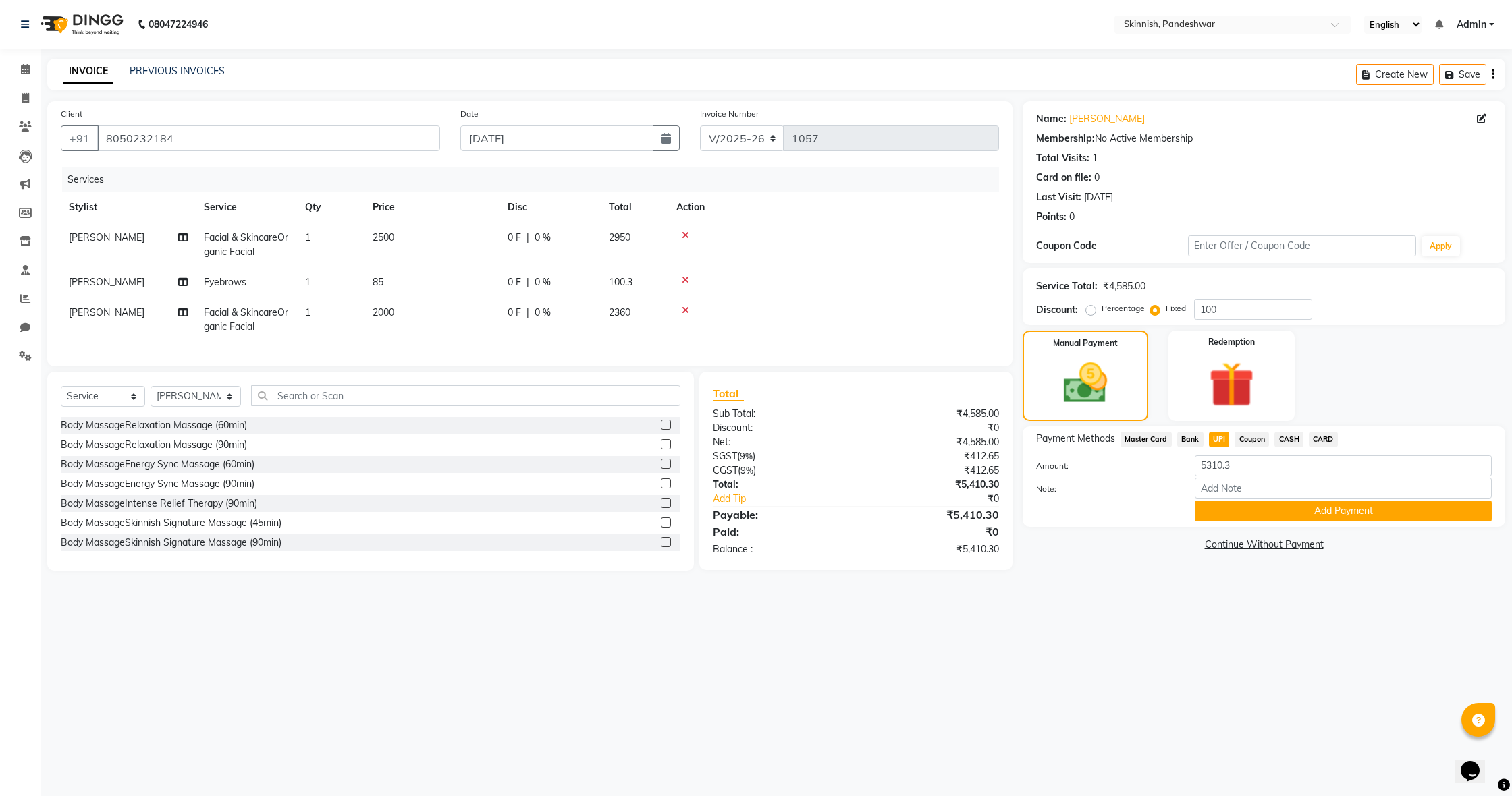
click at [1250, 440] on span "Coupon" at bounding box center [1251, 439] width 34 height 15
type input "5410.3"
click at [1219, 437] on span "UPI" at bounding box center [1219, 439] width 21 height 15
click at [1101, 308] on label "Percentage" at bounding box center [1122, 308] width 43 height 12
click at [1090, 308] on input "Percentage" at bounding box center [1093, 308] width 9 height 9
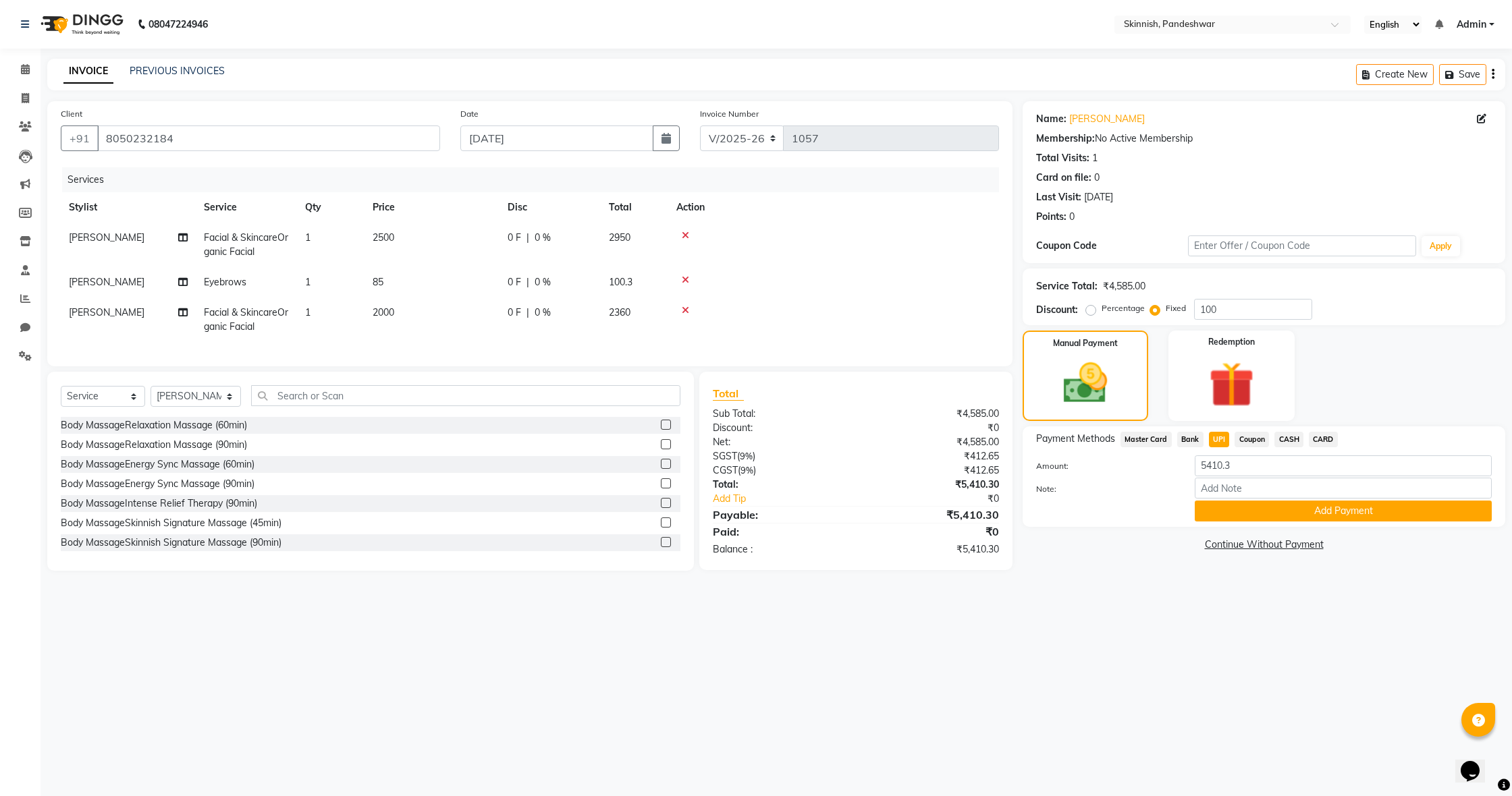
radio input "true"
click at [1165, 309] on label "Fixed" at bounding box center [1175, 308] width 20 height 12
click at [1154, 309] on input "Fixed" at bounding box center [1157, 308] width 9 height 9
radio input "true"
click at [1247, 439] on span "Coupon" at bounding box center [1251, 439] width 34 height 15
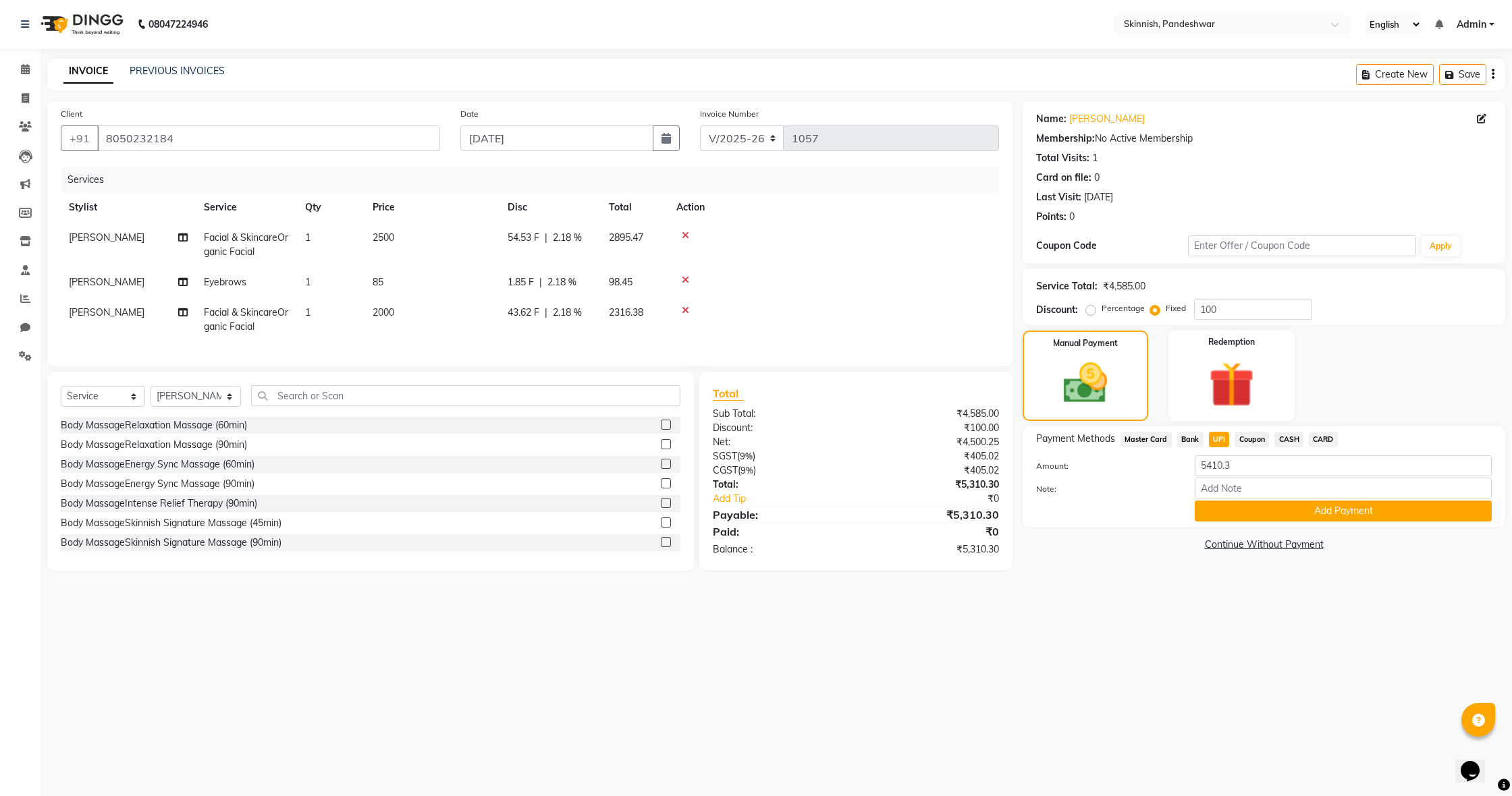
type input "5310.3"
click at [1219, 441] on span "UPI" at bounding box center [1219, 439] width 21 height 15
click at [1268, 510] on button "Add Payment" at bounding box center [1343, 511] width 297 height 21
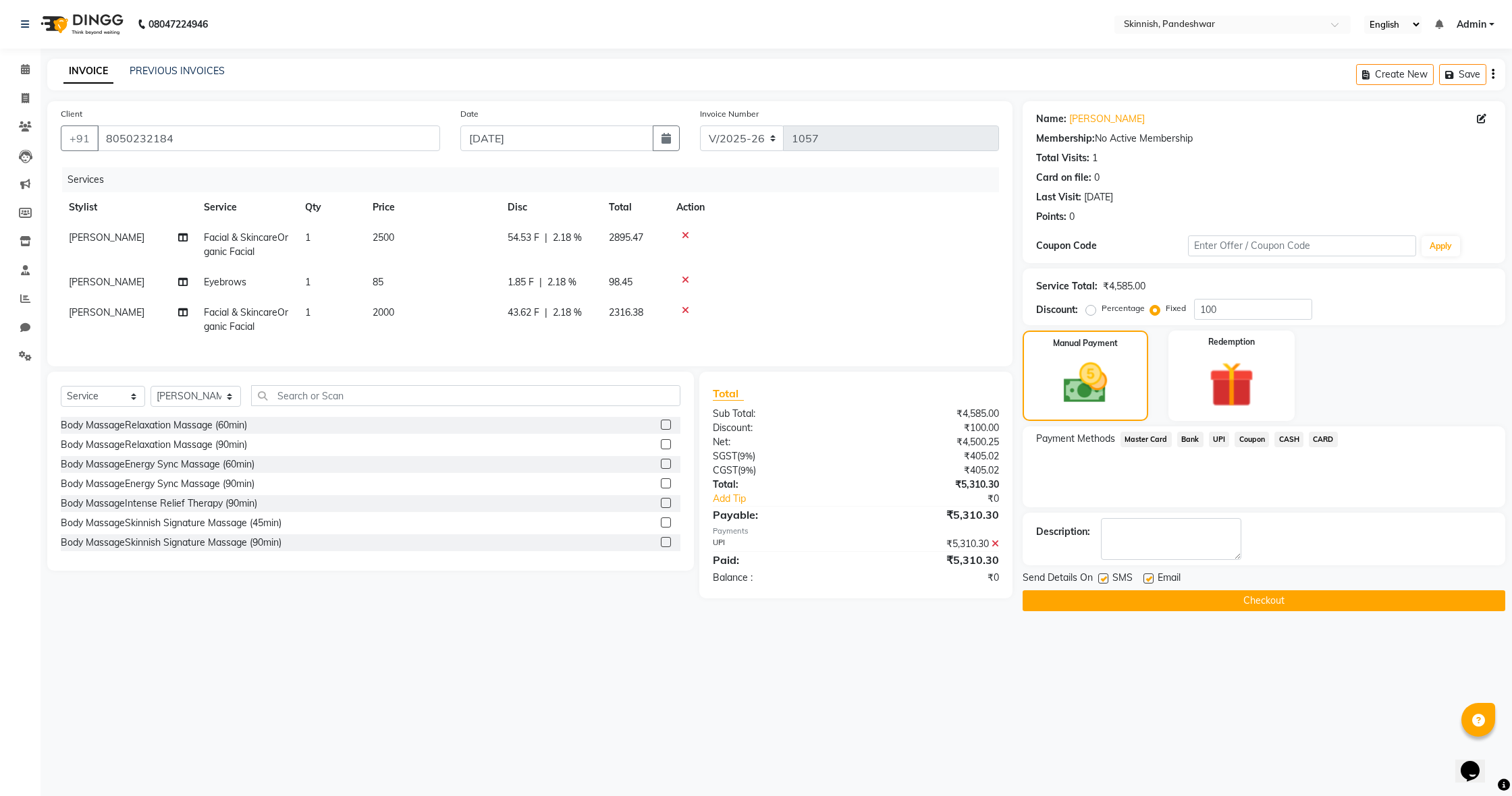
drag, startPoint x: 1260, startPoint y: 596, endPoint x: 1255, endPoint y: 571, distance: 25.5
click at [1259, 595] on button "Checkout" at bounding box center [1263, 600] width 483 height 21
